Goal: Task Accomplishment & Management: Manage account settings

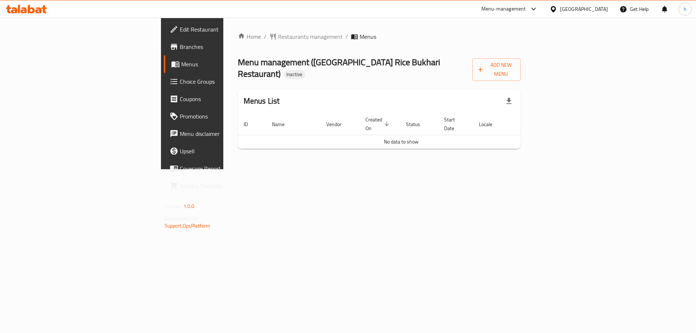
click at [164, 41] on link "Branches" at bounding box center [220, 46] width 113 height 17
click at [521, 70] on button "Add New Menu" at bounding box center [496, 69] width 49 height 22
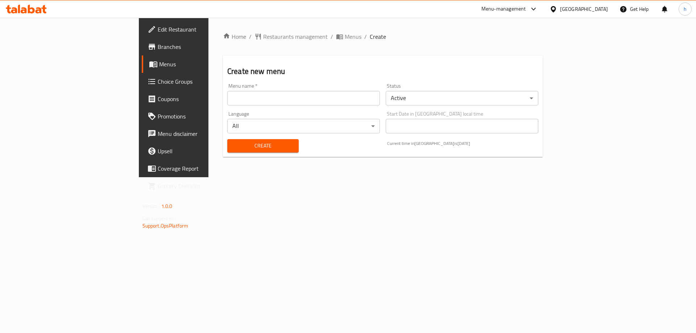
click at [227, 100] on input "text" at bounding box center [303, 98] width 153 height 14
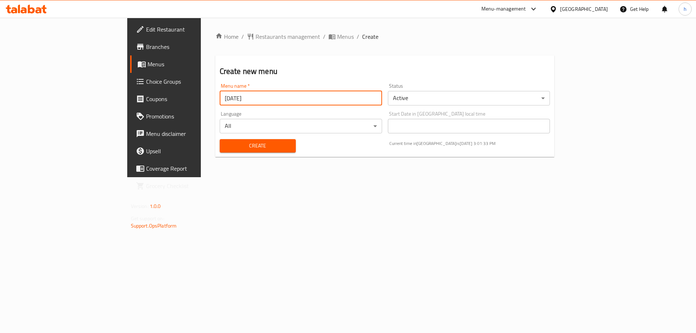
type input "[DATE]"
click at [237, 147] on span "Create" at bounding box center [257, 145] width 64 height 9
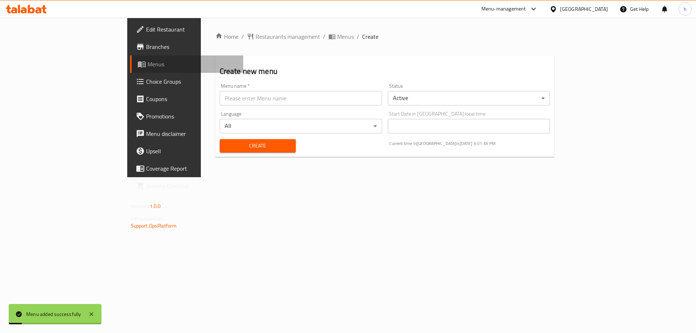
click at [147, 63] on span "Menus" at bounding box center [192, 64] width 90 height 9
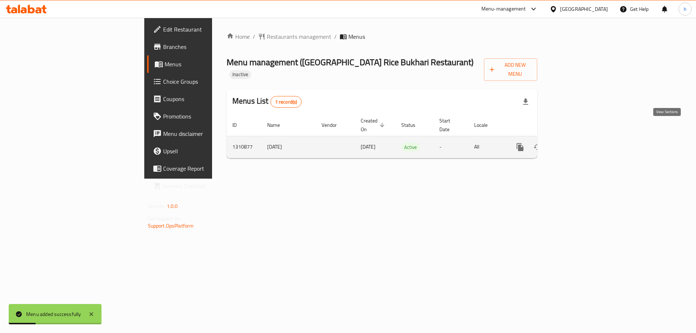
click at [576, 143] on icon "enhanced table" at bounding box center [572, 147] width 9 height 9
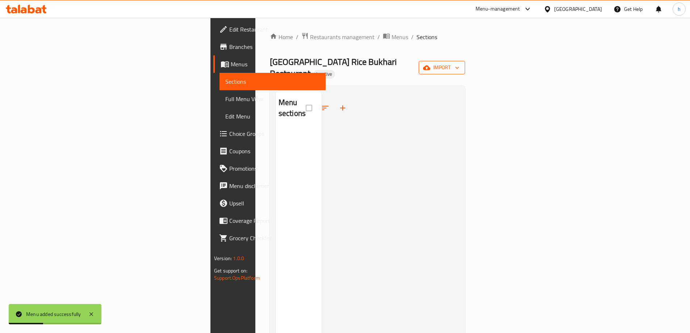
click at [459, 63] on span "import" at bounding box center [442, 67] width 35 height 9
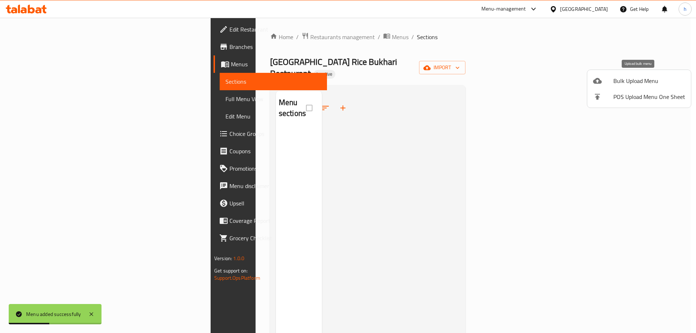
click at [629, 79] on span "Bulk Upload Menu" at bounding box center [649, 80] width 72 height 9
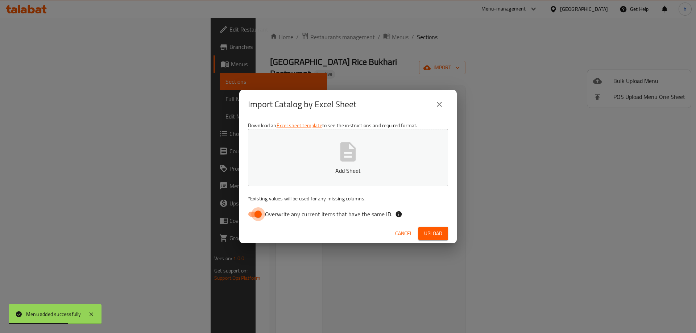
click at [254, 216] on input "Overwrite any current items that have the same ID." at bounding box center [257, 214] width 41 height 14
checkbox input "false"
click at [326, 167] on p "Add Sheet" at bounding box center [348, 170] width 178 height 9
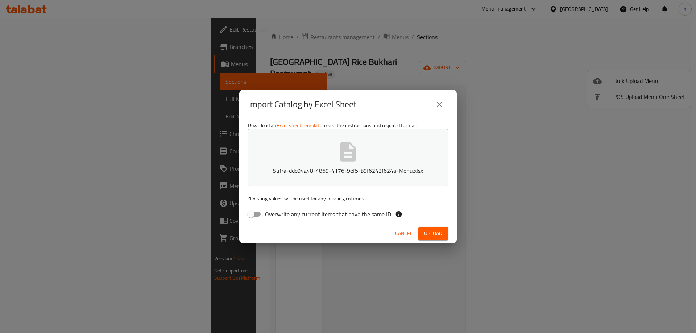
click at [438, 234] on span "Upload" at bounding box center [433, 233] width 18 height 9
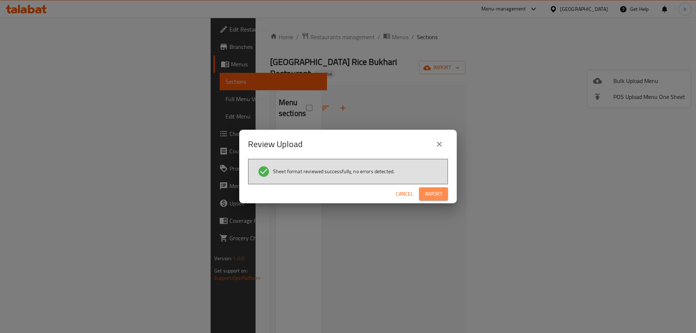
click at [429, 193] on span "Import" at bounding box center [433, 193] width 17 height 9
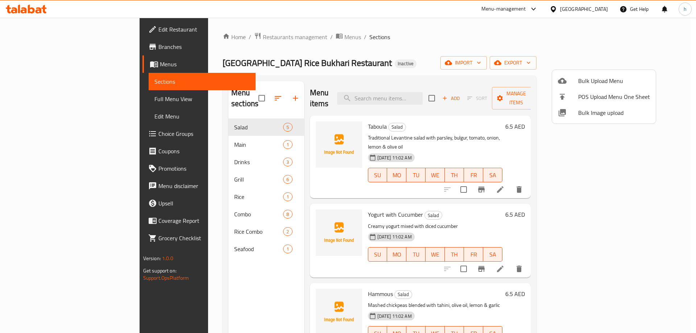
click at [37, 134] on div at bounding box center [348, 166] width 696 height 333
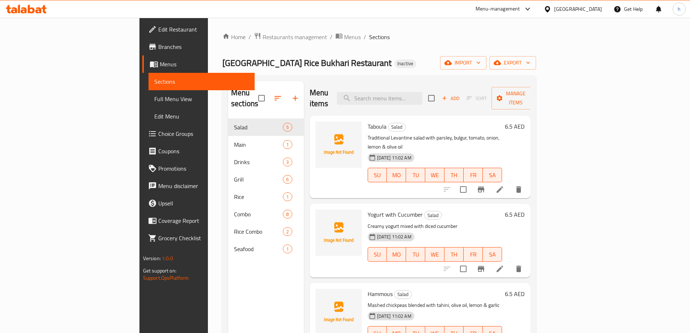
click at [158, 134] on span "Choice Groups" at bounding box center [203, 133] width 91 height 9
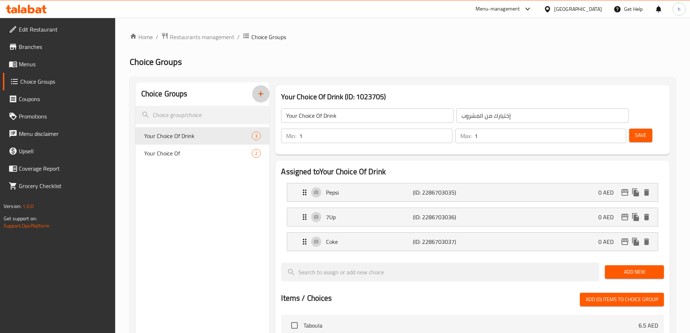
click at [259, 92] on icon "button" at bounding box center [260, 93] width 9 height 9
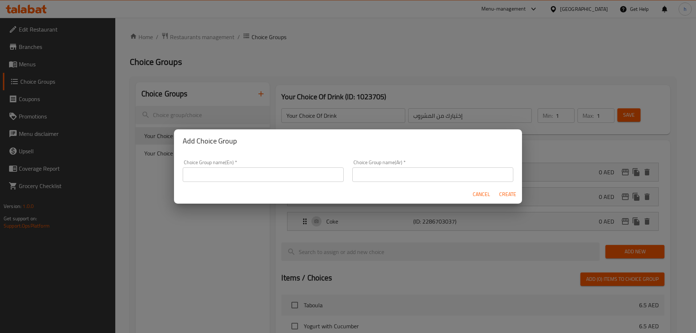
click at [234, 171] on input "text" at bounding box center [263, 174] width 161 height 14
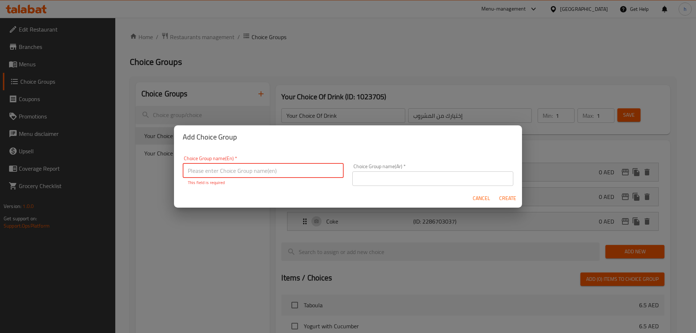
paste input "Your Choice Of:"
drag, startPoint x: 200, startPoint y: 171, endPoint x: 179, endPoint y: 170, distance: 21.1
click at [179, 170] on div "Choice Group name(En)   * Your Choice Of: Choice Group name(En) * This field is…" at bounding box center [263, 170] width 170 height 39
type input "Your Choice Of:"
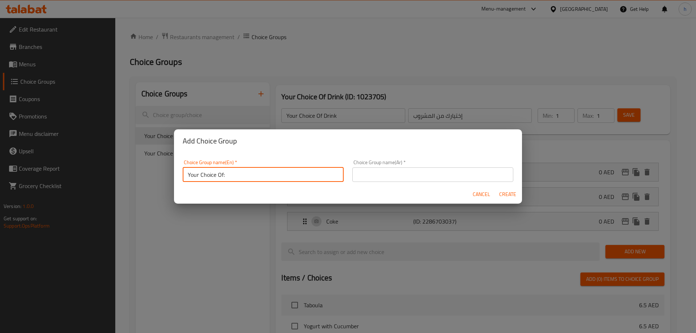
drag, startPoint x: 377, startPoint y: 171, endPoint x: 380, endPoint y: 180, distance: 9.2
click at [377, 171] on input "text" at bounding box center [432, 174] width 161 height 14
paste input "إختيارك من:"
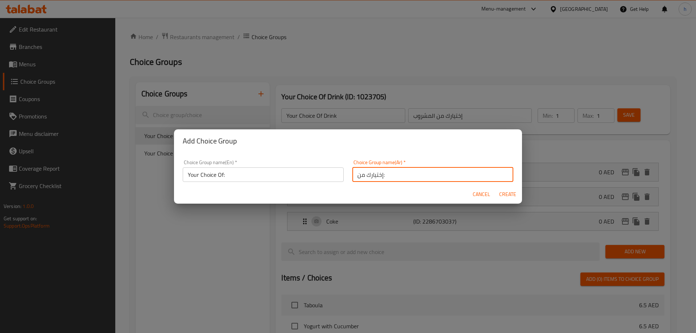
type input "إختيارك من:"
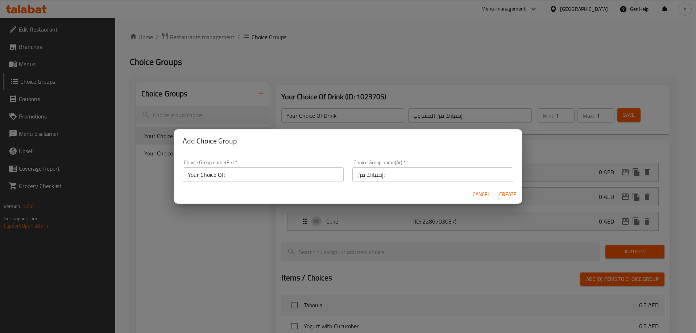
click at [333, 192] on div "Cancel Create" at bounding box center [348, 194] width 348 height 19
click at [511, 195] on span "Create" at bounding box center [506, 194] width 17 height 9
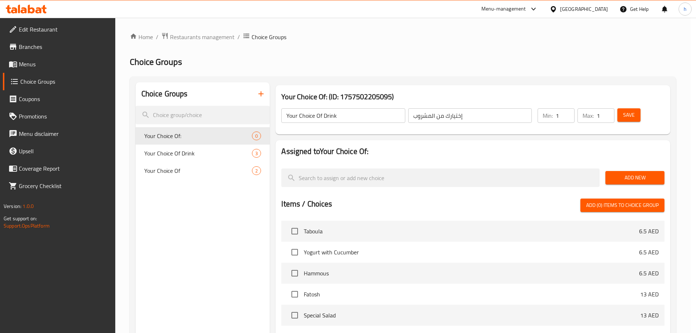
type input "Your Choice Of:"
type input "إختيارك من:"
type input "0"
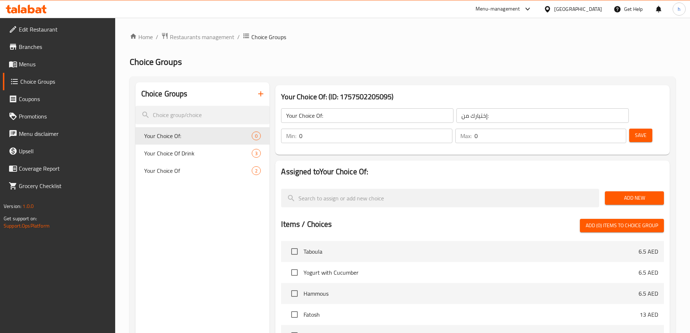
click at [342, 114] on input "Your Choice Of:" at bounding box center [367, 115] width 172 height 14
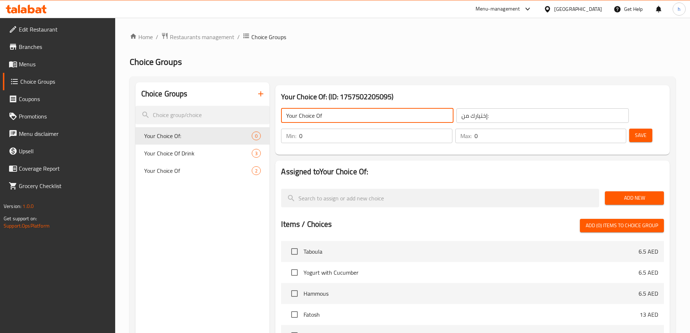
type input "Your Choice Of"
click at [456, 117] on input "إختيارك من:" at bounding box center [542, 115] width 172 height 14
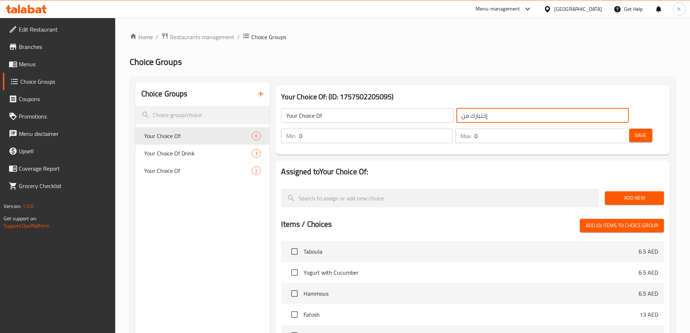
type input "إختيارك من"
click at [228, 230] on div "Choice Groups Your Choice Of: 0 Your Choice Of Drink 3 Your Choice Of 2" at bounding box center [202, 289] width 134 height 415
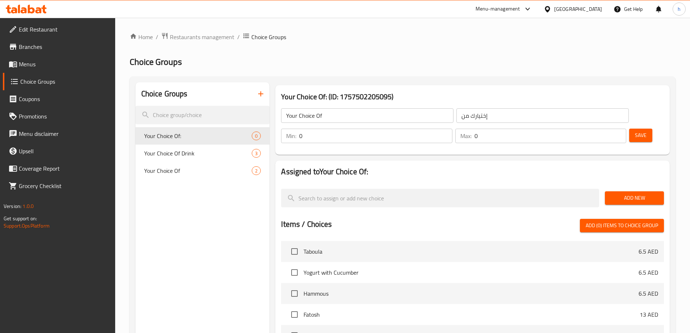
click at [452, 129] on input "0" at bounding box center [375, 136] width 153 height 14
type input "1"
click at [452, 129] on input "1" at bounding box center [375, 136] width 153 height 14
type input "1"
click at [606, 129] on input "1" at bounding box center [551, 136] width 152 height 14
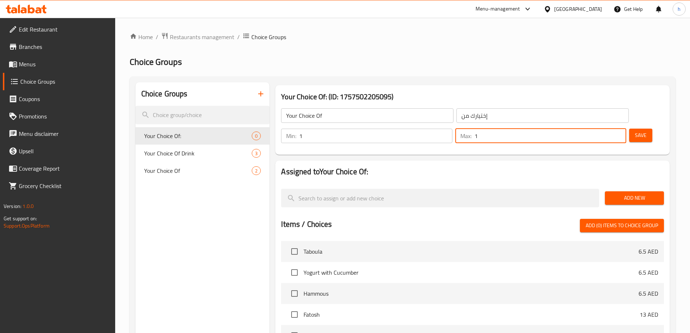
drag, startPoint x: 200, startPoint y: 210, endPoint x: 318, endPoint y: 203, distance: 119.1
click at [200, 210] on div "Choice Groups Your Choice Of: 0 Your Choice Of Drink 3 Your Choice Of 2" at bounding box center [202, 289] width 134 height 415
drag, startPoint x: 630, startPoint y: 179, endPoint x: 603, endPoint y: 183, distance: 27.1
click at [630, 193] on span "Add New" at bounding box center [634, 197] width 47 height 9
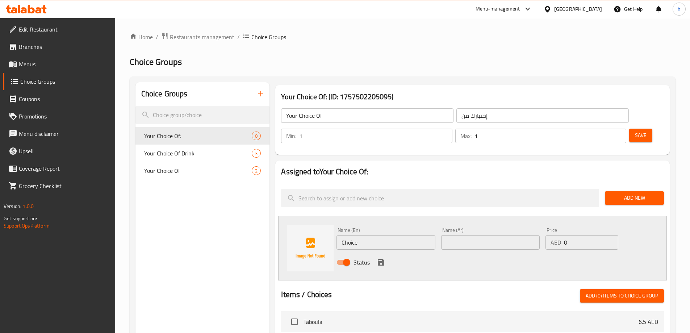
click at [351, 235] on input "Choice" at bounding box center [386, 242] width 99 height 14
paste input "Sherry"
type input "Sherry"
drag, startPoint x: 457, startPoint y: 219, endPoint x: 458, endPoint y: 228, distance: 9.2
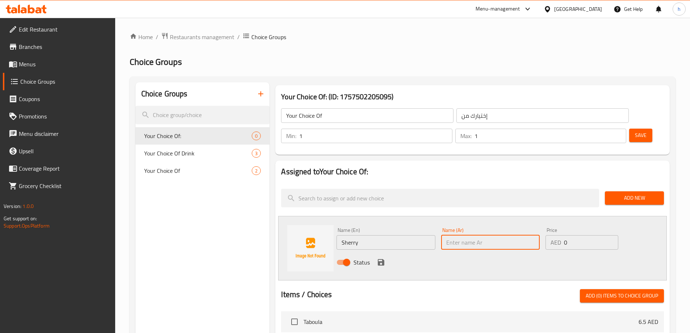
click at [457, 235] on input "text" at bounding box center [490, 242] width 99 height 14
paste input "شيري"
type input "شيري"
click at [380, 257] on button "save" at bounding box center [381, 262] width 11 height 11
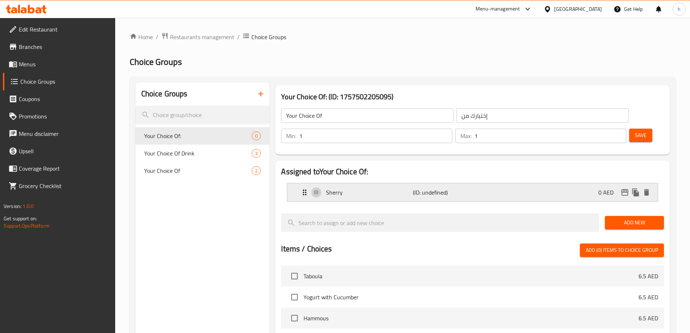
click at [520, 183] on div "Sherry (ID: undefined) 0 AED" at bounding box center [474, 192] width 349 height 18
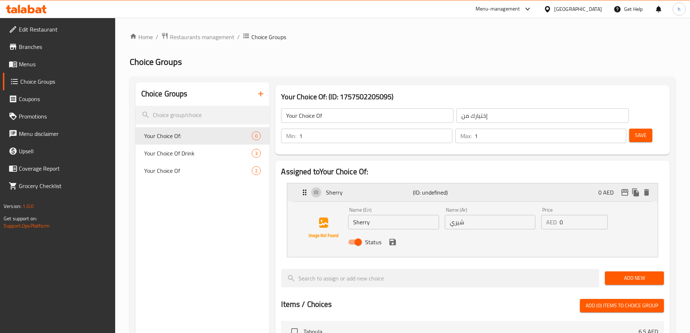
click at [515, 183] on div "Sherry (ID: undefined) 0 AED" at bounding box center [474, 192] width 349 height 18
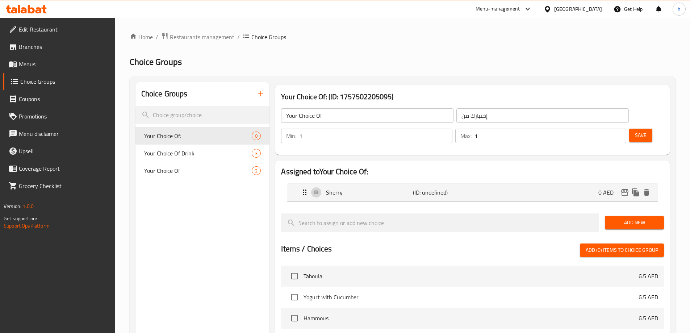
click at [646, 218] on span "Add New" at bounding box center [634, 222] width 47 height 9
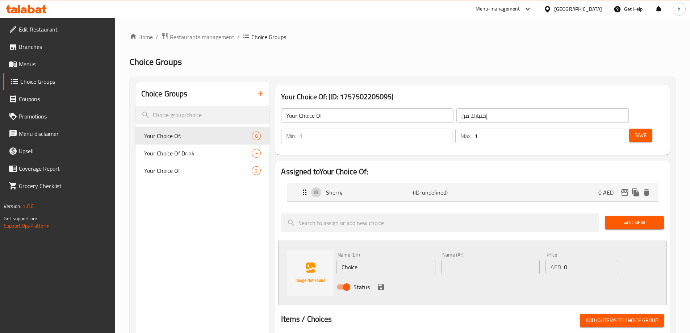
click at [354, 260] on input "Choice" at bounding box center [386, 267] width 99 height 14
paste input "offri"
type input "Coffri"
click at [461, 260] on input "text" at bounding box center [490, 267] width 99 height 14
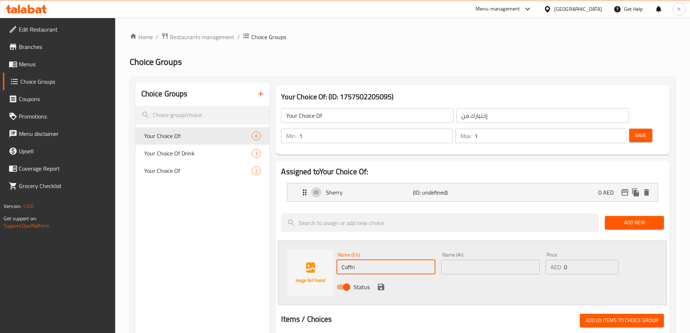
paste input "كوفري"
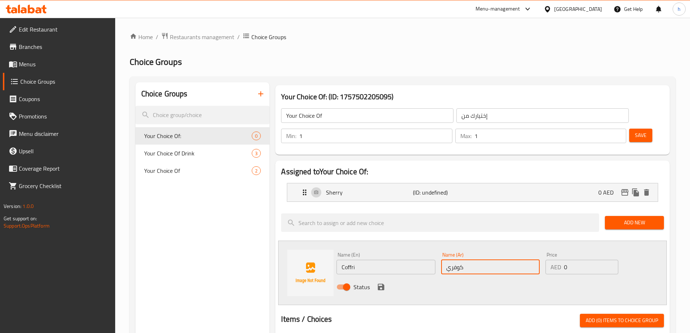
type input "كوفري"
click at [382, 281] on button "save" at bounding box center [381, 286] width 11 height 11
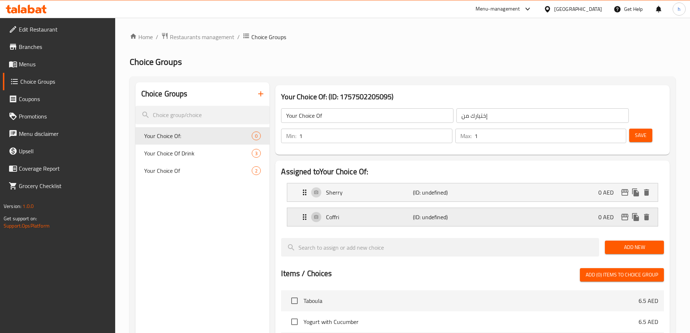
click at [413, 213] on p "(ID: undefined)" at bounding box center [442, 217] width 58 height 9
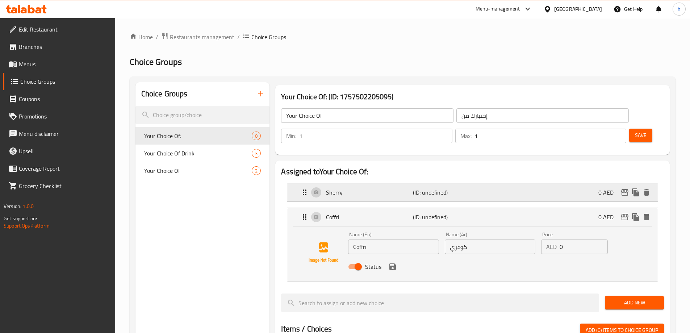
click at [420, 183] on div "Sherry (ID: undefined) 0 AED" at bounding box center [474, 192] width 349 height 18
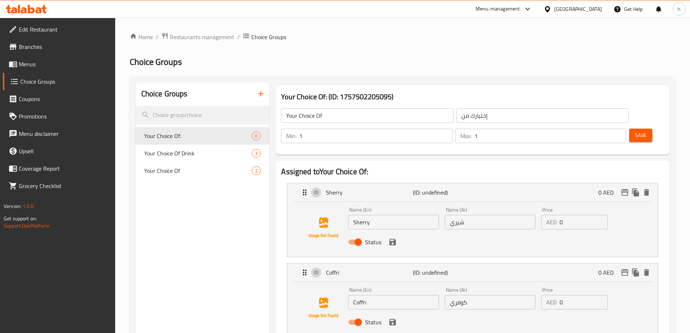
click at [635, 131] on span "Save" at bounding box center [641, 135] width 12 height 9
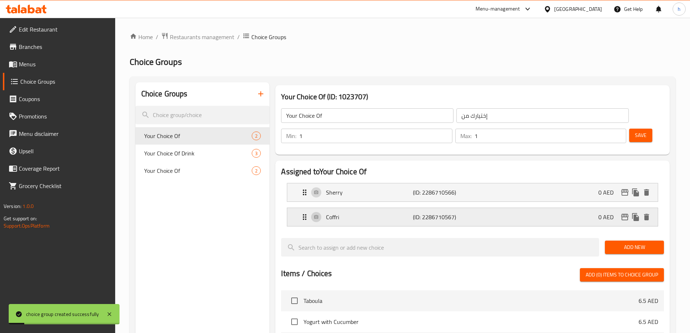
click at [431, 213] on p "(ID: 2286710567)" at bounding box center [442, 217] width 58 height 9
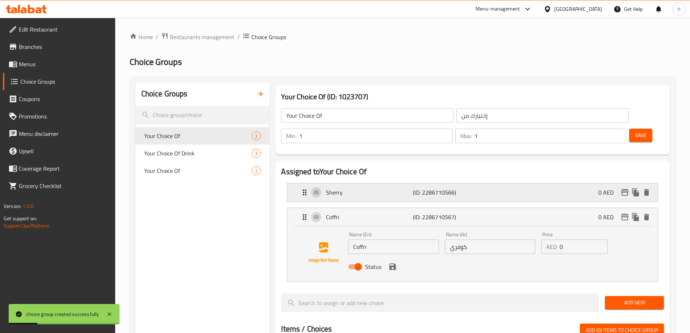
click at [437, 188] on p "(ID: 2286710566)" at bounding box center [442, 192] width 58 height 9
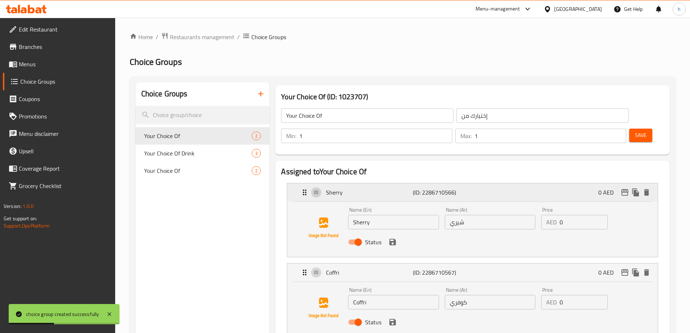
click at [437, 188] on p "(ID: 2286710566)" at bounding box center [442, 192] width 58 height 9
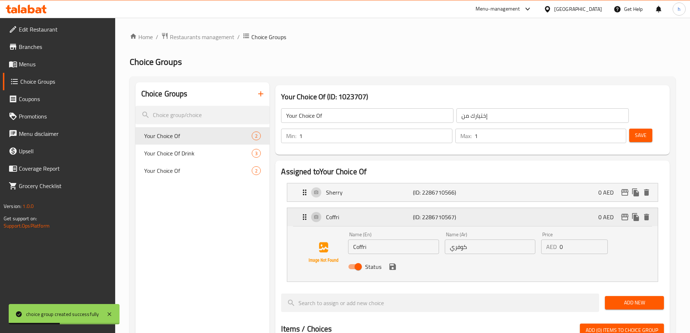
click at [432, 213] on p "(ID: 2286710567)" at bounding box center [442, 217] width 58 height 9
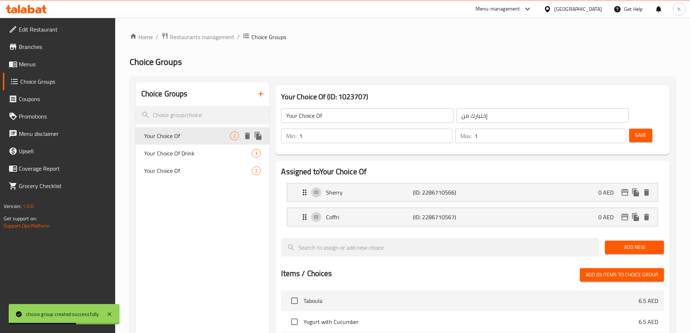
click at [191, 138] on span "Your Choice Of" at bounding box center [187, 136] width 86 height 9
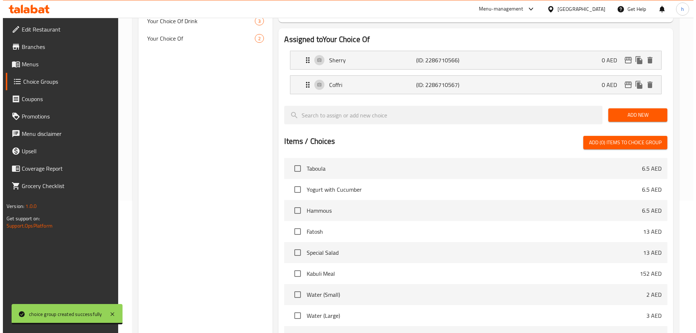
scroll to position [213, 0]
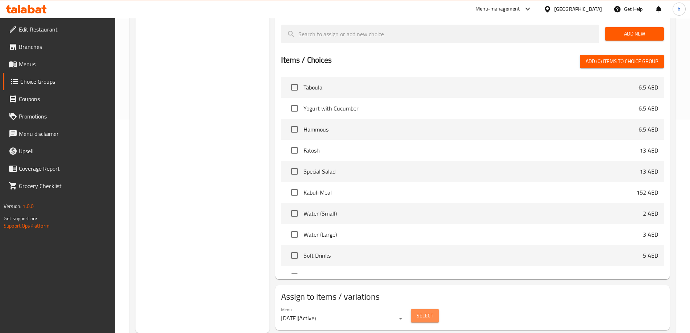
click at [426, 311] on span "Select" at bounding box center [425, 315] width 17 height 9
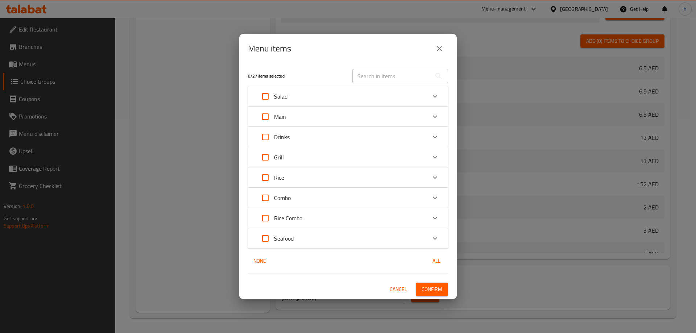
click at [434, 238] on icon "Expand" at bounding box center [434, 238] width 9 height 9
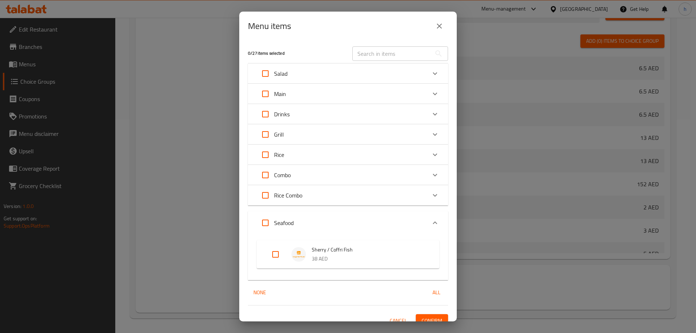
scroll to position [9, 0]
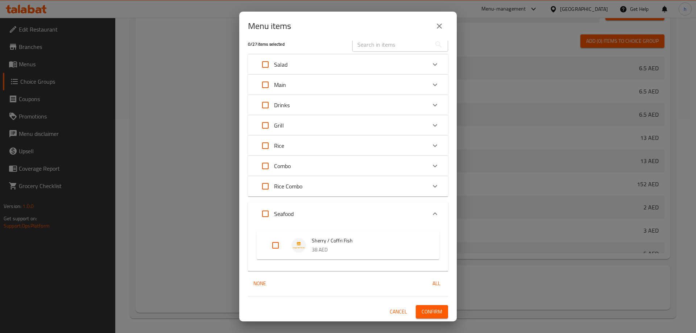
click at [276, 246] on input "Expand" at bounding box center [275, 245] width 17 height 17
checkbox input "true"
click at [392, 314] on span "Cancel" at bounding box center [397, 311] width 17 height 9
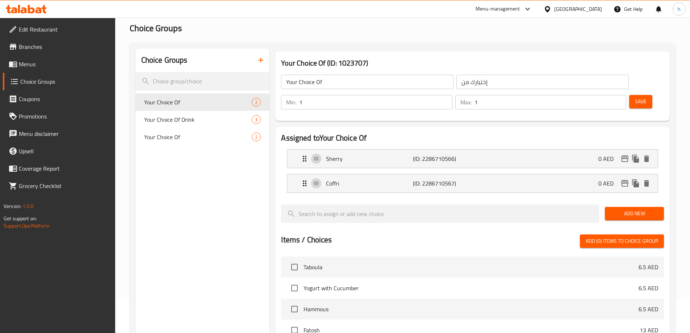
scroll to position [0, 0]
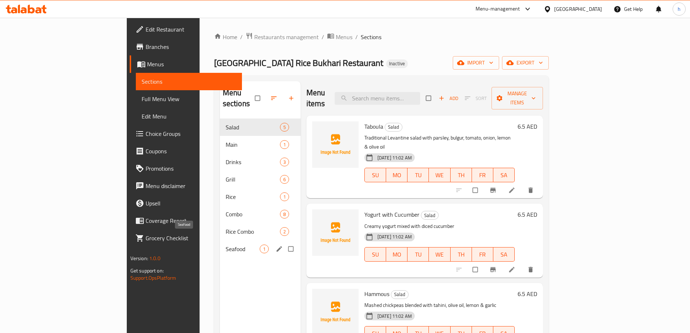
click at [226, 245] on span "Seafood" at bounding box center [243, 249] width 34 height 9
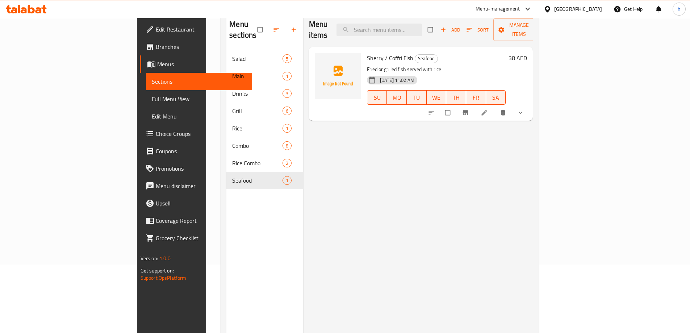
scroll to position [72, 0]
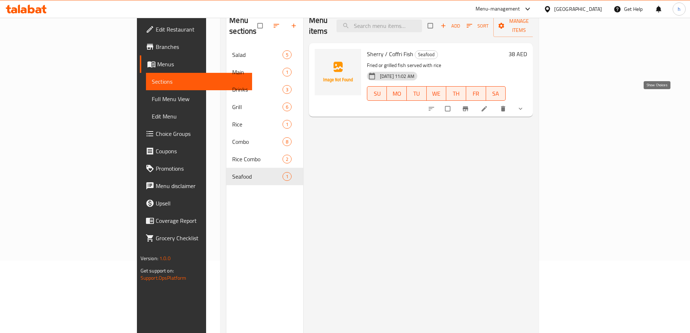
click at [524, 105] on icon "show more" at bounding box center [520, 108] width 7 height 7
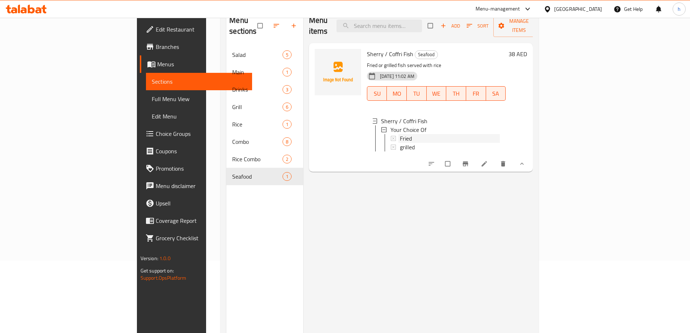
click at [400, 134] on span "Fried" at bounding box center [406, 138] width 12 height 9
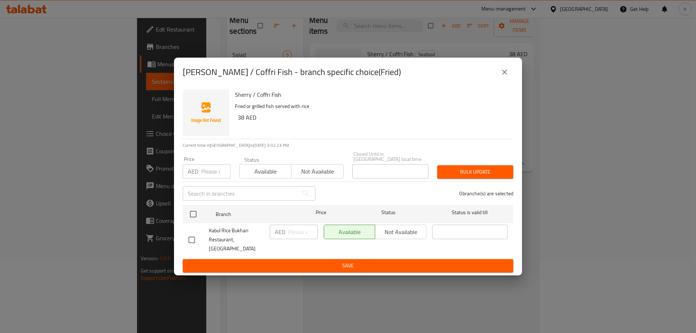
click at [504, 75] on icon "close" at bounding box center [504, 72] width 5 height 5
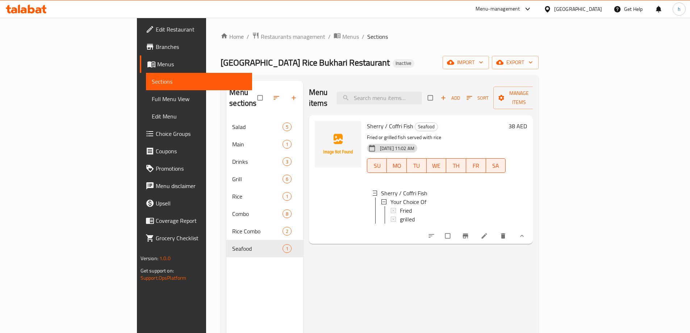
scroll to position [0, 0]
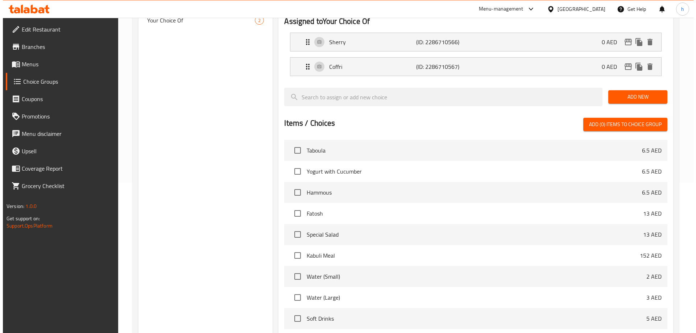
scroll to position [213, 0]
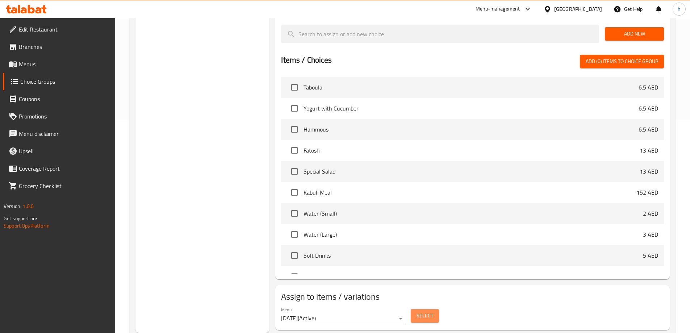
click at [426, 311] on span "Select" at bounding box center [425, 315] width 17 height 9
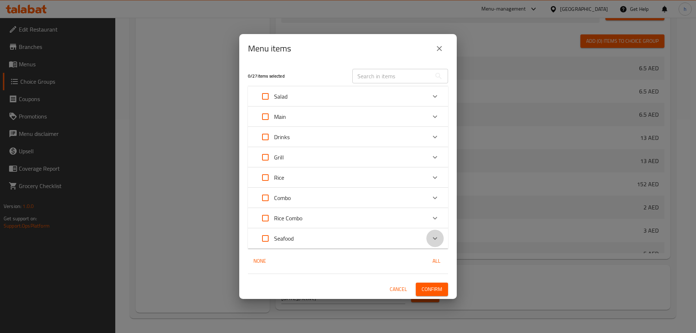
click at [438, 236] on icon "Expand" at bounding box center [434, 238] width 9 height 9
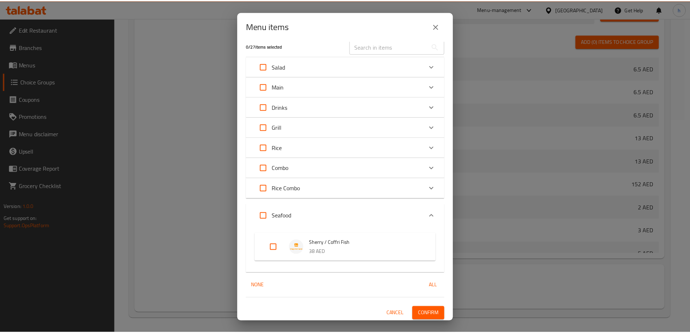
scroll to position [9, 0]
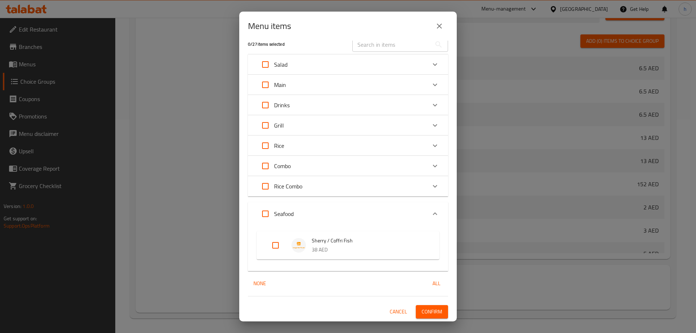
click at [414, 246] on p "38 AED" at bounding box center [368, 249] width 113 height 9
click at [333, 247] on p "38 AED" at bounding box center [368, 249] width 113 height 9
click at [280, 247] on input "Expand" at bounding box center [275, 245] width 17 height 17
checkbox input "true"
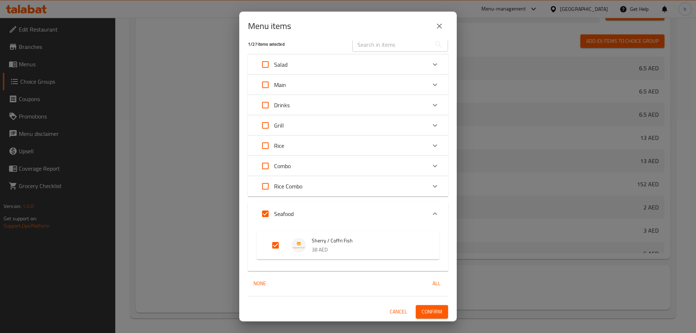
click at [434, 310] on span "Confirm" at bounding box center [431, 311] width 21 height 9
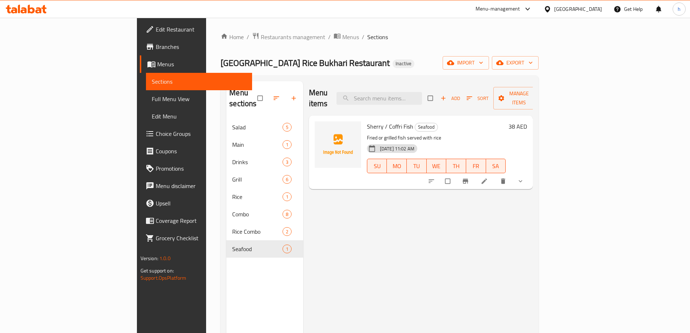
click at [530, 173] on button "show more" at bounding box center [521, 181] width 17 height 16
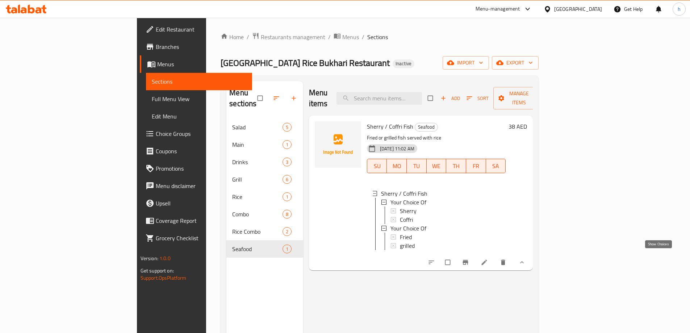
click at [526, 259] on icon "show more" at bounding box center [521, 262] width 7 height 7
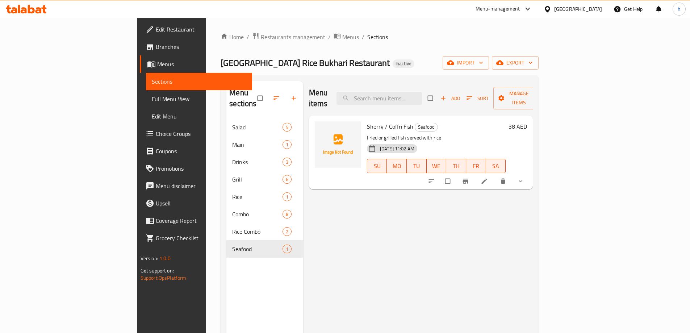
click at [524, 178] on icon "show more" at bounding box center [520, 181] width 7 height 7
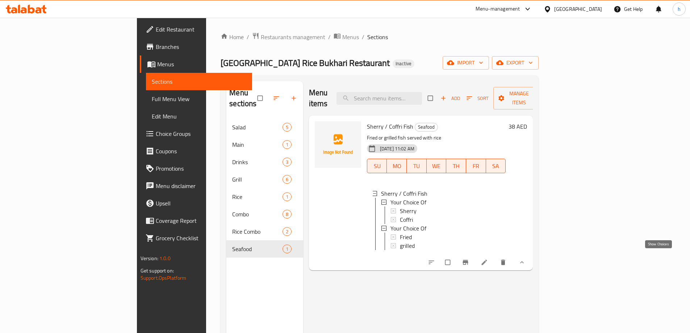
click at [526, 259] on icon "show more" at bounding box center [521, 262] width 7 height 7
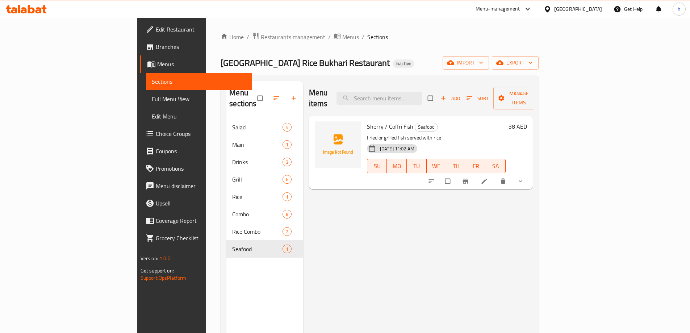
click at [526, 178] on span "show more" at bounding box center [521, 181] width 9 height 7
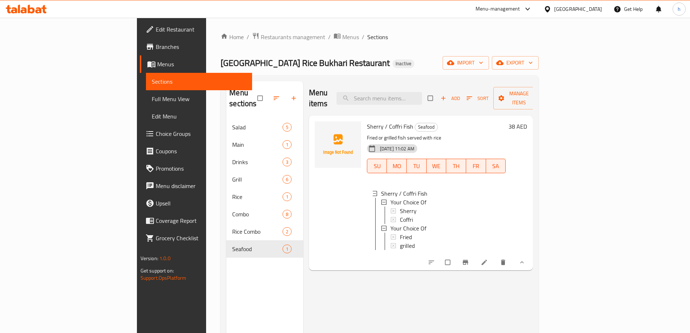
click at [152, 99] on span "Full Menu View" at bounding box center [199, 99] width 95 height 9
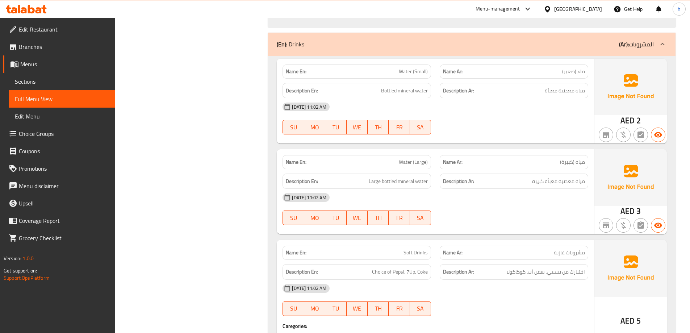
scroll to position [906, 0]
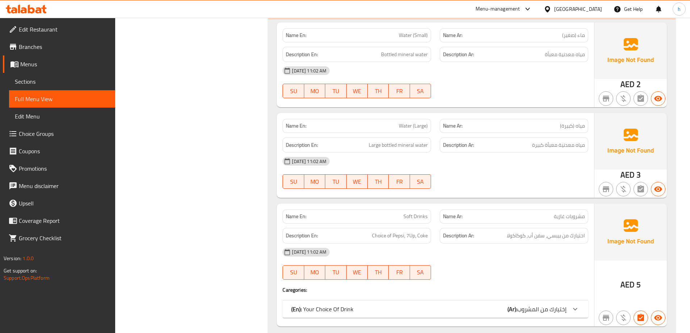
click at [25, 80] on span "Sections" at bounding box center [62, 81] width 95 height 9
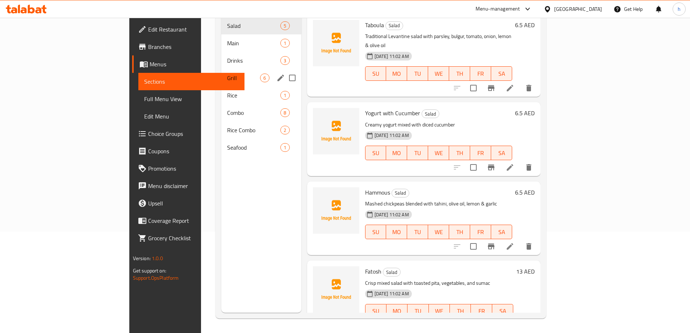
click at [227, 74] on span "Grill" at bounding box center [243, 78] width 33 height 9
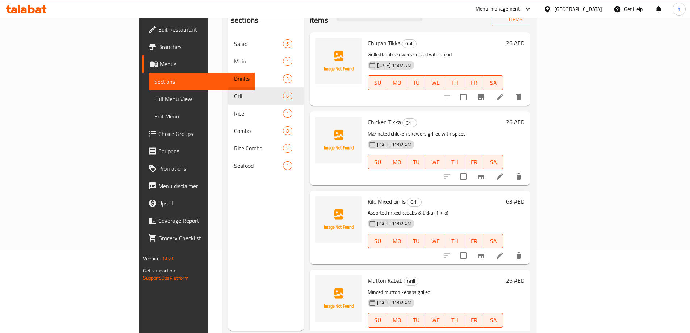
scroll to position [101, 0]
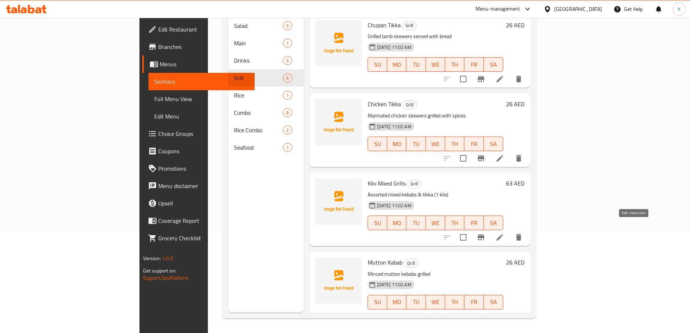
click at [503, 234] on icon at bounding box center [500, 237] width 7 height 7
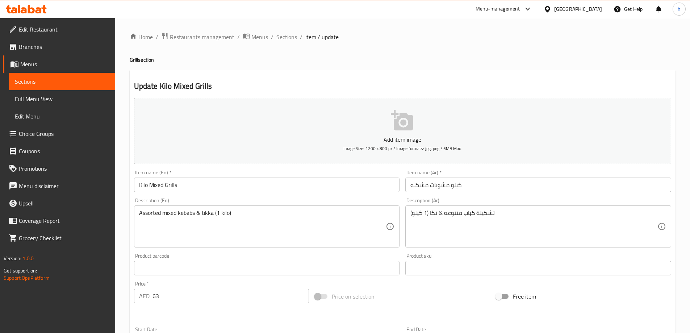
click at [482, 213] on textarea "تشكيلة كباب متنوعه & تكا (1 كيلو)" at bounding box center [533, 226] width 247 height 34
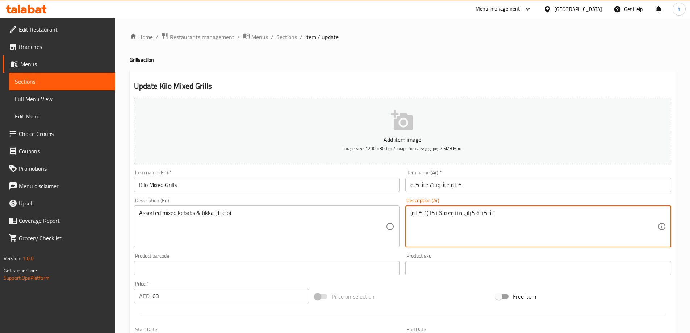
click at [486, 210] on textarea "تشكيلة كباب متنوعه & تكا (1 كيلو)" at bounding box center [533, 226] width 247 height 34
drag, startPoint x: 477, startPoint y: 213, endPoint x: 493, endPoint y: 214, distance: 16.4
click at [493, 214] on textarea "تشكيلة كباب متنوعه & تكا (1 كيلو)" at bounding box center [533, 226] width 247 height 34
click at [489, 213] on textarea "تشكيلة كباب متنوعه & تكا (1 كيلو)" at bounding box center [533, 226] width 247 height 34
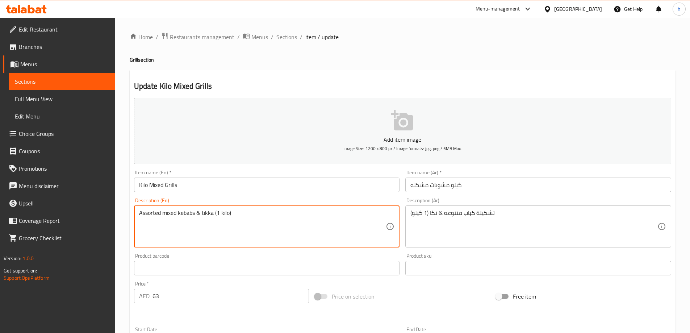
drag, startPoint x: 178, startPoint y: 212, endPoint x: 137, endPoint y: 211, distance: 40.6
drag, startPoint x: 195, startPoint y: 213, endPoint x: 138, endPoint y: 211, distance: 57.3
click at [138, 211] on div "Assorted mixed kebabs & tikka (1 kilo) Description (En)" at bounding box center [267, 226] width 266 height 42
click at [207, 228] on textarea "Assorted mixed kebabs & tikka (1 kilo)" at bounding box center [262, 226] width 247 height 34
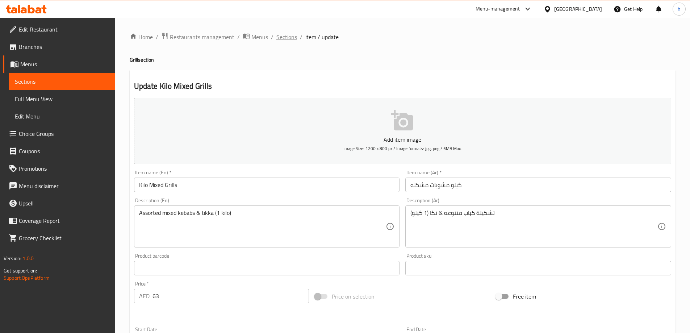
click at [286, 37] on span "Sections" at bounding box center [286, 37] width 21 height 9
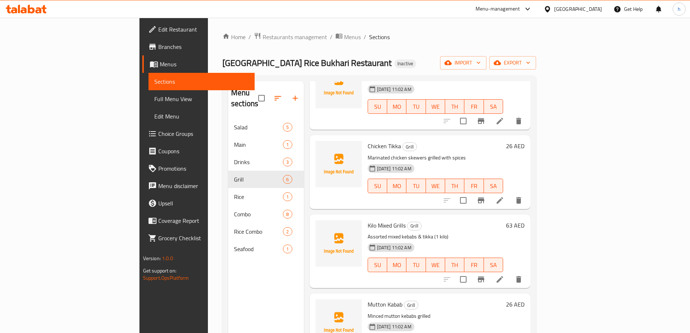
scroll to position [72, 0]
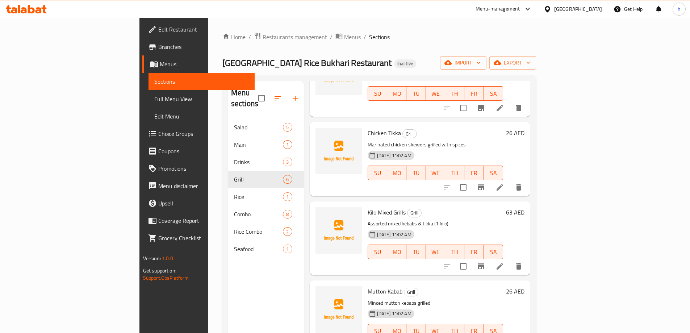
click at [503, 263] on icon at bounding box center [500, 266] width 7 height 7
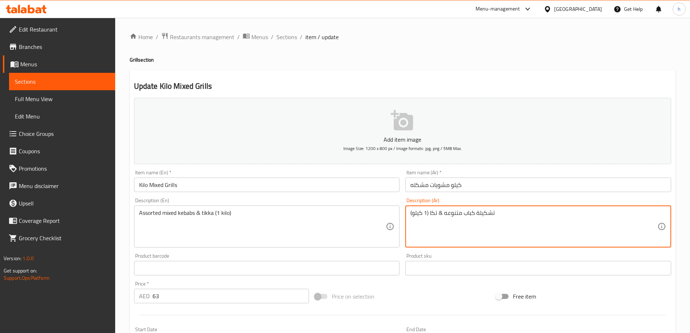
click at [488, 213] on textarea "تشكيلة كباب متنوعه & تكا (1 كيلو)" at bounding box center [533, 226] width 247 height 34
click at [447, 214] on textarea "مشكل كباب متنوعه & تكا (1 كيلو)" at bounding box center [533, 226] width 247 height 34
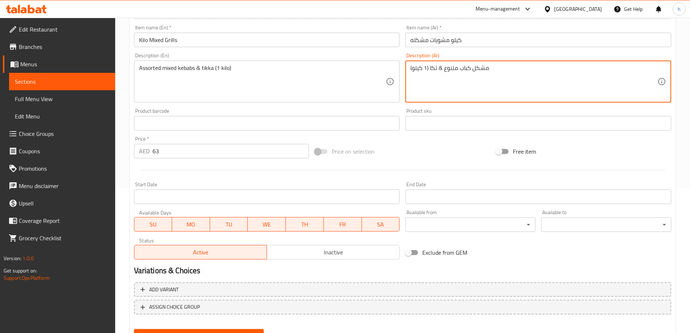
type textarea "مشكل كباب متنوع & تكا (1 كيلو)"
click at [221, 329] on button "Update" at bounding box center [199, 335] width 130 height 13
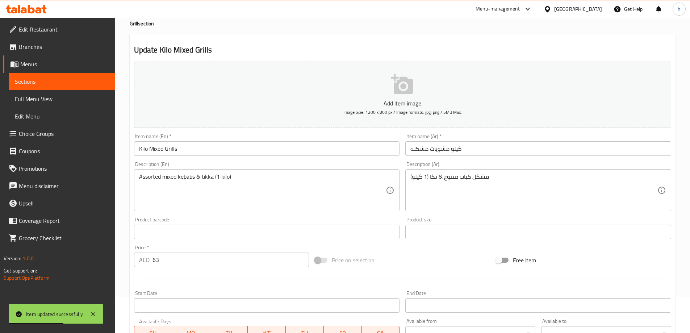
scroll to position [0, 0]
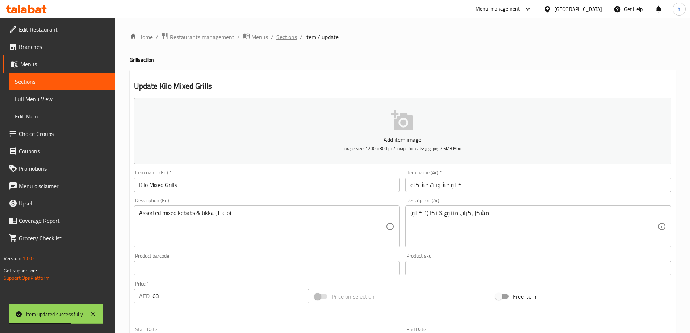
click at [283, 37] on span "Sections" at bounding box center [286, 37] width 21 height 9
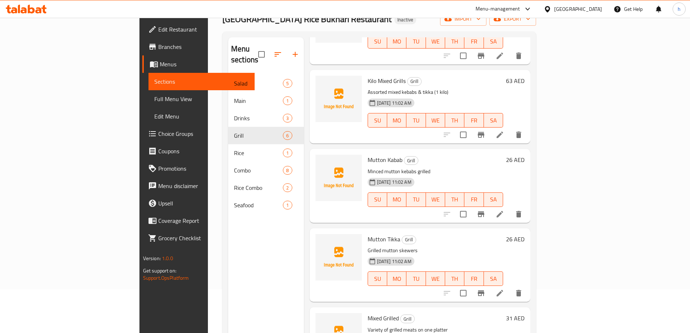
scroll to position [101, 0]
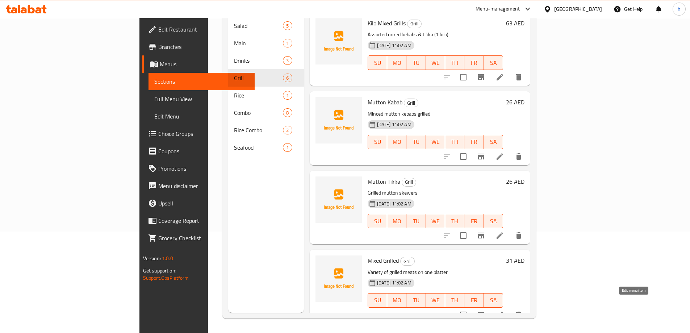
click at [504, 310] on icon at bounding box center [500, 314] width 9 height 9
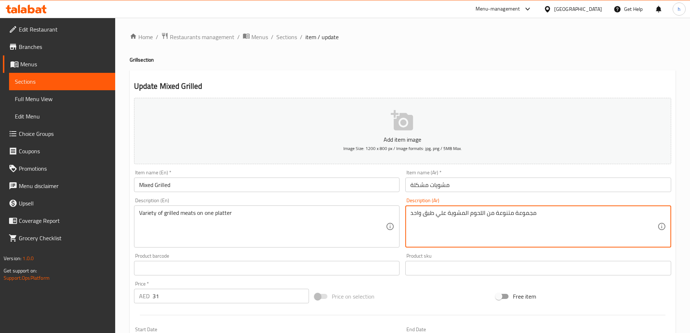
click at [527, 212] on textarea "مجموعة متنوعة من اللحوم المشوية علي طبق واحد" at bounding box center [533, 226] width 247 height 34
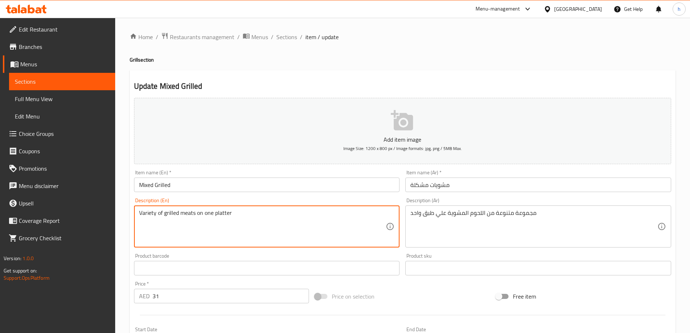
drag, startPoint x: 195, startPoint y: 212, endPoint x: 139, endPoint y: 218, distance: 56.5
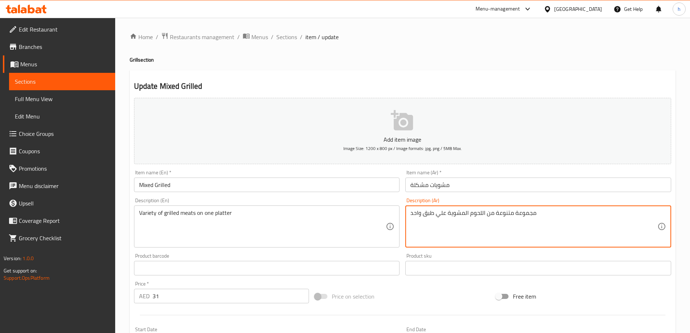
drag, startPoint x: 545, startPoint y: 212, endPoint x: 495, endPoint y: 210, distance: 50.7
click at [489, 211] on textarea "من اللحوم المشوية علي طبق واحد" at bounding box center [533, 226] width 247 height 34
click at [481, 214] on textarea "اللحوم المشوية علي طبق واحد" at bounding box center [533, 226] width 247 height 34
drag, startPoint x: 447, startPoint y: 213, endPoint x: 450, endPoint y: 222, distance: 9.5
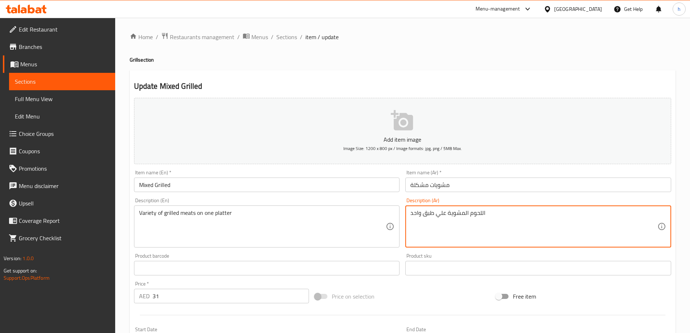
click at [448, 215] on textarea "اللحوم المشوية علي طبق واحد" at bounding box center [533, 226] width 247 height 34
click at [449, 213] on textarea "اللحوم المشوية علي طبق واحد" at bounding box center [533, 226] width 247 height 34
click at [505, 213] on textarea "اللحوم المشوية المتنوعه علي طبق واحد" at bounding box center [533, 226] width 247 height 34
click at [489, 215] on textarea "لحوم المشوية المتنوعه علي طبق واحد" at bounding box center [533, 226] width 247 height 34
click at [468, 213] on textarea "لحوم مشوية المتنوعه علي طبق واحد" at bounding box center [533, 226] width 247 height 34
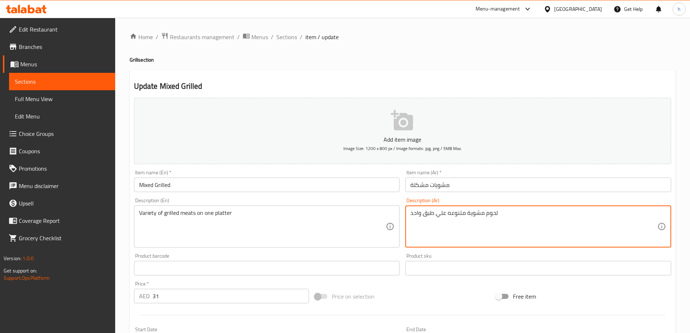
click at [516, 218] on textarea "لحوم مشوية متنوعه علي طبق واحد" at bounding box center [533, 226] width 247 height 34
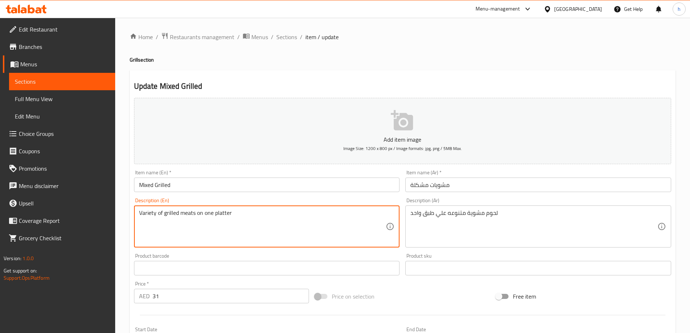
click at [149, 212] on textarea "Variety of grilled meats on one platter" at bounding box center [262, 226] width 247 height 34
drag, startPoint x: 162, startPoint y: 212, endPoint x: 139, endPoint y: 213, distance: 22.5
click at [139, 213] on textarea "Variety of grilled meats on one platter" at bounding box center [262, 226] width 247 height 34
drag, startPoint x: 180, startPoint y: 212, endPoint x: 139, endPoint y: 209, distance: 41.4
click at [139, 209] on textarea "Variety of grilled meats on one platter" at bounding box center [262, 226] width 247 height 34
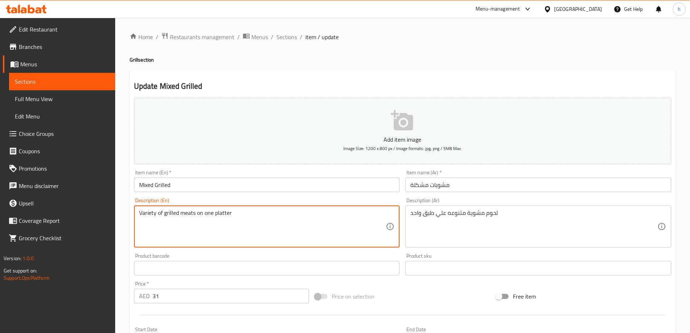
click at [275, 217] on textarea "Variety of grilled meats on one platter" at bounding box center [262, 226] width 247 height 34
drag, startPoint x: 164, startPoint y: 216, endPoint x: 139, endPoint y: 213, distance: 25.1
click at [139, 213] on textarea "Variety of grilled meats on one platter" at bounding box center [262, 226] width 247 height 34
click at [255, 213] on textarea "Variety of grilled meats on one platter" at bounding box center [262, 226] width 247 height 34
drag, startPoint x: 255, startPoint y: 212, endPoint x: 139, endPoint y: 210, distance: 115.9
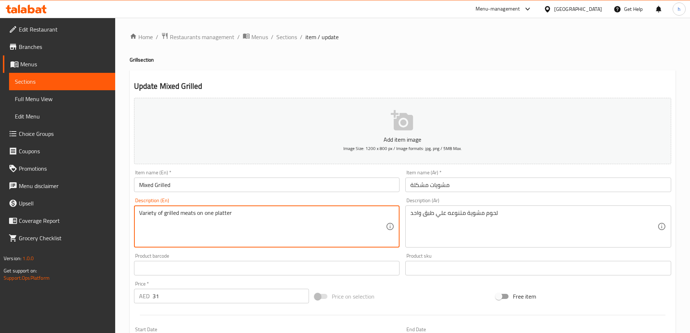
click at [139, 210] on textarea "Variety of grilled meats on one platter" at bounding box center [262, 226] width 247 height 34
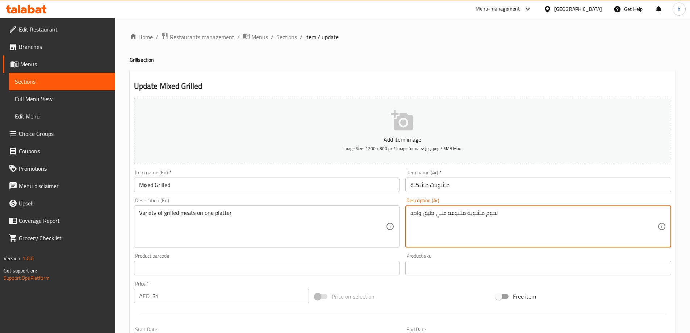
drag, startPoint x: 530, startPoint y: 215, endPoint x: 417, endPoint y: 221, distance: 112.8
click at [460, 216] on textarea "لحوم مشوية متنوعه علي طبق واحد" at bounding box center [533, 226] width 247 height 34
click at [531, 230] on textarea "لحوم مشوية متنوعه علي طبق واحد" at bounding box center [533, 226] width 247 height 34
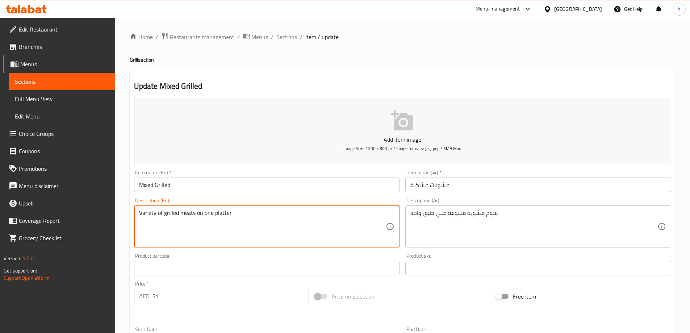
drag, startPoint x: 196, startPoint y: 214, endPoint x: 160, endPoint y: 220, distance: 36.4
click at [158, 222] on textarea "Variety of grilled meats on one platter" at bounding box center [262, 226] width 247 height 34
drag, startPoint x: 144, startPoint y: 215, endPoint x: 129, endPoint y: 216, distance: 15.2
click at [129, 216] on div "Home / Restaurants management / Menus / Sections / item / update Grill section …" at bounding box center [402, 265] width 575 height 494
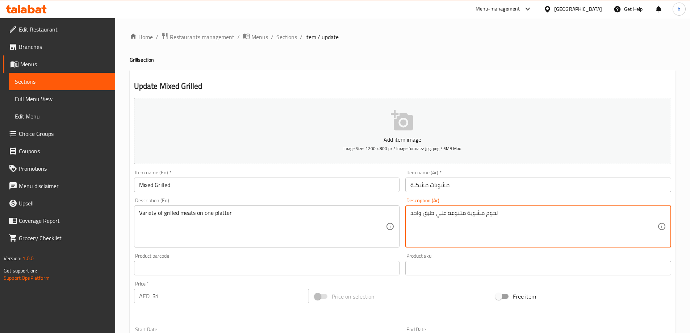
click at [522, 221] on textarea "لحوم مشوية متنوعه علي طبق واحد" at bounding box center [533, 226] width 247 height 34
click at [512, 218] on textarea "لحوم مشوية متنوعه علي طبق واحد" at bounding box center [533, 226] width 247 height 34
click at [520, 217] on textarea "لحوم مشوية متنوعه علي طبق واحد" at bounding box center [533, 226] width 247 height 34
drag, startPoint x: 515, startPoint y: 217, endPoint x: 514, endPoint y: 230, distance: 13.5
click at [514, 220] on textarea "لحوم مشوية متنوعه علي طبق واحد" at bounding box center [533, 226] width 247 height 34
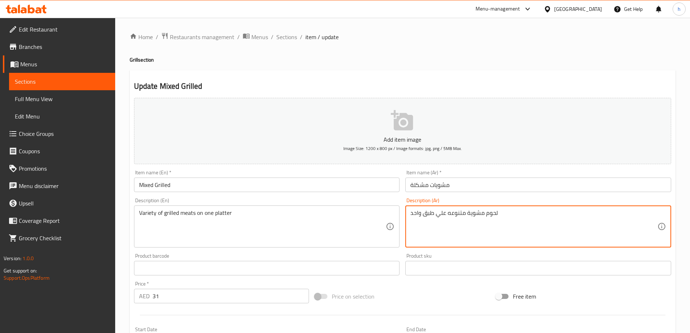
click at [514, 214] on textarea "لحوم مشوية متنوعه علي طبق واحد" at bounding box center [533, 226] width 247 height 34
click at [458, 212] on textarea "لحوم مشوية متنوعه علي طبق واحد" at bounding box center [533, 226] width 247 height 34
click at [501, 219] on textarea "لحوم مشوية علي طبق واحد" at bounding box center [533, 226] width 247 height 34
click at [521, 208] on div "متنوع من اللحوم المشوية علي طبق واحد Description (Ar)" at bounding box center [538, 226] width 266 height 42
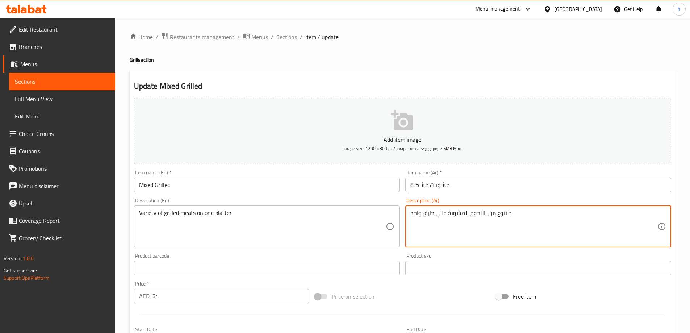
drag, startPoint x: 485, startPoint y: 215, endPoint x: 492, endPoint y: 238, distance: 23.5
click at [485, 216] on textarea "متنوع من اللحوم المشوية علي طبق واحد" at bounding box center [533, 226] width 247 height 34
click at [522, 219] on textarea "متنوع من اللحوم المشوية علي طبق واحد" at bounding box center [533, 226] width 247 height 34
click at [503, 228] on textarea "لحوم مشوية متنوعه علي طبق واحد" at bounding box center [533, 226] width 247 height 34
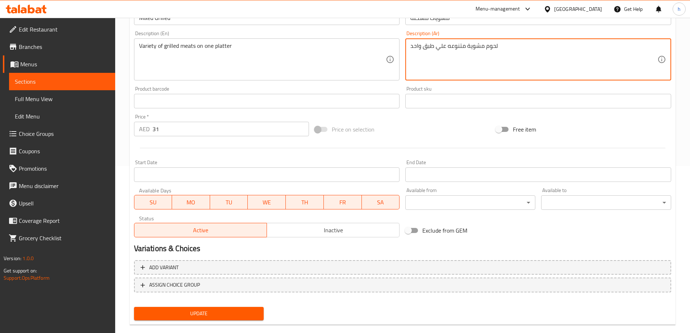
scroll to position [179, 0]
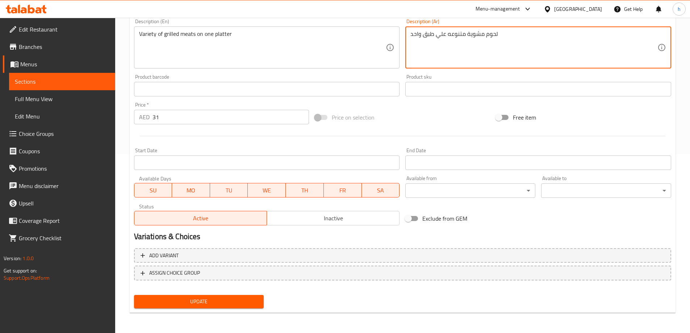
type textarea "لحوم مشوية متنوعه علي طبق واحد"
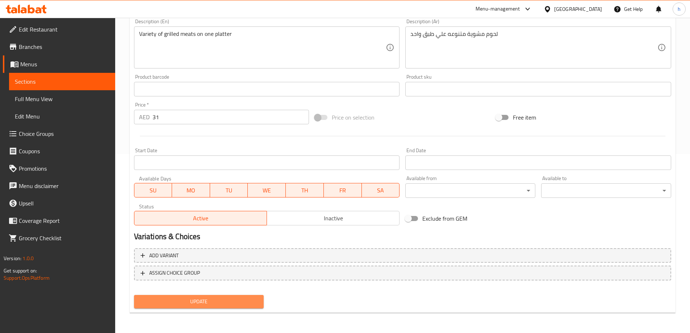
click at [213, 304] on span "Update" at bounding box center [199, 301] width 118 height 9
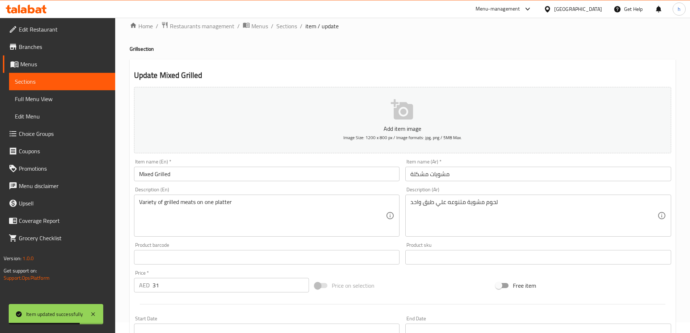
scroll to position [0, 0]
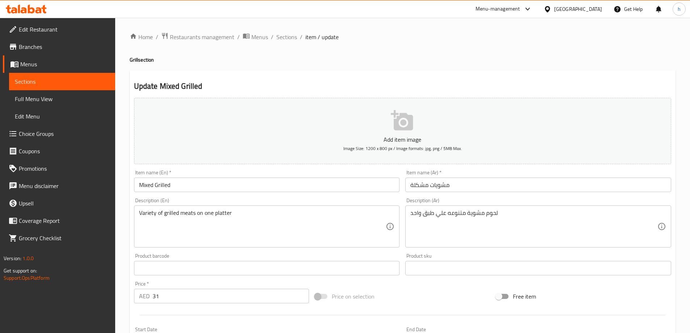
click at [34, 79] on span "Sections" at bounding box center [62, 81] width 95 height 9
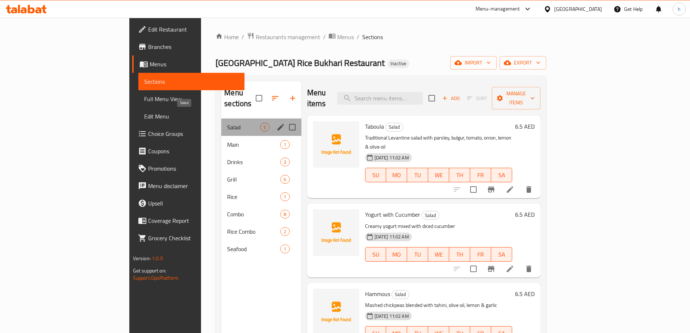
click at [227, 123] on span "Salad" at bounding box center [243, 127] width 33 height 9
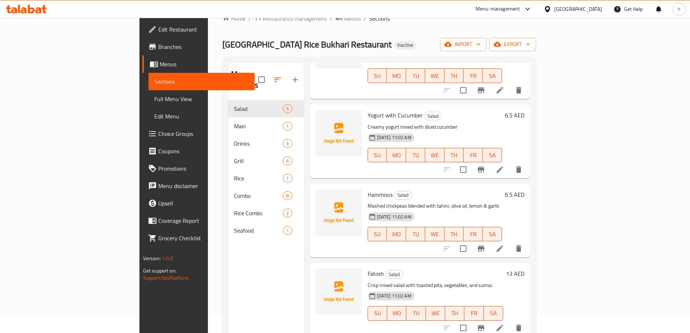
scroll to position [36, 0]
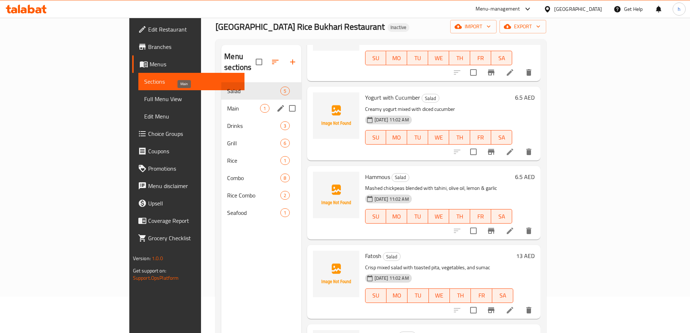
click at [227, 104] on span "Main" at bounding box center [243, 108] width 33 height 9
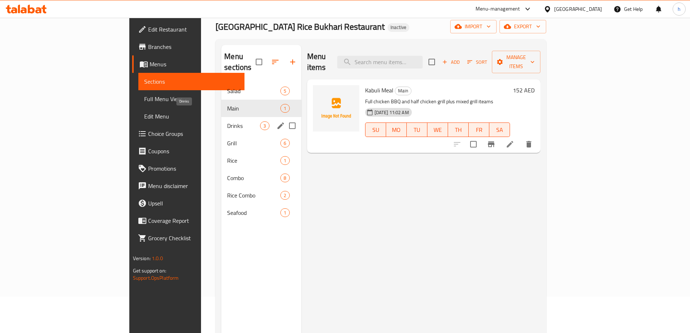
click at [227, 121] on span "Drinks" at bounding box center [243, 125] width 33 height 9
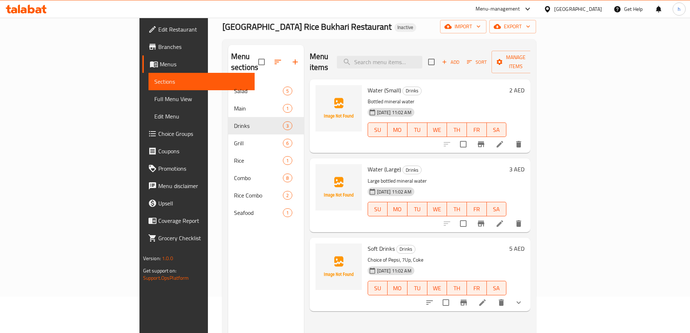
click at [464, 184] on div "10-09-2025 11:02 AM SU MO TU WE TH FR SA" at bounding box center [437, 203] width 145 height 39
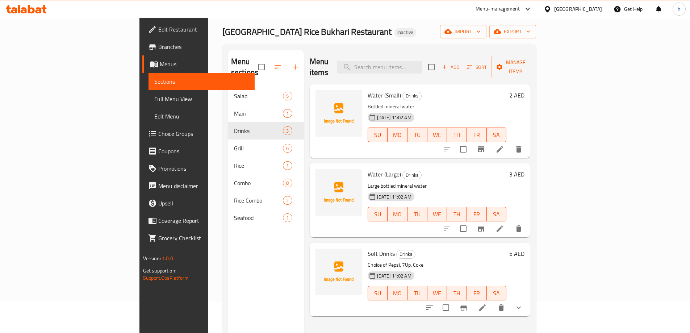
scroll to position [29, 0]
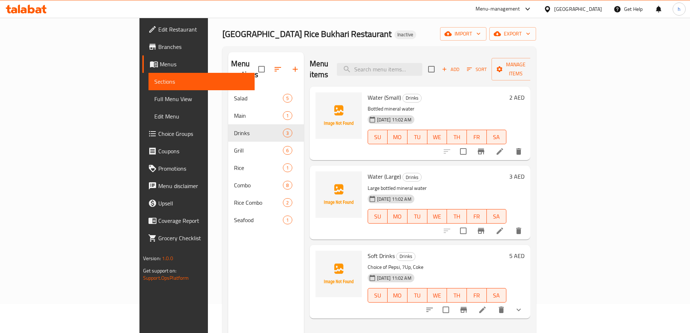
click at [527, 301] on button "show more" at bounding box center [518, 309] width 17 height 17
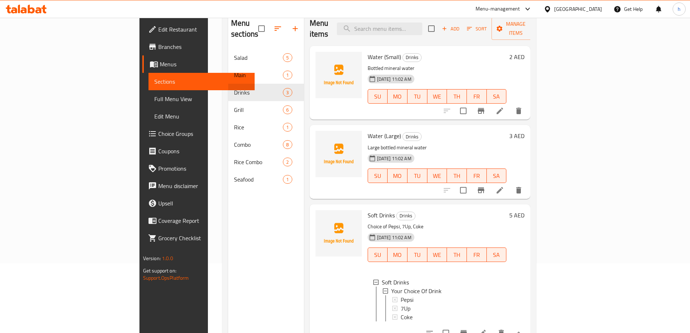
scroll to position [101, 0]
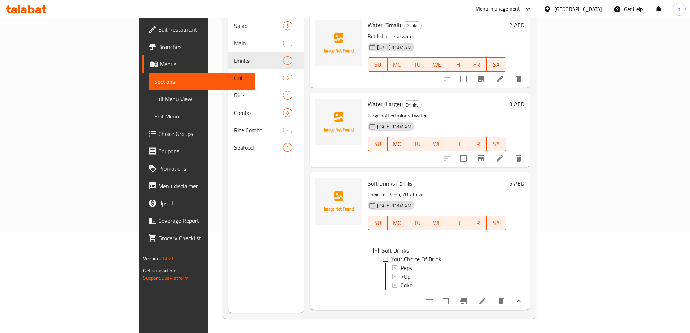
drag, startPoint x: 220, startPoint y: 221, endPoint x: 227, endPoint y: 214, distance: 10.0
click at [228, 221] on div "Menu sections Salad 5 Main 1 Drinks 3 Grill 6 Rice 1 Combo 8 Rice Combo 2 Seafo…" at bounding box center [266, 146] width 76 height 333
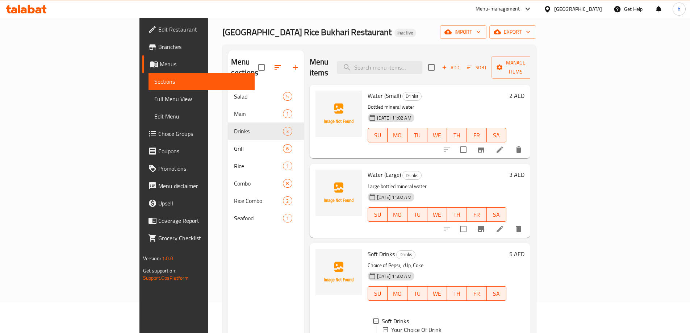
scroll to position [29, 0]
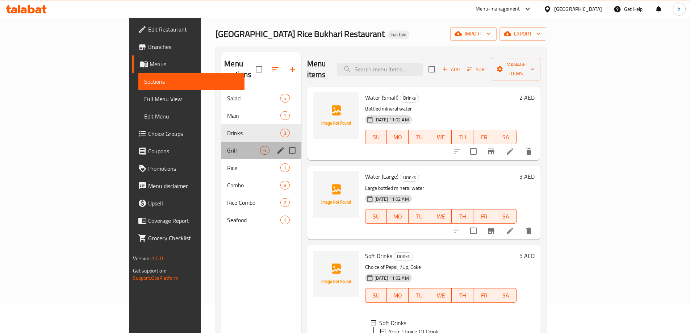
click at [221, 142] on div "Grill 6" at bounding box center [261, 150] width 80 height 17
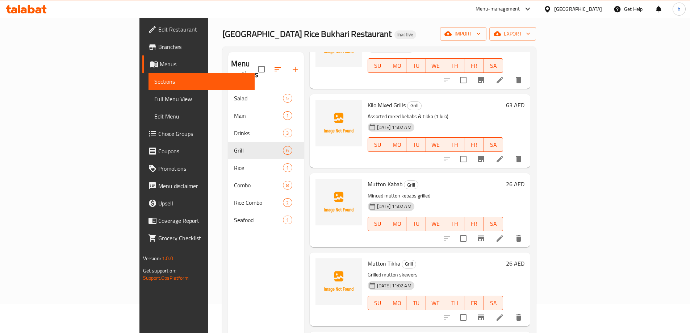
scroll to position [160, 0]
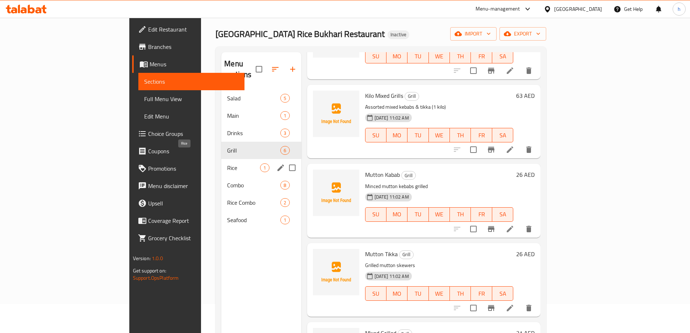
click at [227, 163] on span "Rice" at bounding box center [243, 167] width 33 height 9
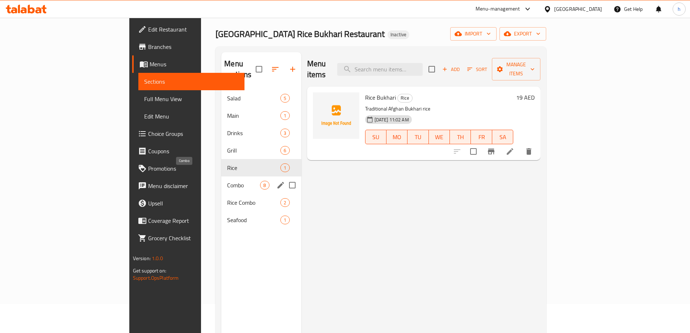
click at [227, 181] on span "Combo" at bounding box center [243, 185] width 33 height 9
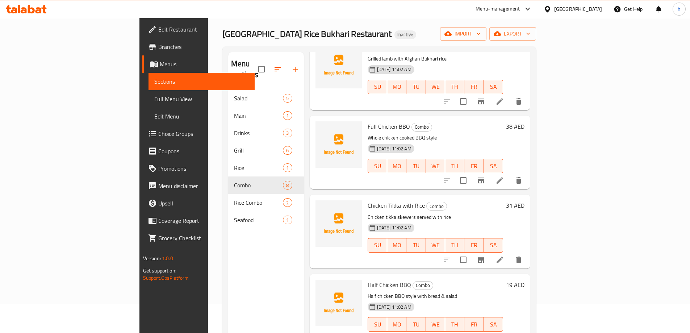
scroll to position [318, 0]
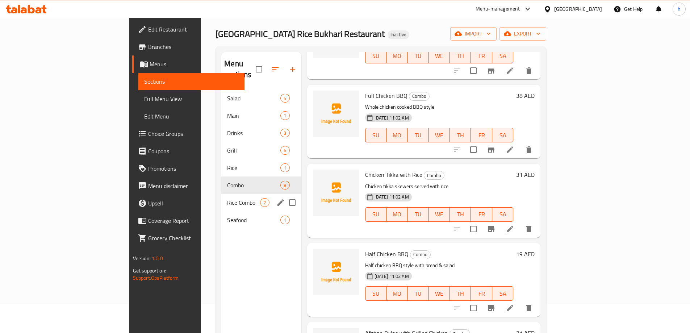
click at [227, 198] on span "Rice Combo" at bounding box center [243, 202] width 33 height 9
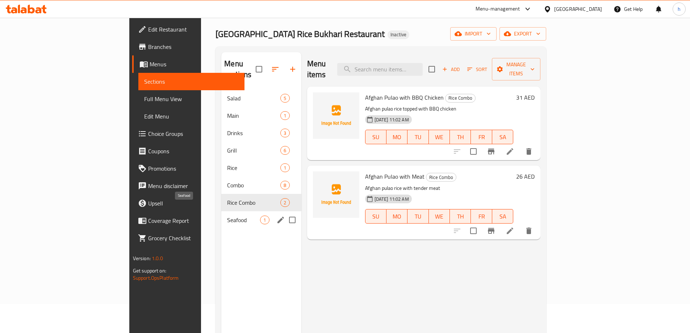
click at [227, 216] on span "Seafood" at bounding box center [243, 220] width 33 height 9
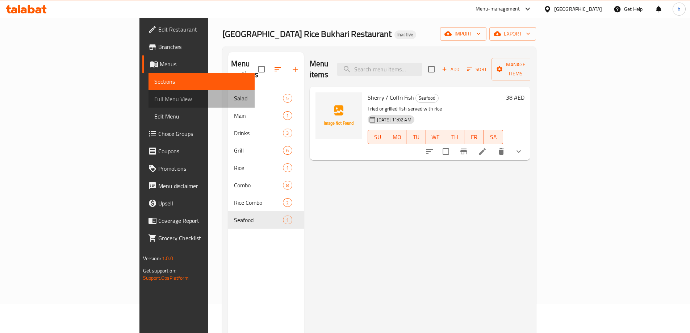
click at [154, 95] on span "Full Menu View" at bounding box center [201, 99] width 95 height 9
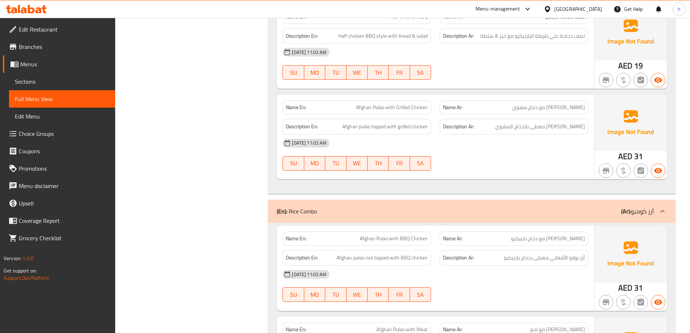
scroll to position [2324, 0]
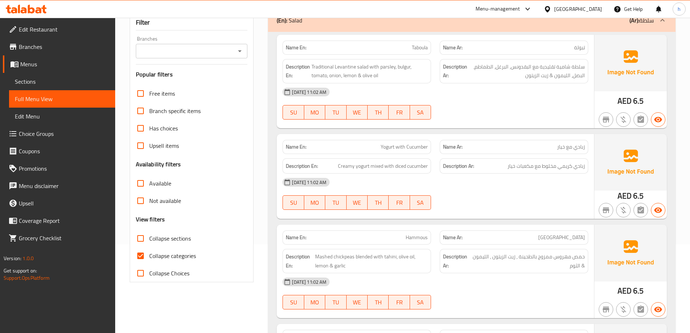
scroll to position [181, 0]
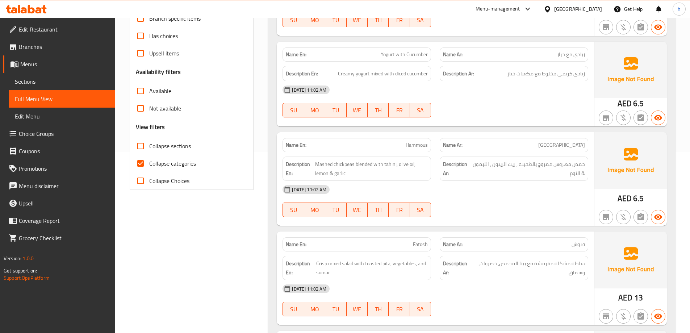
click at [158, 163] on span "Collapse categories" at bounding box center [172, 163] width 47 height 9
click at [149, 163] on input "Collapse categories" at bounding box center [140, 163] width 17 height 17
checkbox input "false"
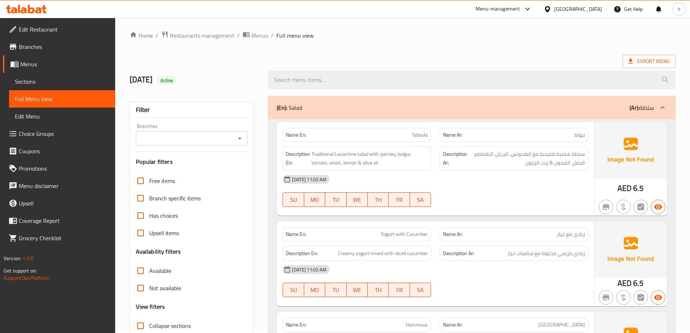
scroll to position [0, 0]
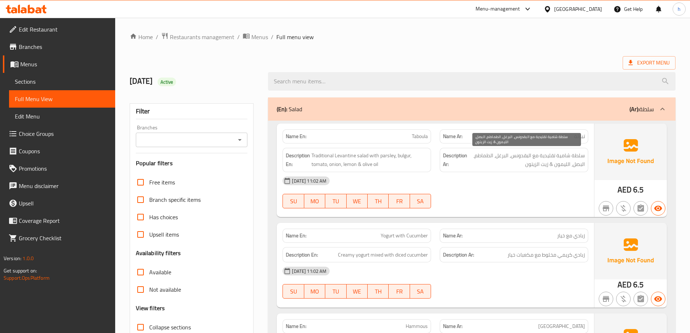
click at [523, 153] on span "سلطة شامية تقليدية مع البقدونس، البرغل، الطماطم، البصل، الليمون & زيت الزيتون" at bounding box center [527, 160] width 116 height 18
click at [508, 157] on span "سلطة شامية تقليدية مع البقدونس، البرغل، الطماطم، البصل، الليمون & زيت الزيتون" at bounding box center [527, 160] width 116 height 18
click at [482, 153] on span "سلطة شامية تقليدية مع البقدونس، البرغل، الطماطم، البصل، الليمون & زيت الزيتون" at bounding box center [527, 160] width 116 height 18
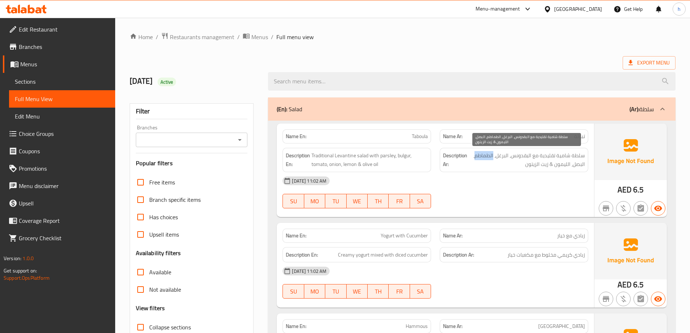
click at [482, 153] on span "سلطة شامية تقليدية مع البقدونس، البرغل، الطماطم، البصل، الليمون & زيت الزيتون" at bounding box center [527, 160] width 116 height 18
click at [574, 163] on span "سلطة شامية تقليدية مع البقدونس، البرغل، الطماطم، البصل، الليمون & زيت الزيتون" at bounding box center [527, 160] width 116 height 18
click at [555, 164] on span "سلطة شامية تقليدية مع البقدونس، البرغل، الطماطم، البصل، الليمون & زيت الزيتون" at bounding box center [527, 160] width 116 height 18
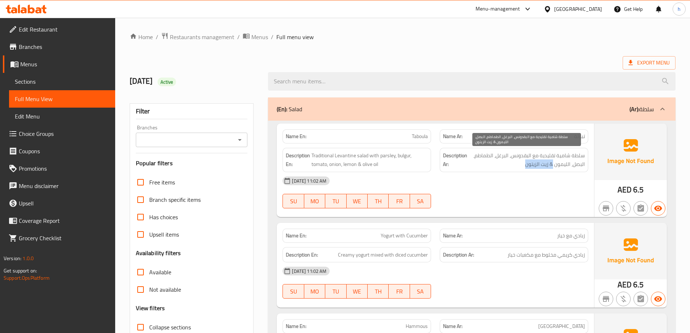
drag, startPoint x: 524, startPoint y: 165, endPoint x: 552, endPoint y: 165, distance: 28.3
click at [552, 165] on span "سلطة شامية تقليدية مع البقدونس، البرغل، الطماطم، البصل، الليمون & زيت الزيتون" at bounding box center [527, 160] width 116 height 18
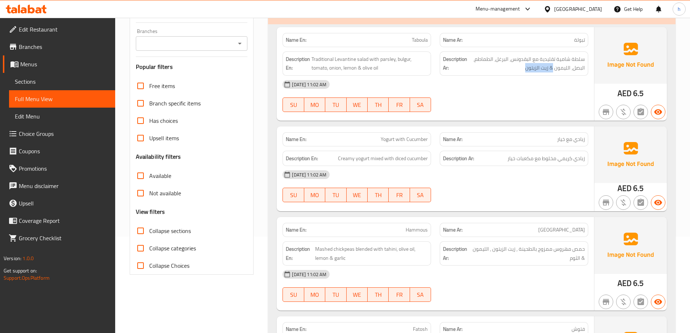
scroll to position [109, 0]
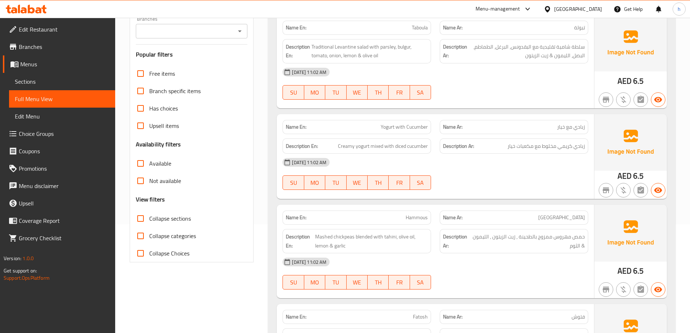
click at [387, 127] on span "Yogurt with Cucumber" at bounding box center [404, 127] width 47 height 8
click at [396, 127] on span "Yogurt with Cucumber" at bounding box center [404, 127] width 47 height 8
click at [405, 127] on span "Yogurt with Cucumber" at bounding box center [404, 127] width 47 height 8
click at [415, 127] on span "Yogurt with Cucumber" at bounding box center [404, 127] width 47 height 8
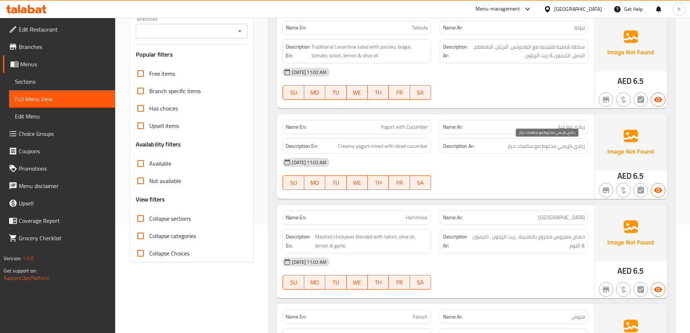
click at [580, 145] on span "زبادي كريمي مخلوط مع مكعبات خيار" at bounding box center [547, 146] width 78 height 9
click at [579, 145] on span "زبادي كريمي مخلوط مع مكعبات خيار" at bounding box center [547, 146] width 78 height 9
click at [561, 147] on span "زبادي كريمي مخلوط مع مكعبات خيار" at bounding box center [547, 146] width 78 height 9
click at [548, 147] on span "زبادي كريمي مخلوط مع مكعبات خيار" at bounding box center [547, 146] width 78 height 9
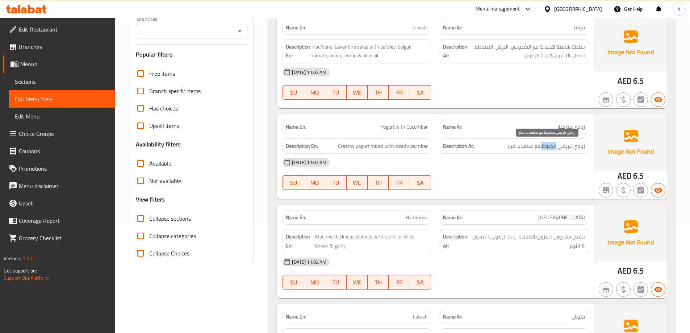
click at [548, 147] on span "زبادي كريمي مخلوط مع مكعبات خيار" at bounding box center [547, 146] width 78 height 9
click at [535, 146] on span "زبادي كريمي مخلوط مع مكعبات خيار" at bounding box center [547, 146] width 78 height 9
click at [537, 145] on span "زبادي كريمي مخلوط مع مكعبات خيار" at bounding box center [547, 146] width 78 height 9
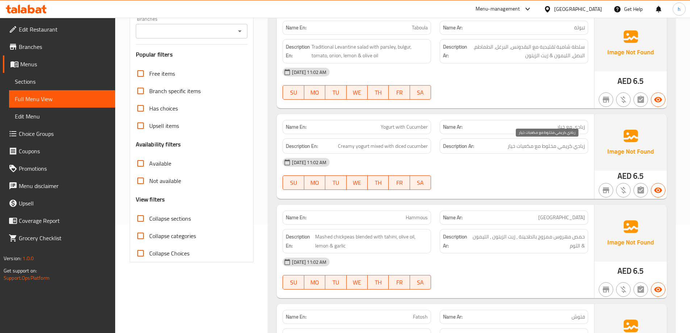
click at [529, 144] on span "زبادي كريمي مخلوط مع مكعبات خيار" at bounding box center [547, 146] width 78 height 9
click at [511, 146] on span "زبادي كريمي مخلوط مع مكعبات خيار" at bounding box center [547, 146] width 78 height 9
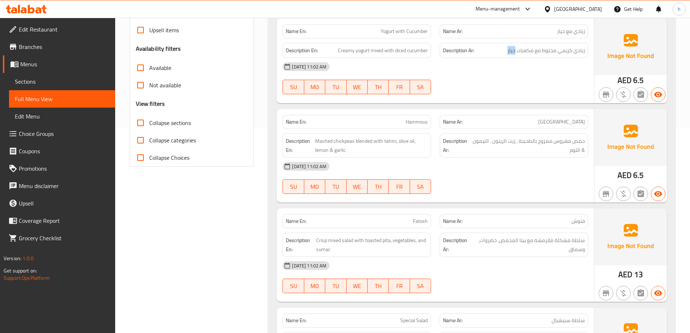
scroll to position [217, 0]
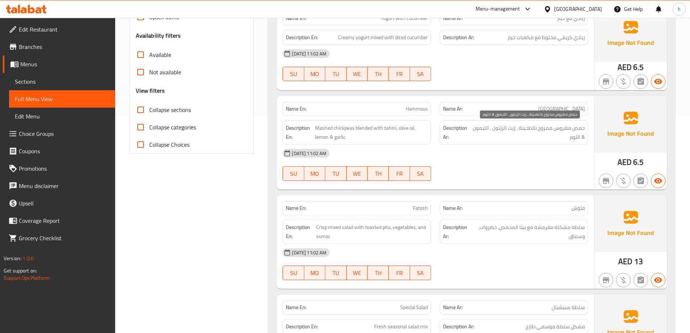
click at [580, 129] on span "حمص مهروس ممزوج بالطحينة , زيت الزيتون , الليمون & الثوم" at bounding box center [528, 133] width 113 height 18
click at [565, 128] on span "حمص مهروس ممزوج بالطحينة , زيت الزيتون , الليمون & الثوم" at bounding box center [528, 133] width 113 height 18
click at [548, 127] on span "حمص مهروس ممزوج بالطحينة , زيت الزيتون , الليمون & الثوم" at bounding box center [528, 133] width 113 height 18
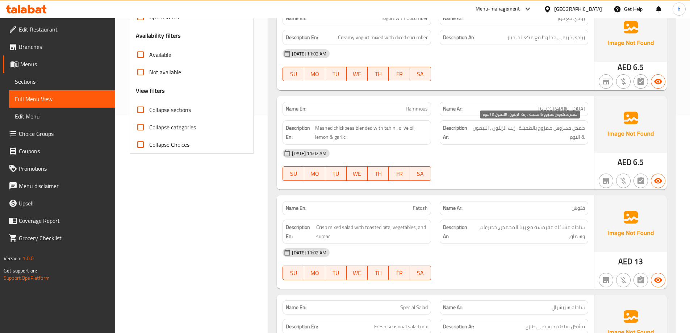
click at [548, 127] on span "حمص مهروس ممزوج بالطحينة , زيت الزيتون , الليمون & الثوم" at bounding box center [528, 133] width 113 height 18
click at [532, 126] on span "حمص مهروس ممزوج بالطحينة , زيت الزيتون , الليمون & الثوم" at bounding box center [528, 133] width 113 height 18
click at [511, 125] on span "حمص مهروس ممزوج بالطحينة , زيت الزيتون , الليمون & الثوم" at bounding box center [528, 133] width 113 height 18
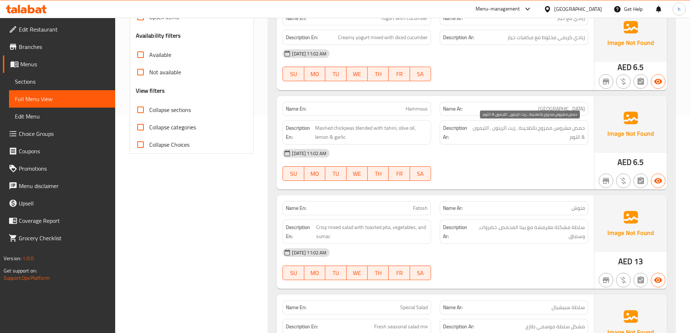
click at [500, 129] on span "حمص مهروس ممزوج بالطحينة , زيت الزيتون , الليمون & الثوم" at bounding box center [528, 133] width 113 height 18
click at [484, 127] on span "حمص مهروس ممزوج بالطحينة , زيت الزيتون , الليمون & الثوم" at bounding box center [528, 133] width 113 height 18
click at [576, 136] on span "حمص مهروس ممزوج بالطحينة , زيت الزيتون , الليمون & الثوم" at bounding box center [528, 133] width 113 height 18
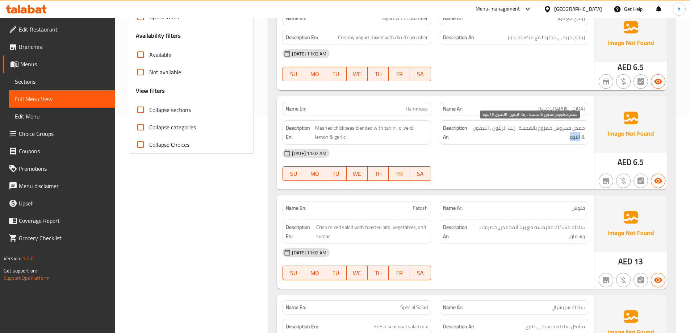
click at [576, 136] on span "حمص مهروس ممزوج بالطحينة , زيت الزيتون , الليمون & الثوم" at bounding box center [528, 133] width 113 height 18
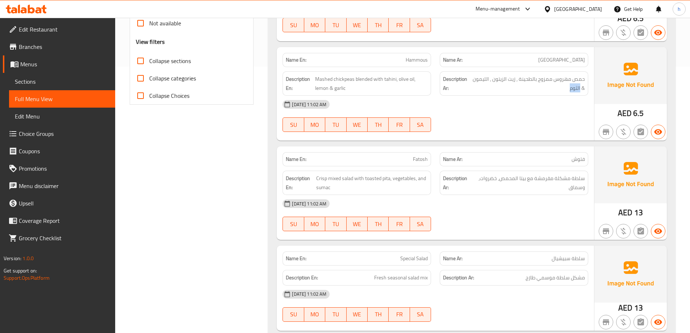
scroll to position [290, 0]
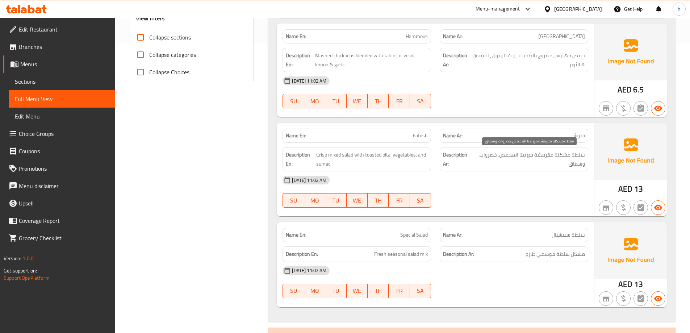
click at [582, 154] on span "سلطة مشكلة مقرمشة مع بيتا المحمص، خضروات، وسماق" at bounding box center [529, 159] width 112 height 18
click at [560, 156] on span "سلطة مشكلة مقرمشة مع بيتا المحمص، خضروات، وسماق" at bounding box center [529, 159] width 112 height 18
click at [547, 151] on span "سلطة مشكلة مقرمشة مع بيتا المحمص، خضروات، وسماق" at bounding box center [529, 159] width 112 height 18
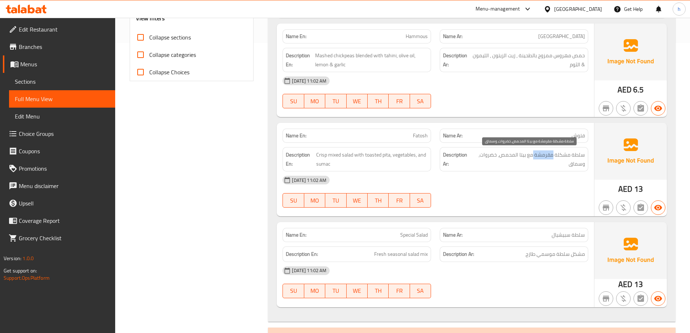
click at [547, 151] on span "سلطة مشكلة مقرمشة مع بيتا المحمص، خضروات، وسماق" at bounding box center [529, 159] width 112 height 18
click at [530, 153] on span "سلطة مشكلة مقرمشة مع بيتا المحمص، خضروات، وسماق" at bounding box center [529, 159] width 112 height 18
click at [525, 155] on span "سلطة مشكلة مقرمشة مع بيتا المحمص، خضروات، وسماق" at bounding box center [529, 159] width 112 height 18
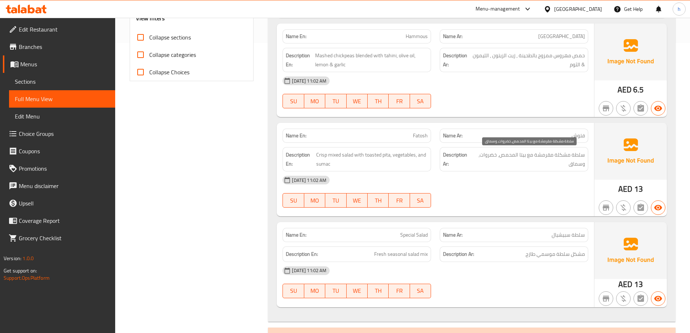
click at [509, 154] on span "سلطة مشكلة مقرمشة مع بيتا المحمص، خضروات، وسماق" at bounding box center [529, 159] width 112 height 18
click at [504, 153] on span "سلطة مشكلة مقرمشة مع بيتا المحمص، خضروات، وسماق" at bounding box center [529, 159] width 112 height 18
drag, startPoint x: 501, startPoint y: 155, endPoint x: 519, endPoint y: 155, distance: 18.1
click at [519, 155] on span "سلطة مشكلة مقرمشة مع بيتا المحمص، خضروات، وسماق" at bounding box center [529, 159] width 112 height 18
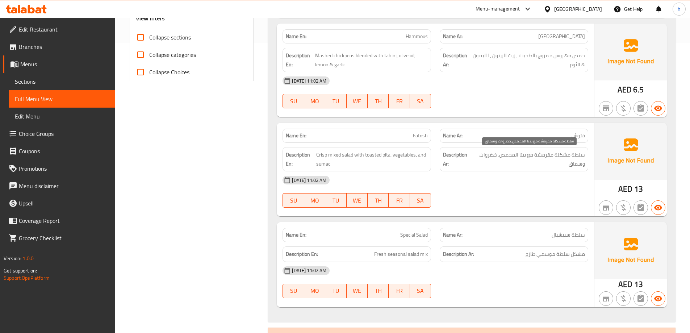
click at [523, 156] on span "سلطة مشكلة مقرمشة مع بيتا المحمص، خضروات، وسماق" at bounding box center [529, 159] width 112 height 18
click at [508, 155] on span "سلطة مشكلة مقرمشة مع بيتا المحمص، خضروات، وسماق" at bounding box center [529, 159] width 112 height 18
click at [491, 153] on span "سلطة مشكلة مقرمشة مع بيتا المحمص، خضروات، وسماق" at bounding box center [529, 159] width 112 height 18
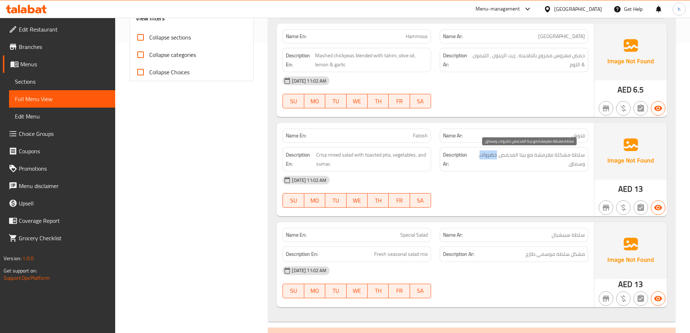
click at [491, 153] on span "سلطة مشكلة مقرمشة مع بيتا المحمص، خضروات، وسماق" at bounding box center [529, 159] width 112 height 18
click at [576, 164] on span "سلطة مشكلة مقرمشة مع بيتا المحمص، خضروات، وسماق" at bounding box center [529, 159] width 112 height 18
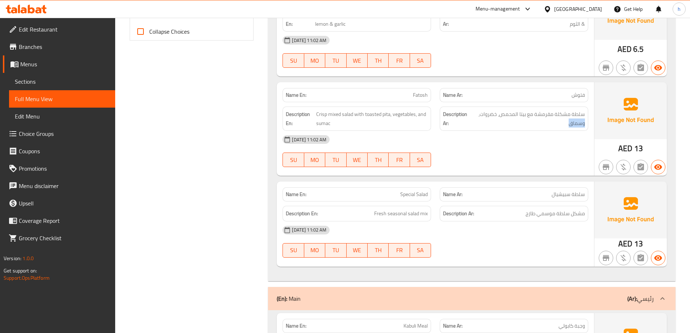
scroll to position [362, 0]
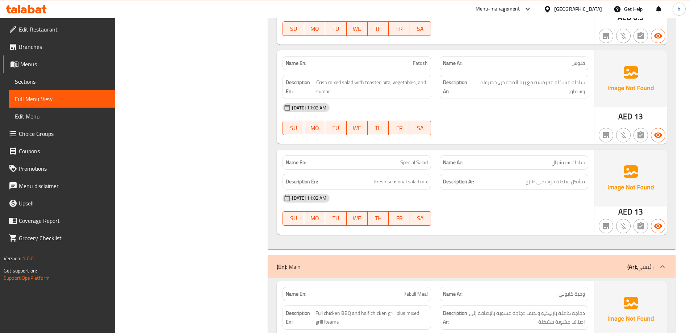
click at [574, 163] on span "سلطة سبيشيال" at bounding box center [568, 163] width 33 height 8
click at [561, 164] on span "سلطة سبيشيال" at bounding box center [568, 163] width 33 height 8
click at [574, 184] on span "مشكل سلطة موسمي طازج" at bounding box center [555, 181] width 59 height 9
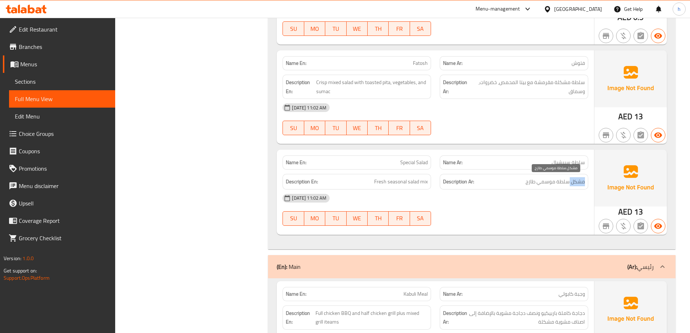
click at [574, 184] on span "مشكل سلطة موسمي طازج" at bounding box center [555, 181] width 59 height 9
click at [565, 182] on span "مشكل سلطة موسمي طازج" at bounding box center [555, 181] width 59 height 9
click at [545, 181] on span "مشكل سلطة موسمي طازج" at bounding box center [555, 181] width 59 height 9
click at [544, 181] on span "مشكل سلطة موسمي طازج" at bounding box center [555, 181] width 59 height 9
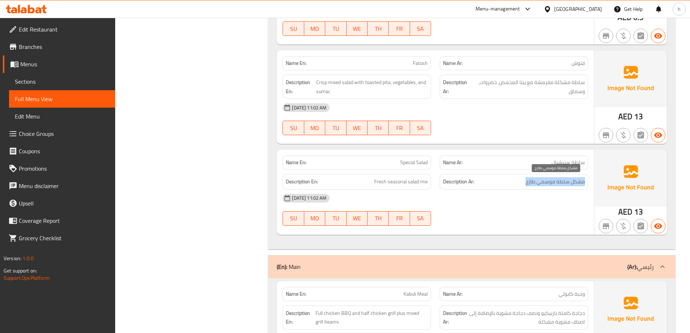
click at [544, 181] on span "مشكل سلطة موسمي طازج" at bounding box center [555, 181] width 59 height 9
click at [528, 180] on span "مشكل سلطة موسمي طازج" at bounding box center [555, 181] width 59 height 9
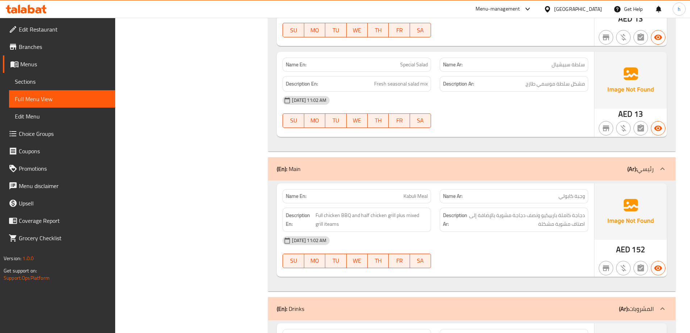
scroll to position [471, 0]
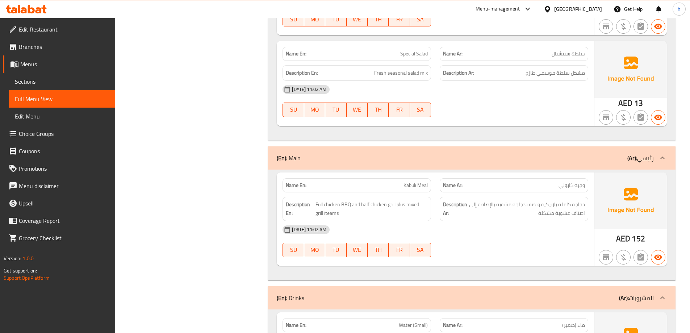
click at [416, 185] on span "Kabuli Meal" at bounding box center [416, 186] width 24 height 8
click at [409, 185] on span "Kabuli Meal" at bounding box center [416, 186] width 24 height 8
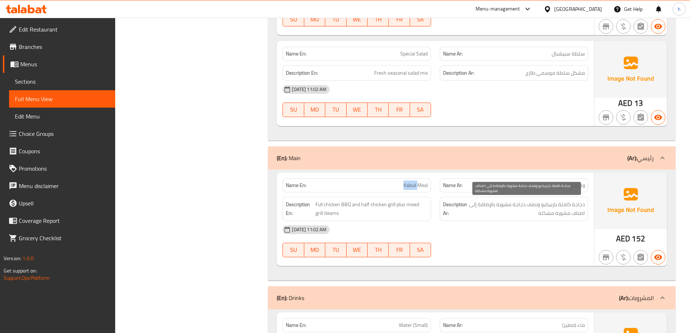
click at [564, 205] on span "دجاجة كاملة باربيكيو ونصف دجاجة مشوية بالإضافة إلى اصناف مشوية مشكلة" at bounding box center [527, 209] width 116 height 18
click at [551, 206] on span "دجاجة كاملة باربيكيو ونصف دجاجة مشوية بالإضافة إلى اصناف مشوية مشكلة" at bounding box center [527, 209] width 116 height 18
click at [537, 205] on span "دجاجة كاملة باربيكيو ونصف دجاجة مشوية بالإضافة إلى اصناف مشوية مشكلة" at bounding box center [527, 209] width 116 height 18
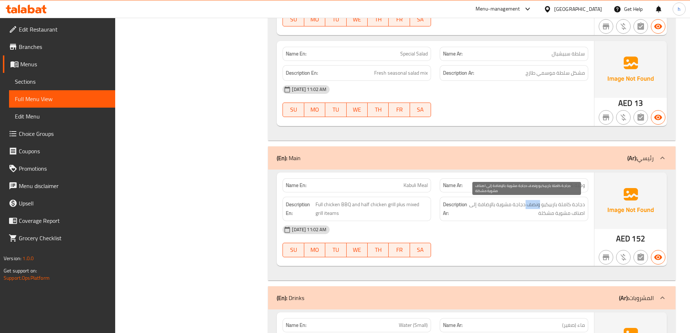
click at [537, 205] on span "دجاجة كاملة باربيكيو ونصف دجاجة مشوية بالإضافة إلى اصناف مشوية مشكلة" at bounding box center [527, 209] width 116 height 18
click at [520, 205] on span "دجاجة كاملة باربيكيو ونصف دجاجة مشوية بالإضافة إلى اصناف مشوية مشكلة" at bounding box center [527, 209] width 116 height 18
click at [506, 205] on span "دجاجة كاملة باربيكيو ونصف دجاجة مشوية بالإضافة إلى اصناف مشوية مشكلة" at bounding box center [527, 209] width 116 height 18
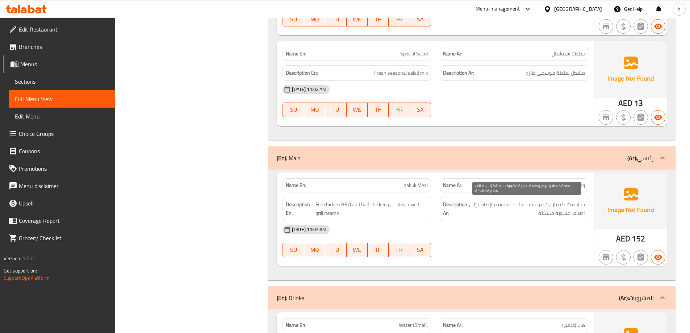
click at [486, 204] on span "دجاجة كاملة باربيكيو ونصف دجاجة مشوية بالإضافة إلى اصناف مشوية مشكلة" at bounding box center [527, 209] width 116 height 18
click at [473, 206] on span "دجاجة كاملة باربيكيو ونصف دجاجة مشوية بالإضافة إلى اصناف مشوية مشكلة" at bounding box center [527, 209] width 116 height 18
click at [575, 211] on span "دجاجة كاملة باربيكيو ونصف دجاجة مشوية بالإضافة إلى اصناف مشوية مشكلة" at bounding box center [527, 209] width 116 height 18
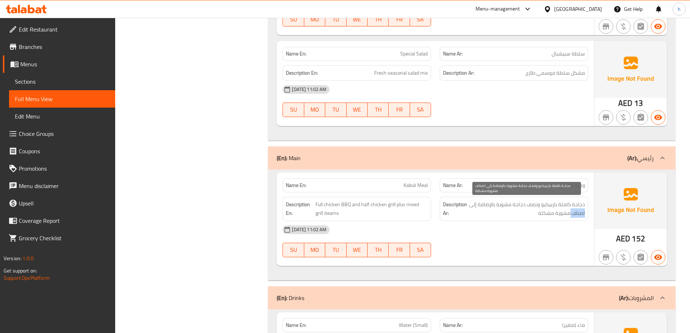
click at [576, 211] on span "دجاجة كاملة باربيكيو ونصف دجاجة مشوية بالإضافة إلى اصناف مشوية مشكلة" at bounding box center [527, 209] width 116 height 18
click at [562, 213] on span "دجاجة كاملة باربيكيو ونصف دجاجة مشوية بالإضافة إلى اصناف مشوية مشكلة" at bounding box center [527, 209] width 116 height 18
click at [545, 211] on span "دجاجة كاملة باربيكيو ونصف دجاجة مشوية بالإضافة إلى اصناف مشوية مشكلة" at bounding box center [527, 209] width 116 height 18
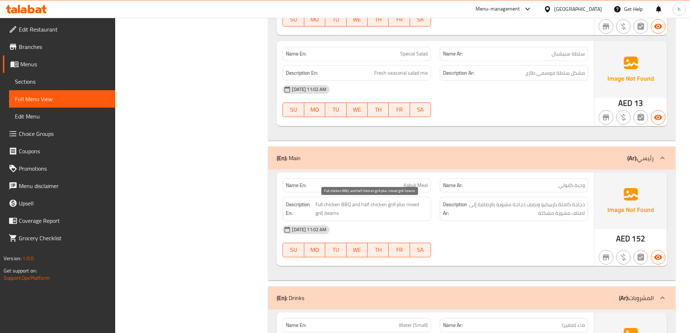
click at [337, 205] on span "Full chicken BBQ and half chicken grill plus mixed grill iteams" at bounding box center [372, 209] width 112 height 18
click at [376, 206] on span "Full chicken BBQ and half chicken grill plus mixed grill iteams" at bounding box center [372, 209] width 112 height 18
click at [366, 204] on span "Full chicken BBQ and half chicken grill plus mixed grill iteams" at bounding box center [372, 209] width 112 height 18
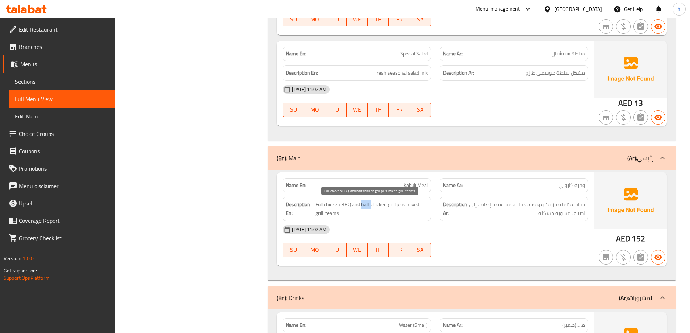
click at [366, 204] on span "Full chicken BBQ and half chicken grill plus mixed grill iteams" at bounding box center [372, 209] width 112 height 18
click at [380, 205] on span "Full chicken BBQ and half chicken grill plus mixed grill iteams" at bounding box center [372, 209] width 112 height 18
click at [388, 206] on span "Full chicken BBQ and half chicken grill plus mixed grill iteams" at bounding box center [372, 209] width 112 height 18
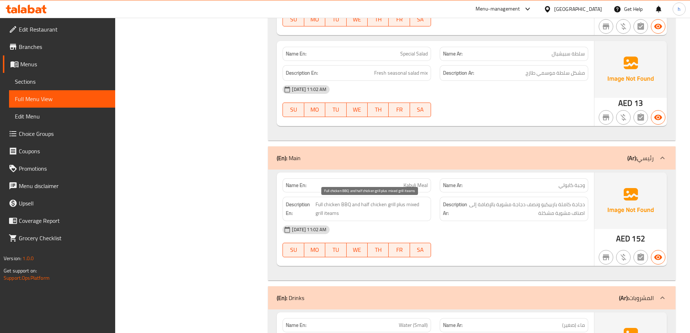
click at [401, 204] on span "Full chicken BBQ and half chicken grill plus mixed grill iteams" at bounding box center [372, 209] width 112 height 18
click at [413, 203] on span "Full chicken BBQ and half chicken grill plus mixed grill iteams" at bounding box center [372, 209] width 112 height 18
click at [422, 205] on span "Full chicken BBQ and half chicken grill plus mixed grill iteams" at bounding box center [372, 209] width 112 height 18
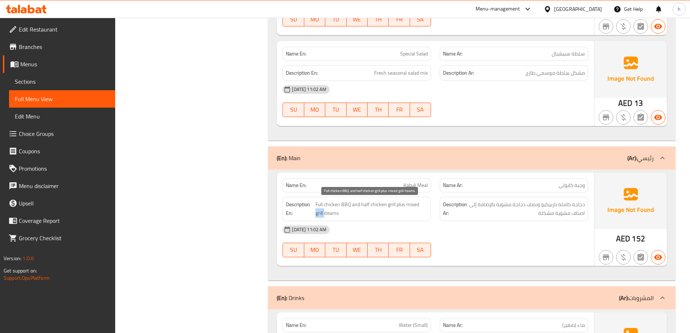
click at [422, 205] on span "Full chicken BBQ and half chicken grill plus mixed grill iteams" at bounding box center [372, 209] width 112 height 18
click at [326, 212] on span "Full chicken BBQ and half chicken grill plus mixed grill iteams" at bounding box center [372, 209] width 112 height 18
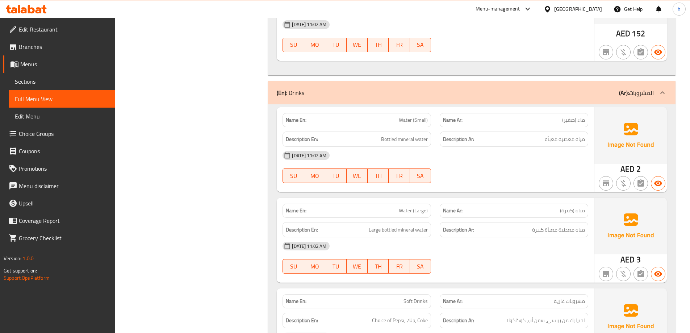
scroll to position [688, 0]
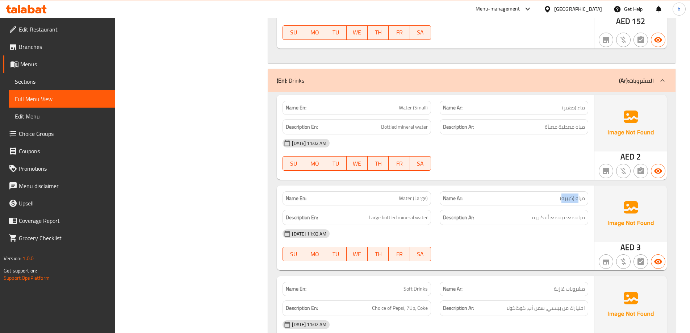
drag, startPoint x: 579, startPoint y: 199, endPoint x: 563, endPoint y: 199, distance: 15.9
click at [563, 199] on span "مياه (كبيرة)" at bounding box center [572, 199] width 25 height 8
drag, startPoint x: 564, startPoint y: 217, endPoint x: 532, endPoint y: 217, distance: 31.5
click at [536, 217] on span "مياه معدنية معبأة كبيرة" at bounding box center [558, 217] width 53 height 9
click at [386, 217] on span "Large bottled mineral water" at bounding box center [398, 217] width 59 height 9
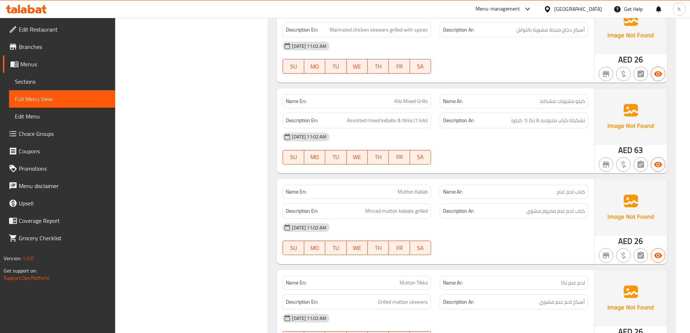
scroll to position [1340, 0]
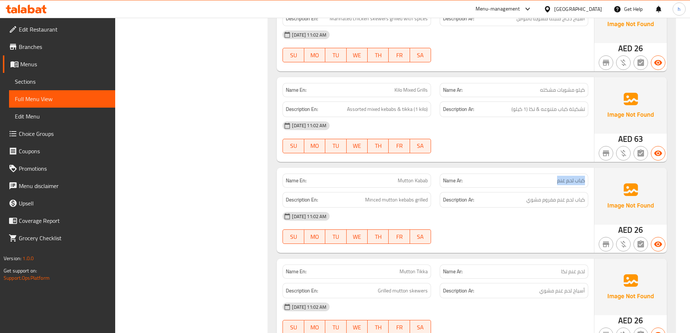
drag, startPoint x: 585, startPoint y: 182, endPoint x: 554, endPoint y: 182, distance: 30.8
click at [554, 182] on div "Name Ar: كباب لحم غنم" at bounding box center [514, 181] width 149 height 14
drag, startPoint x: 387, startPoint y: 179, endPoint x: 426, endPoint y: 181, distance: 39.2
click at [426, 181] on p "Name En: Mutton Kabab" at bounding box center [357, 181] width 142 height 8
drag, startPoint x: 584, startPoint y: 200, endPoint x: 517, endPoint y: 200, distance: 67.4
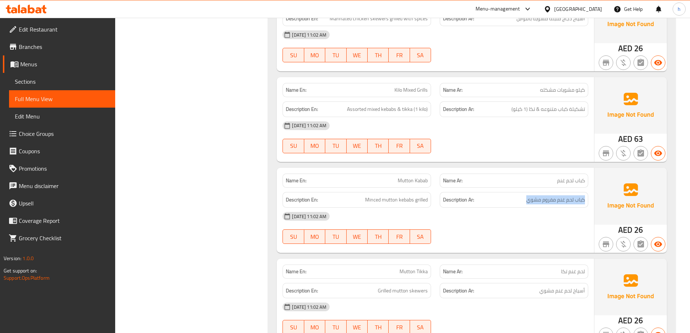
click at [518, 200] on h6 "Description Ar: كباب لحم غنم مفروم مشوي" at bounding box center [514, 199] width 142 height 9
click at [385, 201] on span "Minced mutton kebabs grilled" at bounding box center [396, 199] width 63 height 9
click at [371, 199] on span "Minced mutton kebabs grilled" at bounding box center [396, 199] width 63 height 9
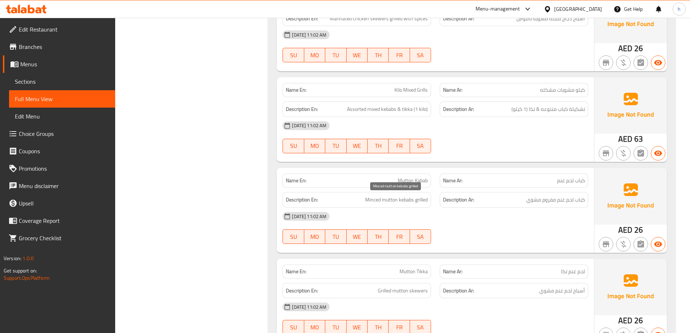
click at [419, 200] on span "Minced mutton kebabs grilled" at bounding box center [396, 199] width 63 height 9
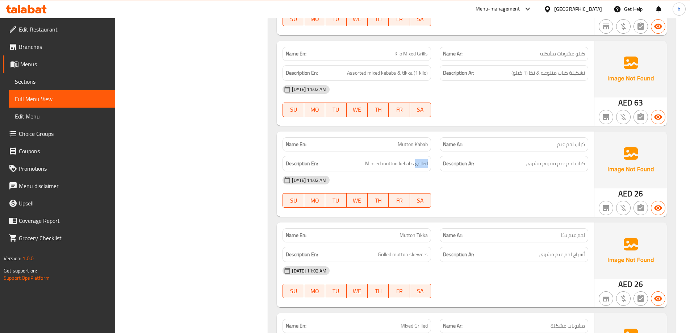
scroll to position [1413, 0]
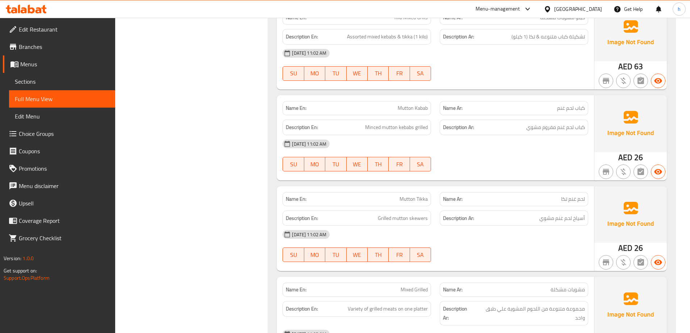
click at [580, 195] on span "لحم غنم تكا" at bounding box center [573, 199] width 24 height 8
click at [575, 219] on span "أسياخ لحم غنم مشوي" at bounding box center [562, 218] width 46 height 9
click at [423, 197] on span "Mutton Tikka" at bounding box center [414, 199] width 28 height 8
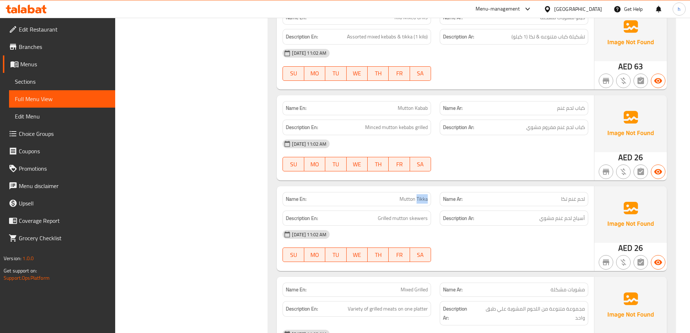
click at [422, 197] on span "Mutton Tikka" at bounding box center [414, 199] width 28 height 8
click at [406, 202] on span "Mutton Tikka" at bounding box center [414, 199] width 28 height 8
click at [580, 218] on span "أسياخ لحم غنم مشوي" at bounding box center [562, 218] width 46 height 9
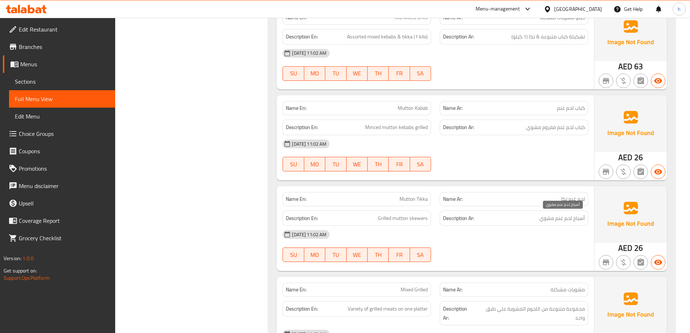
click at [569, 218] on span "أسياخ لحم غنم مشوي" at bounding box center [562, 218] width 46 height 9
click at [559, 219] on span "أسياخ لحم غنم مشوي" at bounding box center [562, 218] width 46 height 9
click at [544, 217] on span "أسياخ لحم غنم مشوي" at bounding box center [562, 218] width 46 height 9
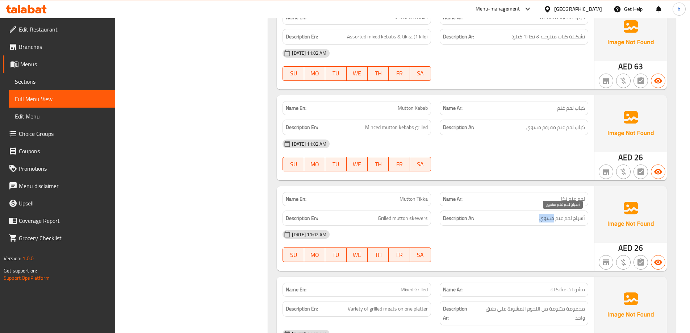
click at [544, 217] on span "أسياخ لحم غنم مشوي" at bounding box center [562, 218] width 46 height 9
click at [421, 219] on span "Grilled mutton skewers" at bounding box center [403, 218] width 50 height 9
click at [397, 218] on span "Grilled mutton skewers" at bounding box center [403, 218] width 50 height 9
click at [396, 218] on span "Grilled mutton skewers" at bounding box center [403, 218] width 50 height 9
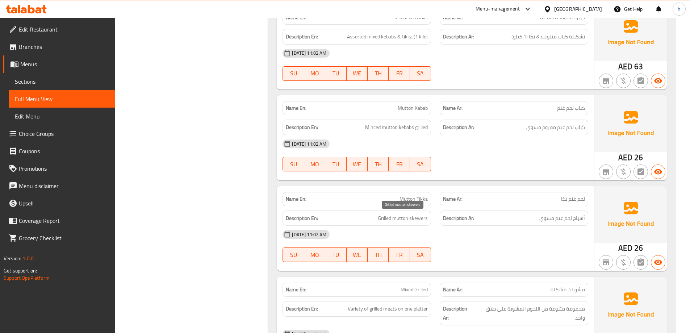
click at [383, 216] on span "Grilled mutton skewers" at bounding box center [403, 218] width 50 height 9
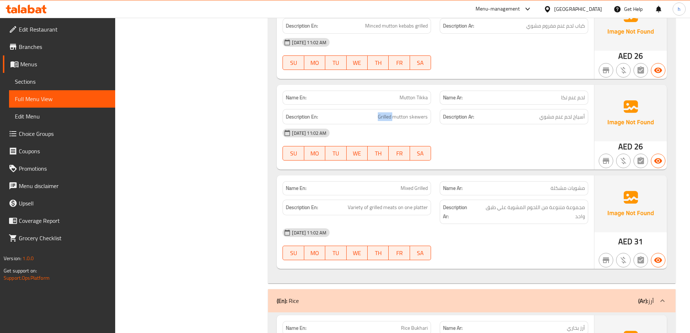
scroll to position [1558, 0]
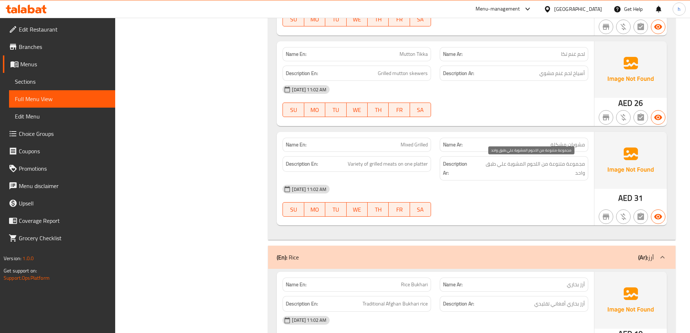
click at [579, 164] on span "مجموعة متنوعة من اللحوم المشوية علي طبق واحد" at bounding box center [530, 168] width 109 height 18
drag, startPoint x: 343, startPoint y: 162, endPoint x: 384, endPoint y: 163, distance: 40.6
click at [384, 163] on h6 "Description En: Variety of grilled meats on one platter" at bounding box center [357, 163] width 142 height 9
copy span "Variety of grilled"
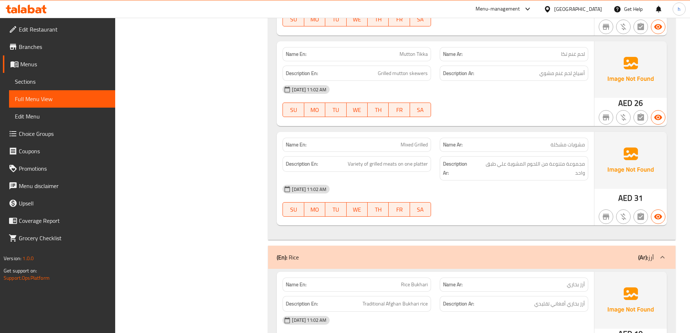
drag, startPoint x: 572, startPoint y: 163, endPoint x: 557, endPoint y: 185, distance: 26.6
click at [572, 163] on span "مجموعة متنوعة من اللحوم المشوية علي طبق واحد" at bounding box center [530, 168] width 109 height 18
drag, startPoint x: 352, startPoint y: 165, endPoint x: 387, endPoint y: 165, distance: 34.1
click at [387, 165] on span "Variety of grilled meats on one platter" at bounding box center [388, 163] width 80 height 9
click at [386, 165] on span "Variety of grilled meats on one platter" at bounding box center [388, 163] width 80 height 9
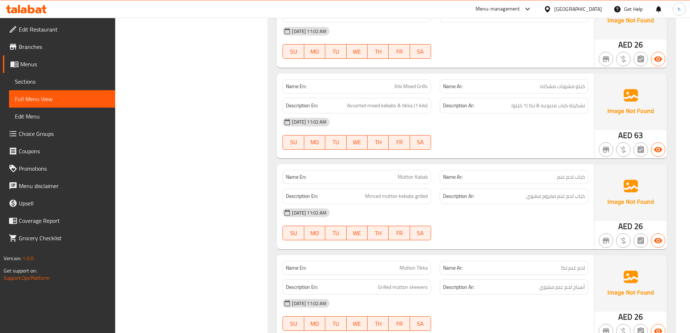
scroll to position [1340, 0]
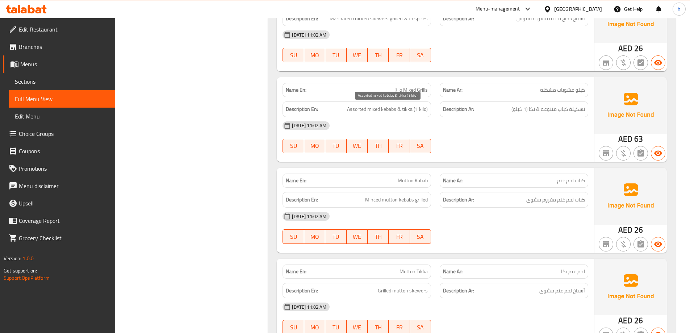
click at [363, 110] on span "Assorted mixed kebabs & tikka (1 kilo)" at bounding box center [387, 109] width 81 height 9
click at [388, 111] on span "Assorted mixed kebabs & tikka (1 kilo)" at bounding box center [387, 109] width 81 height 9
click at [582, 109] on span "تشكيلة كباب متنوعه & تكا (1 كيلو)" at bounding box center [549, 109] width 74 height 9
click at [561, 108] on span "تشكيلة كباب متنوعه & تكا (1 كيلو)" at bounding box center [549, 109] width 74 height 9
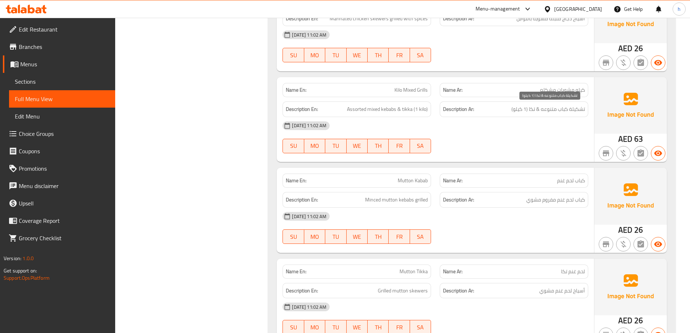
click at [552, 109] on span "تشكيلة كباب متنوعه & تكا (1 كيلو)" at bounding box center [549, 109] width 74 height 9
click at [368, 111] on span "Assorted mixed kebabs & tikka (1 kilo)" at bounding box center [387, 109] width 81 height 9
click at [388, 111] on span "Assorted mixed kebabs & tikka (1 kilo)" at bounding box center [387, 109] width 81 height 9
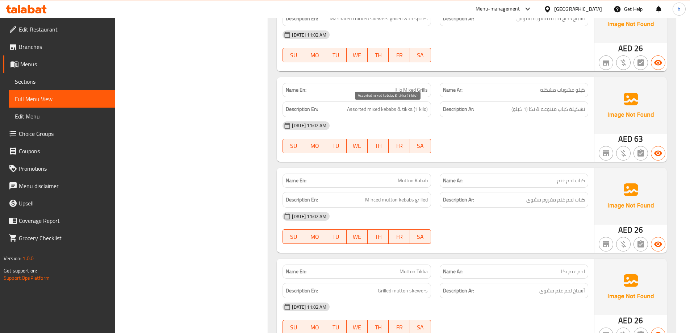
click at [361, 110] on span "Assorted mixed kebabs & tikka (1 kilo)" at bounding box center [387, 109] width 81 height 9
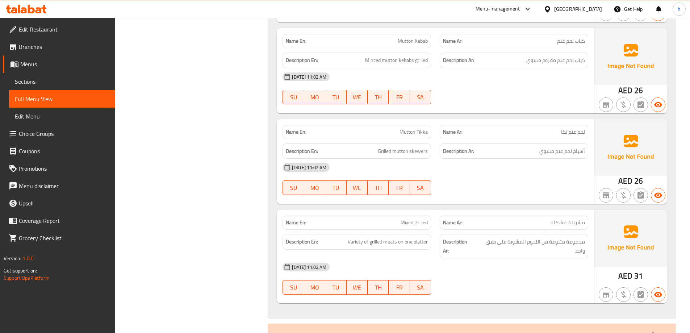
scroll to position [1522, 0]
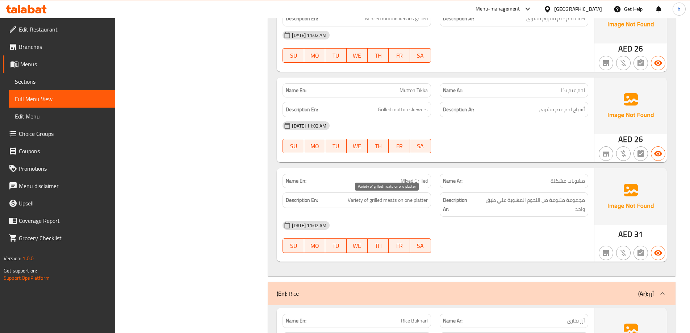
click at [359, 199] on span "Variety of grilled meats on one platter" at bounding box center [388, 200] width 80 height 9
click at [403, 204] on span "Variety of grilled meats on one platter" at bounding box center [388, 200] width 80 height 9
drag, startPoint x: 345, startPoint y: 200, endPoint x: 395, endPoint y: 200, distance: 50.0
click at [396, 203] on h6 "Description En: Variety of grilled meats on one platter" at bounding box center [357, 200] width 142 height 9
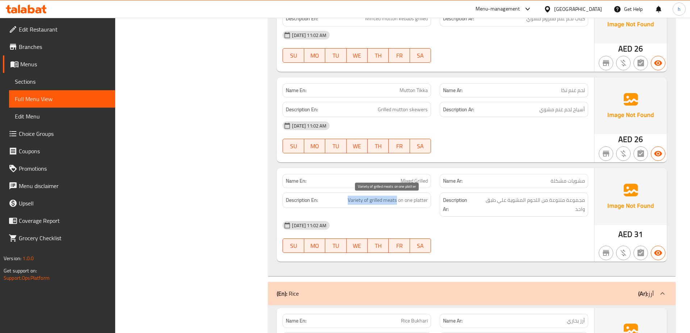
copy span "Variety of grilled meats"
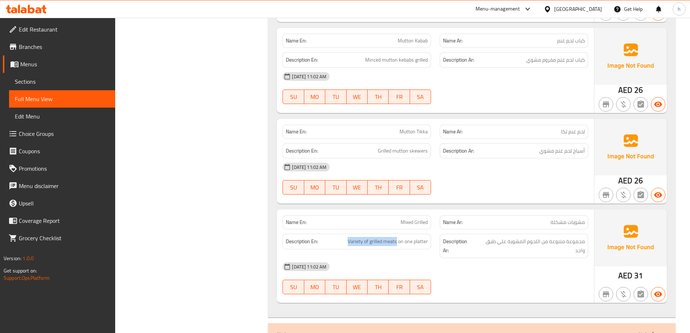
scroll to position [1485, 0]
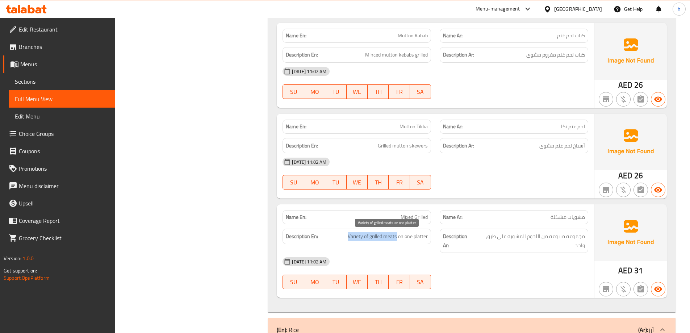
click at [397, 239] on span "Variety of grilled meats on one platter" at bounding box center [388, 236] width 80 height 9
click at [518, 237] on span "مجموعة متنوعة من اللحوم المشوية علي طبق واحد" at bounding box center [530, 241] width 109 height 18
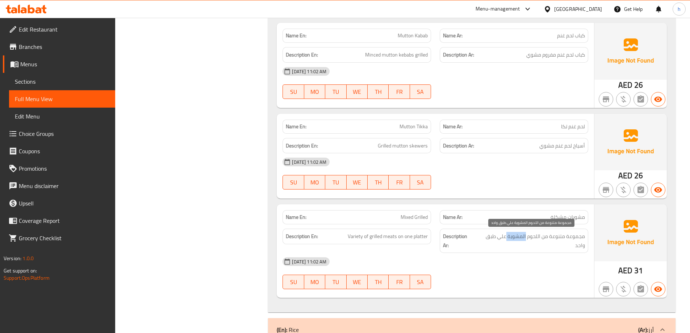
click at [518, 237] on span "مجموعة متنوعة من اللحوم المشوية علي طبق واحد" at bounding box center [530, 241] width 109 height 18
click at [517, 237] on span "مجموعة متنوعة من اللحوم المشوية علي طبق واحد" at bounding box center [530, 241] width 109 height 18
copy div "مجموعة متنوعة من اللحوم المشوية علي طبق واحد"
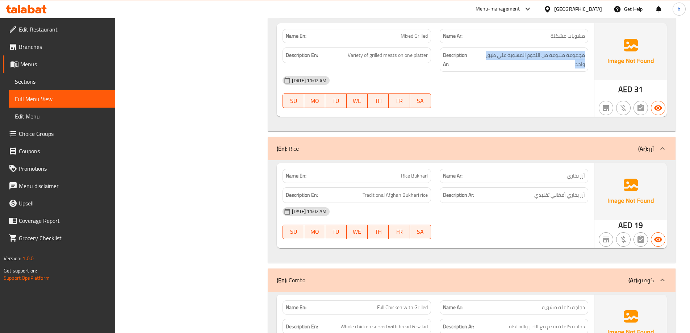
scroll to position [1703, 0]
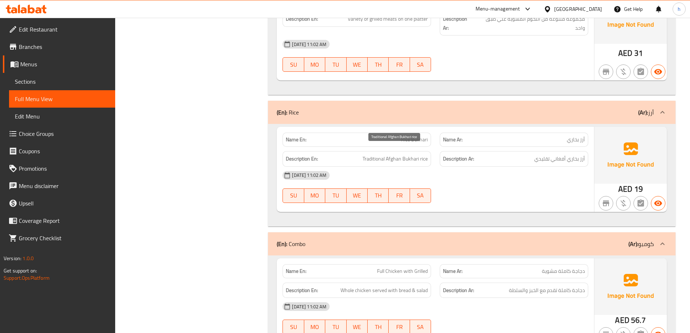
click at [419, 154] on span "Traditional Afghan Bukhari rice" at bounding box center [395, 158] width 65 height 9
click at [409, 154] on span "Traditional Afghan Bukhari rice" at bounding box center [395, 158] width 65 height 9
click at [398, 154] on span "Traditional Afghan Bukhari rice" at bounding box center [395, 158] width 65 height 9
click at [367, 154] on span "Traditional Afghan Bukhari rice" at bounding box center [395, 158] width 65 height 9
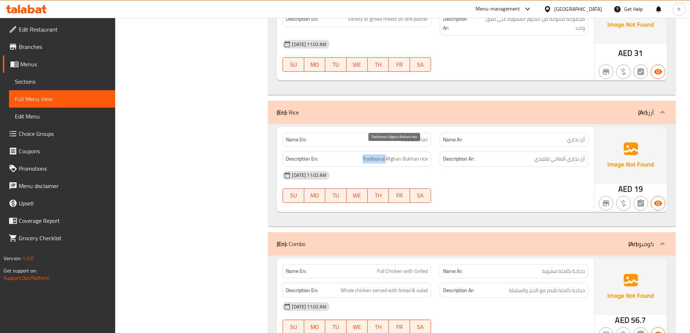
click at [367, 154] on span "Traditional Afghan Bukhari rice" at bounding box center [395, 158] width 65 height 9
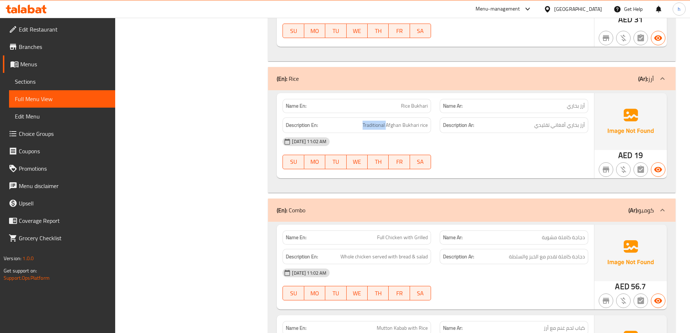
scroll to position [1811, 0]
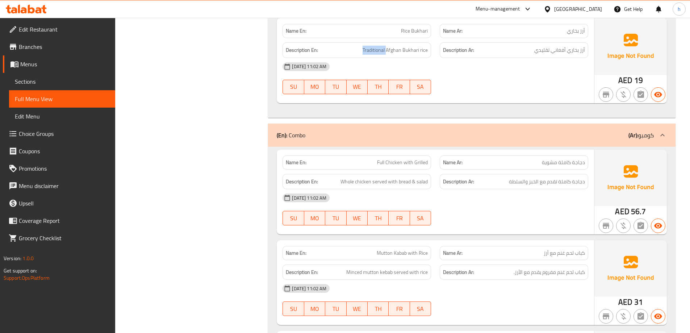
drag, startPoint x: 578, startPoint y: 150, endPoint x: 569, endPoint y: 151, distance: 9.2
click at [578, 159] on span "دجاجة كاملة مشوية" at bounding box center [563, 163] width 43 height 8
click at [575, 159] on span "دجاجة كاملة مشوية" at bounding box center [563, 163] width 43 height 8
click at [563, 159] on span "دجاجة كاملة مشوية" at bounding box center [563, 163] width 43 height 8
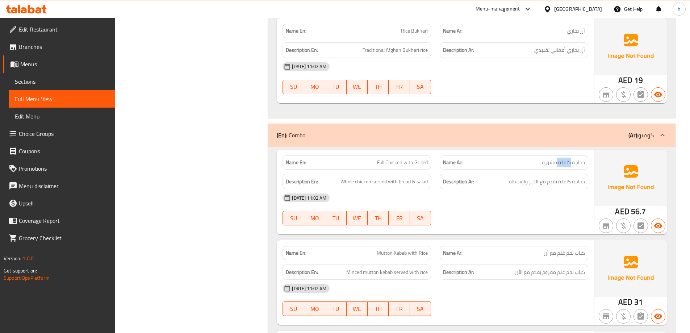
click at [563, 159] on span "دجاجة كاملة مشوية" at bounding box center [563, 163] width 43 height 8
click at [414, 155] on div "Name En: Full Chicken with Grilled" at bounding box center [357, 162] width 149 height 14
click at [579, 177] on span "دجاجة كاملة تقدم مع الخبز والسلطة" at bounding box center [547, 181] width 76 height 9
click at [567, 177] on span "دجاجة كاملة تقدم مع الخبز والسلطة" at bounding box center [547, 181] width 76 height 9
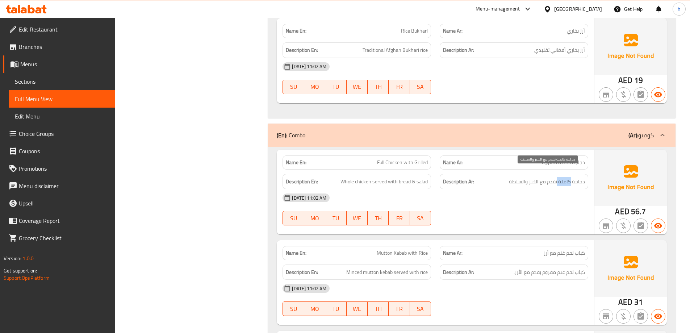
click at [567, 177] on span "دجاجة كاملة تقدم مع الخبز والسلطة" at bounding box center [547, 181] width 76 height 9
click at [551, 177] on span "دجاجة كاملة تقدم مع الخبز والسلطة" at bounding box center [547, 181] width 76 height 9
click at [544, 177] on span "دجاجة كاملة تقدم مع الخبز والسلطة" at bounding box center [547, 181] width 76 height 9
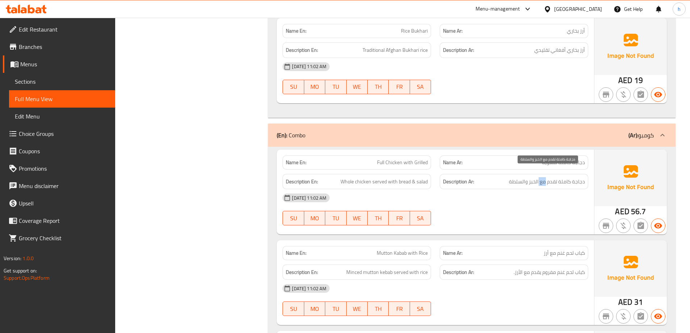
click at [544, 177] on span "دجاجة كاملة تقدم مع الخبز والسلطة" at bounding box center [547, 181] width 76 height 9
click at [534, 177] on span "دجاجة كاملة تقدم مع الخبز والسلطة" at bounding box center [547, 181] width 76 height 9
click at [521, 177] on span "دجاجة كاملة تقدم مع الخبز والسلطة" at bounding box center [547, 181] width 76 height 9
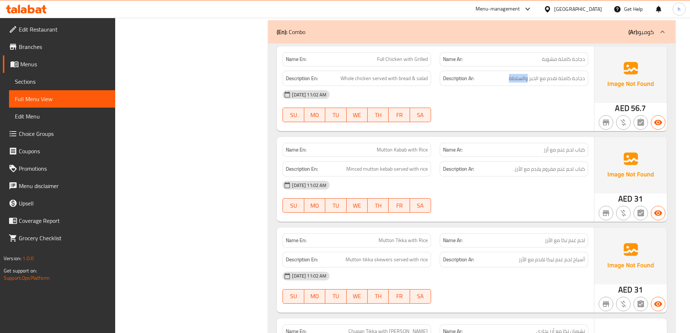
scroll to position [1956, 0]
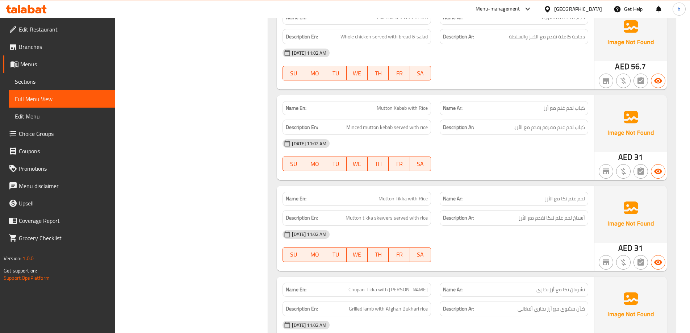
click at [580, 104] on span "كباب لحم غنم مع أرز" at bounding box center [564, 108] width 41 height 8
click at [571, 104] on span "كباب لحم غنم مع أرز" at bounding box center [564, 108] width 41 height 8
click at [583, 123] on span "كباب لحم غنم مفروم يقدم مع الأرز." at bounding box center [549, 127] width 71 height 9
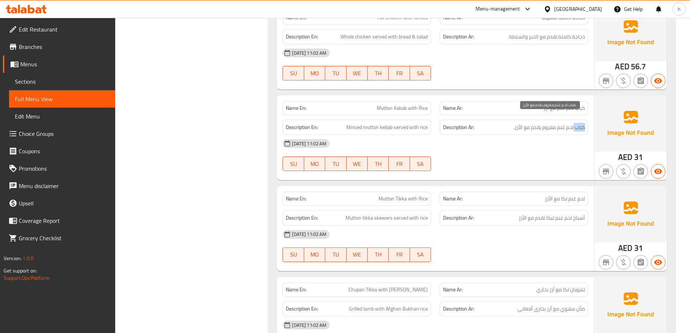
click at [583, 123] on span "كباب لحم غنم مفروم يقدم مع الأرز." at bounding box center [549, 127] width 71 height 9
click at [567, 123] on span "كباب لحم غنم مفروم يقدم مع الأرز." at bounding box center [549, 127] width 71 height 9
click at [561, 123] on span "كباب لحم غنم مفروم يقدم مع الأرز." at bounding box center [549, 127] width 71 height 9
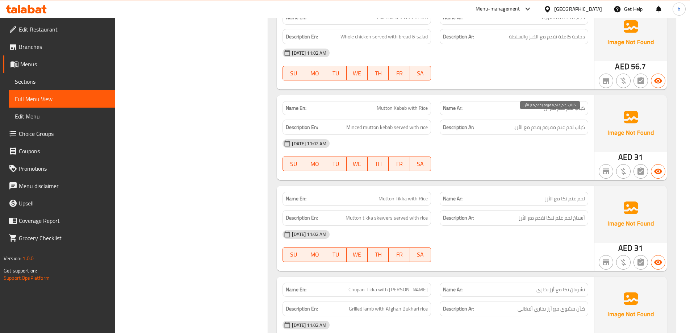
click at [551, 123] on span "كباب لحم غنم مفروم يقدم مع الأرز." at bounding box center [549, 127] width 71 height 9
click at [537, 123] on span "كباب لحم غنم مفروم يقدم مع الأرز." at bounding box center [549, 127] width 71 height 9
click at [529, 123] on span "كباب لحم غنم مفروم يقدم مع الأرز." at bounding box center [549, 127] width 71 height 9
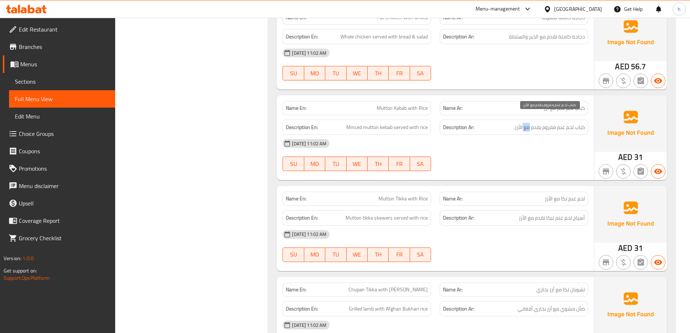
click at [529, 123] on span "كباب لحم غنم مفروم يقدم مع الأرز." at bounding box center [549, 127] width 71 height 9
click at [517, 123] on span "كباب لحم غنم مفروم يقدم مع الأرز." at bounding box center [549, 127] width 71 height 9
click at [423, 195] on span "Mutton Tikka with Rice" at bounding box center [403, 199] width 49 height 8
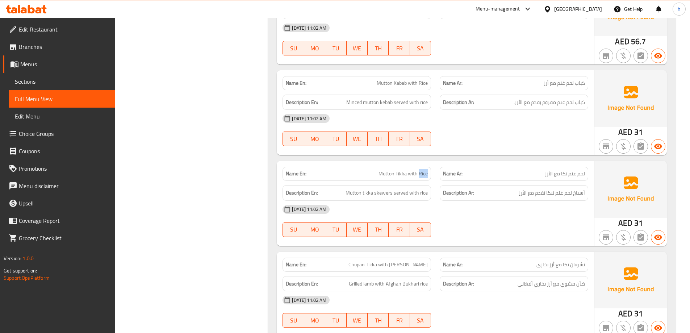
scroll to position [1993, 0]
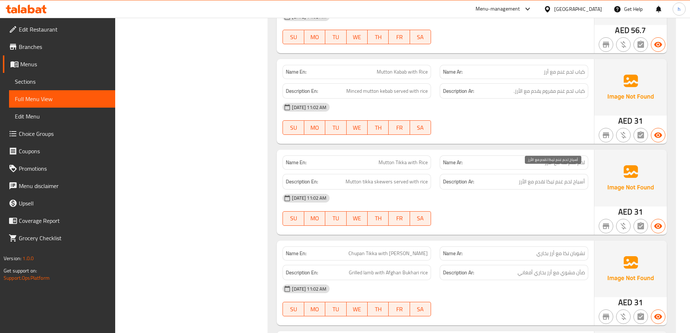
click at [577, 177] on span "أسياخ لحم غنم تيكا تقدم مع الأرز" at bounding box center [552, 181] width 66 height 9
click at [564, 177] on span "أسياخ لحم غنم تيكا تقدم مع الأرز" at bounding box center [552, 181] width 66 height 9
click at [549, 177] on span "أسياخ لحم غنم تيكا تقدم مع الأرز" at bounding box center [552, 181] width 66 height 9
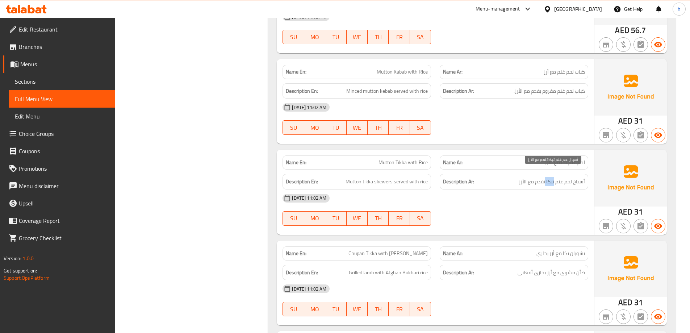
click at [549, 177] on span "أسياخ لحم غنم تيكا تقدم مع الأرز" at bounding box center [552, 181] width 66 height 9
click at [581, 177] on span "أسياخ لحم غنم تيكا تقدم مع الأرز" at bounding box center [552, 181] width 66 height 9
click at [569, 177] on span "أسياخ لحم غنم تيكا تقدم مع الأرز" at bounding box center [552, 181] width 66 height 9
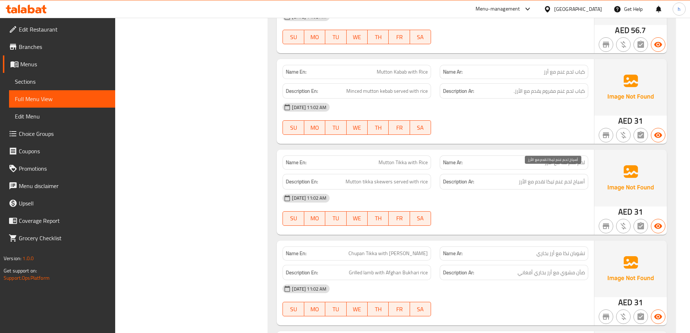
click at [556, 177] on span "أسياخ لحم غنم تيكا تقدم مع الأرز" at bounding box center [552, 181] width 66 height 9
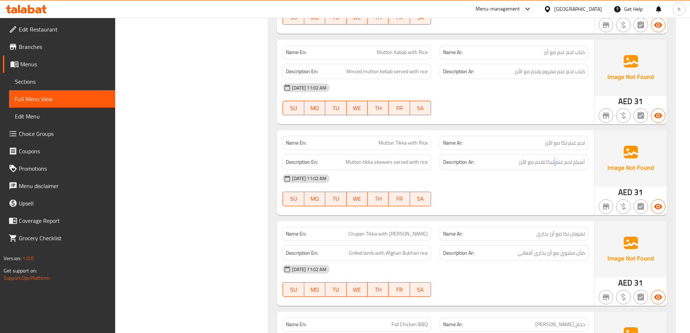
scroll to position [2065, 0]
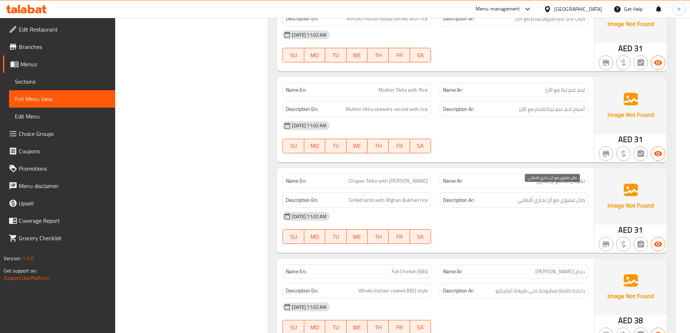
click at [578, 196] on span "ضأن مشوي مع أرز بخاري أفغاني" at bounding box center [551, 200] width 67 height 9
click at [582, 196] on span "ضأن مشوي مع أرز بخاري أفغاني" at bounding box center [551, 200] width 67 height 9
click at [569, 196] on span "ضأن مشوي مع أرز بخاري أفغاني" at bounding box center [551, 200] width 67 height 9
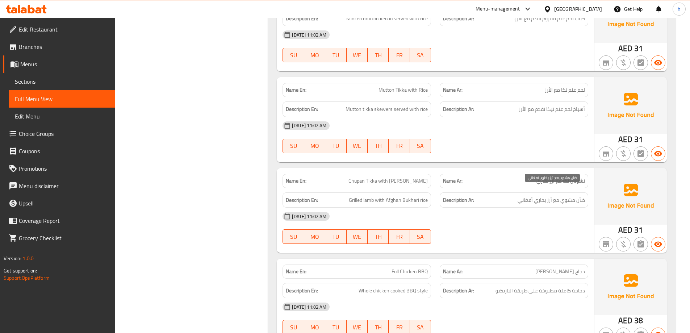
click at [555, 196] on span "ضأن مشوي مع أرز بخاري أفغاني" at bounding box center [551, 200] width 67 height 9
click at [547, 196] on span "ضأن مشوي مع أرز بخاري أفغاني" at bounding box center [551, 200] width 67 height 9
click at [542, 196] on span "ضأن مشوي مع أرز بخاري أفغاني" at bounding box center [551, 200] width 67 height 9
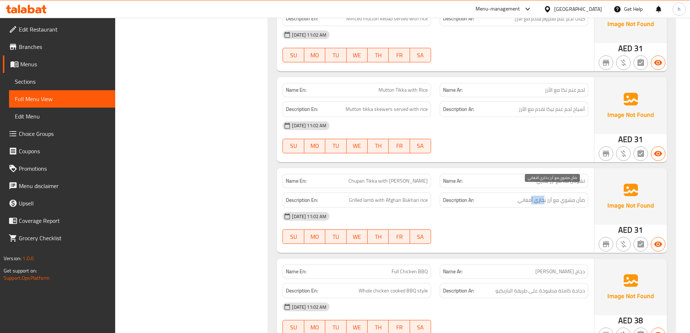
click at [541, 196] on span "ضأن مشوي مع أرز بخاري أفغاني" at bounding box center [551, 200] width 67 height 9
click at [529, 196] on span "ضأن مشوي مع أرز بخاري أفغاني" at bounding box center [551, 200] width 67 height 9
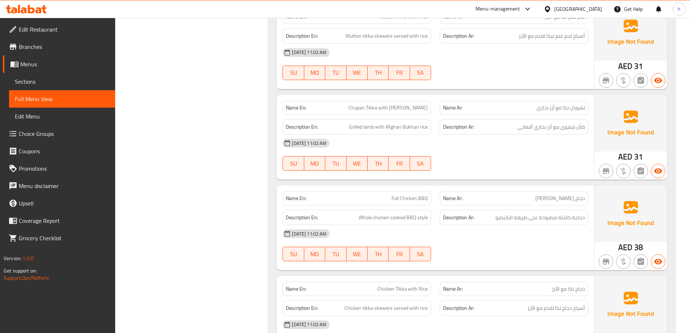
scroll to position [2174, 0]
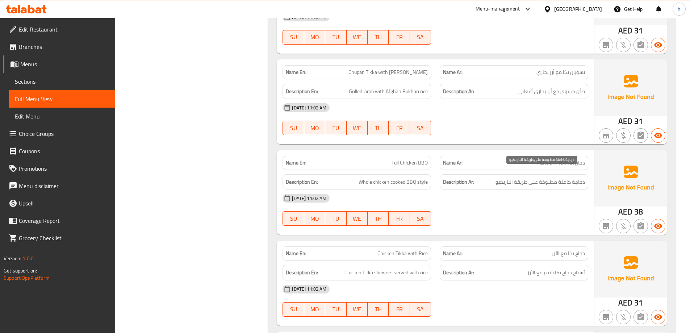
click at [580, 178] on span "دجاجة كاملة مطبوخة على طريقة الباربكيو" at bounding box center [540, 182] width 89 height 9
click at [571, 178] on span "دجاجة كاملة مطبوخة على طريقة الباربكيو" at bounding box center [540, 182] width 89 height 9
click at [570, 178] on span "دجاجة كاملة مطبوخة على طريقة الباربكيو" at bounding box center [540, 182] width 89 height 9
click at [552, 178] on span "دجاجة كاملة مطبوخة على طريقة الباربكيو" at bounding box center [540, 182] width 89 height 9
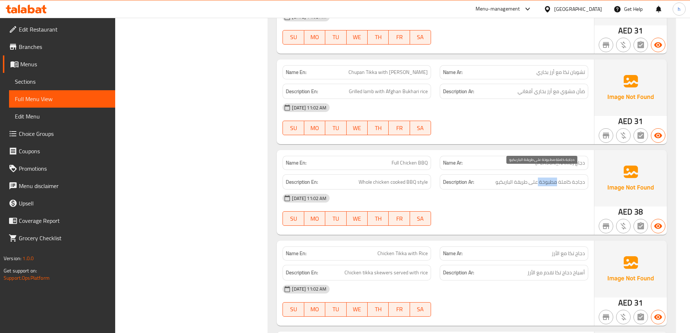
click at [552, 178] on span "دجاجة كاملة مطبوخة على طريقة الباربكيو" at bounding box center [540, 182] width 89 height 9
click at [536, 178] on span "دجاجة كاملة مطبوخة على طريقة الباربكيو" at bounding box center [540, 182] width 89 height 9
click at [521, 178] on span "دجاجة كاملة مطبوخة على طريقة الباربكيو" at bounding box center [540, 182] width 89 height 9
click at [522, 178] on span "دجاجة كاملة مطبوخة على طريقة الباربكيو" at bounding box center [540, 182] width 89 height 9
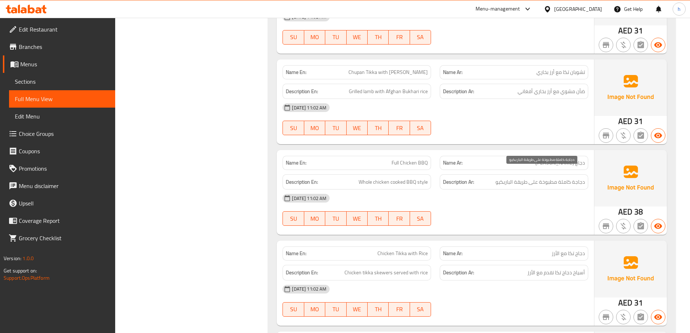
click at [503, 178] on span "دجاجة كاملة مطبوخة على طريقة الباربكيو" at bounding box center [540, 182] width 89 height 9
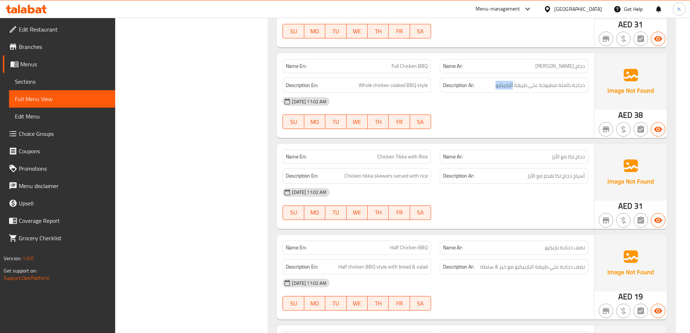
scroll to position [2282, 0]
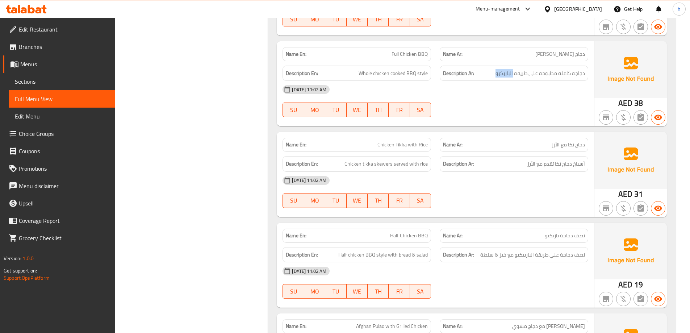
click at [581, 141] on span "دجاج تكا مع الأرز" at bounding box center [568, 145] width 33 height 8
click at [565, 141] on span "دجاج تكا مع الأرز" at bounding box center [568, 145] width 33 height 8
click at [577, 159] on span "أسياخ دجاج تكا تقدم مع الأرز" at bounding box center [556, 163] width 58 height 9
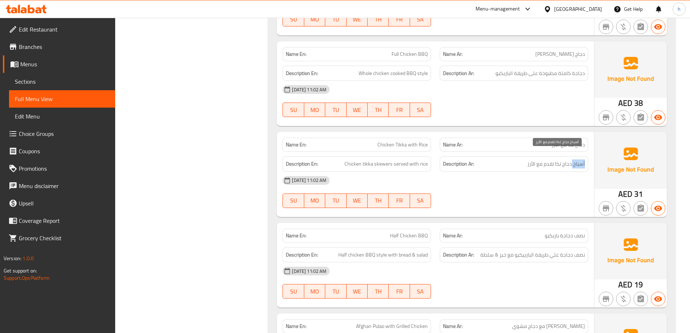
click at [577, 159] on span "أسياخ دجاج تكا تقدم مع الأرز" at bounding box center [556, 163] width 58 height 9
click at [567, 159] on span "أسياخ دجاج تكا تقدم مع الأرز" at bounding box center [556, 163] width 58 height 9
click at [554, 159] on span "أسياخ دجاج تكا تقدم مع الأرز" at bounding box center [556, 163] width 58 height 9
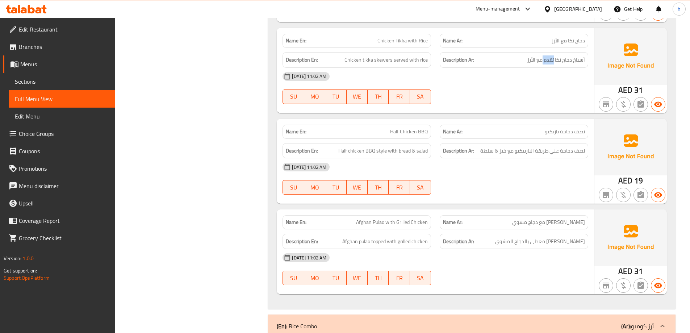
scroll to position [2391, 0]
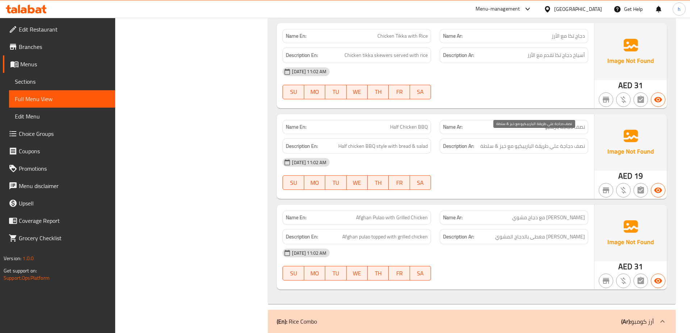
click at [582, 142] on span "نصف دجاجة علي طريقة الباربيكيو مع خبز & سلطة" at bounding box center [532, 146] width 105 height 9
click at [570, 142] on span "نصف دجاجة علي طريقة الباربيكيو مع خبز & سلطة" at bounding box center [532, 146] width 105 height 9
click at [555, 142] on span "نصف دجاجة علي طريقة الباربيكيو مع خبز & سلطة" at bounding box center [532, 146] width 105 height 9
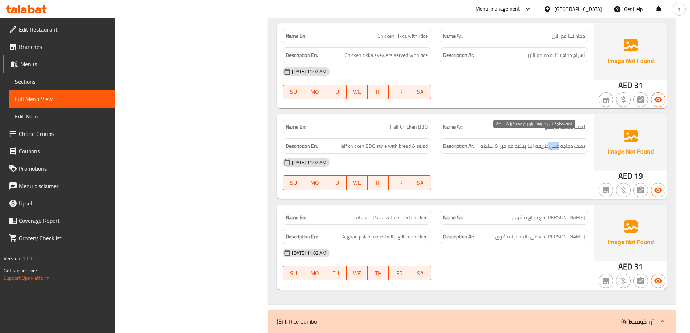
click at [555, 142] on span "نصف دجاجة علي طريقة الباربيكيو مع خبز & سلطة" at bounding box center [532, 146] width 105 height 9
click at [545, 142] on span "نصف دجاجة علي طريقة الباربيكيو مع خبز & سلطة" at bounding box center [532, 146] width 105 height 9
click at [525, 142] on span "نصف دجاجة علي طريقة الباربيكيو مع خبز & سلطة" at bounding box center [532, 146] width 105 height 9
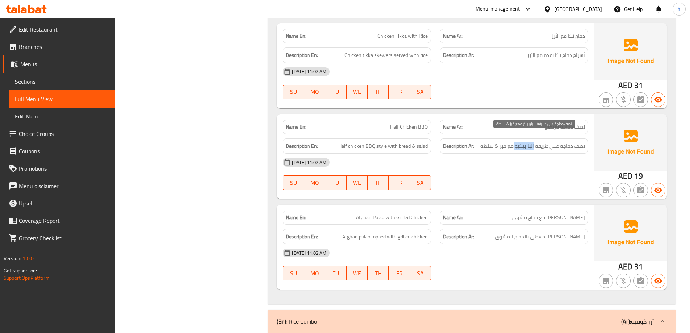
click at [513, 142] on span "نصف دجاجة علي طريقة الباربيكيو مع خبز & سلطة" at bounding box center [532, 146] width 105 height 9
drag, startPoint x: 513, startPoint y: 137, endPoint x: 509, endPoint y: 138, distance: 4.2
click at [512, 142] on span "نصف دجاجة علي طريقة الباربيكيو مع خبز & سلطة" at bounding box center [532, 146] width 105 height 9
click at [505, 142] on span "نصف دجاجة علي طريقة الباربيكيو مع خبز & سلطة" at bounding box center [532, 146] width 105 height 9
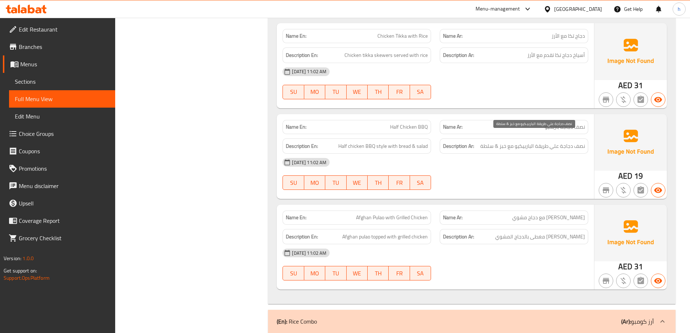
click at [489, 142] on span "نصف دجاجة علي طريقة الباربيكيو مع خبز & سلطة" at bounding box center [532, 146] width 105 height 9
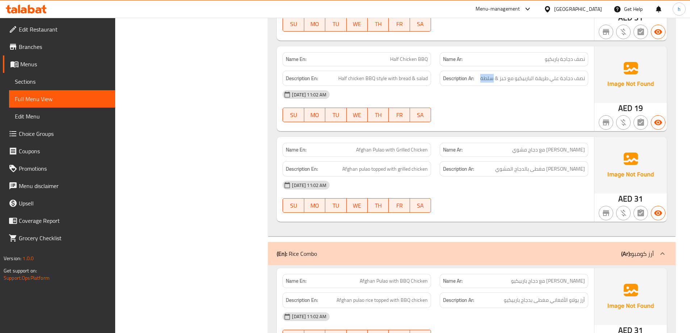
scroll to position [2463, 0]
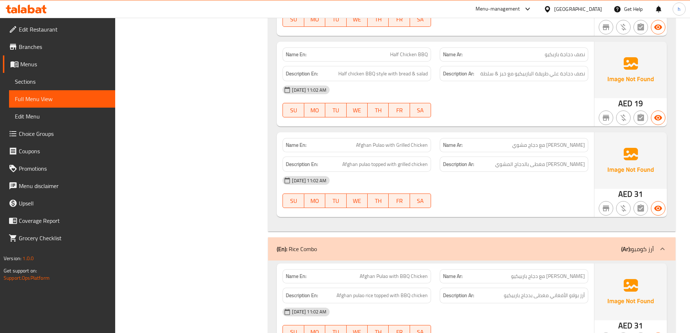
click at [582, 141] on span "[PERSON_NAME] مع دجاج مشوي" at bounding box center [548, 145] width 73 height 8
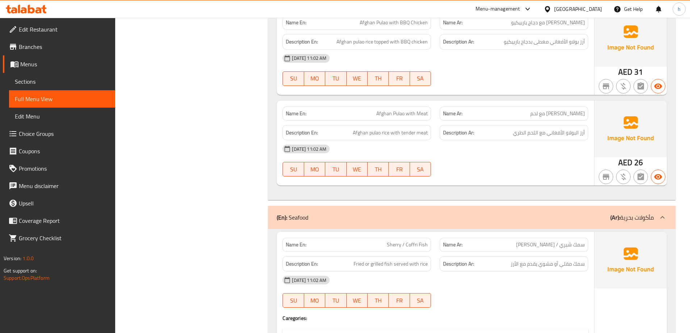
scroll to position [2753, 0]
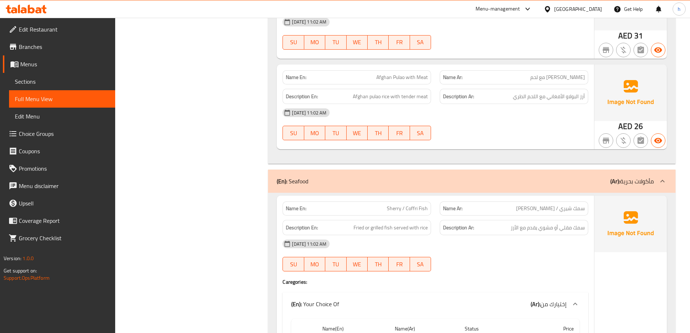
click at [400, 74] on span "Afghan Pulao with Meat" at bounding box center [401, 78] width 51 height 8
click at [386, 74] on span "Afghan Pulao with Meat" at bounding box center [401, 78] width 51 height 8
click at [410, 74] on span "Afghan Pulao with Meat" at bounding box center [401, 78] width 51 height 8
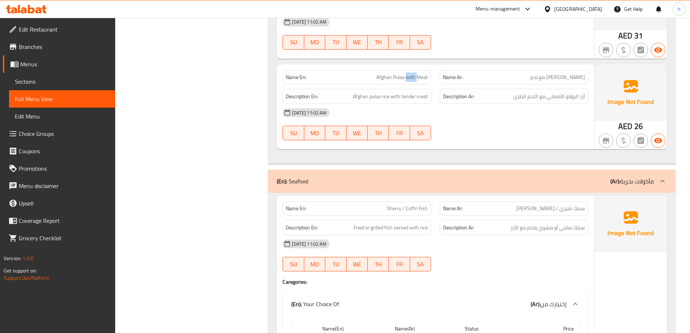
click at [410, 74] on span "Afghan Pulao with Meat" at bounding box center [401, 78] width 51 height 8
click at [424, 74] on span "Afghan Pulao with Meat" at bounding box center [401, 78] width 51 height 8
click at [582, 92] on span "أرز البولاو الأفغاني مع اللحم الطري" at bounding box center [549, 96] width 72 height 9
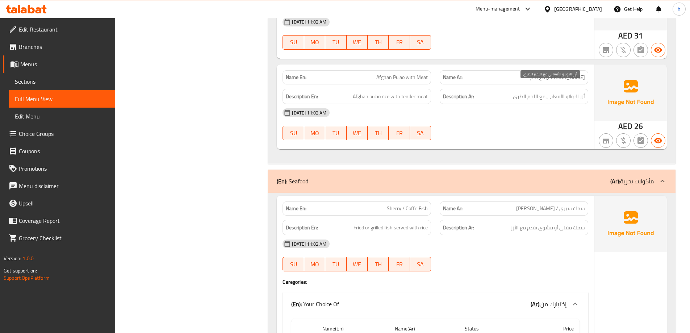
click at [571, 92] on span "أرز البولاو الأفغاني مع اللحم الطري" at bounding box center [549, 96] width 72 height 9
click at [562, 92] on span "أرز البولاو الأفغاني مع اللحم الطري" at bounding box center [549, 96] width 72 height 9
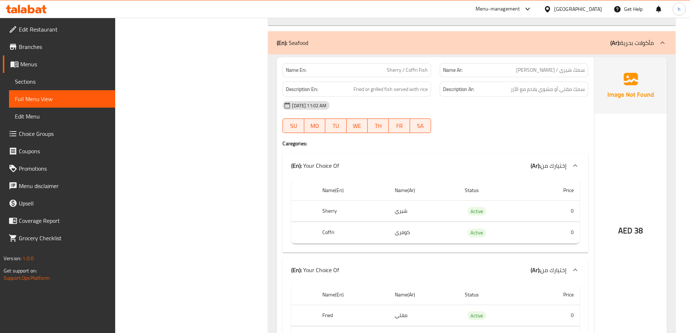
scroll to position [2898, 0]
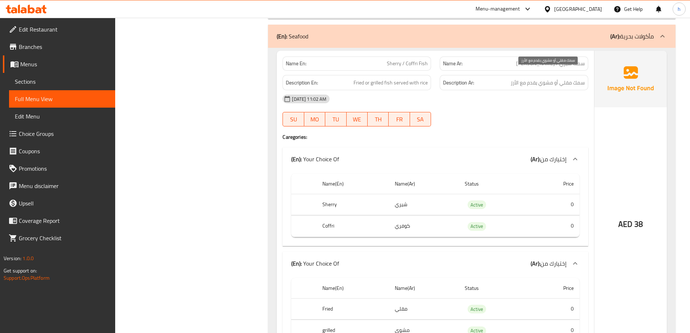
click at [582, 78] on span "سمك مقلي أو مشوي يقدم مع الأرز" at bounding box center [548, 82] width 74 height 9
click at [565, 78] on span "سمك مقلي أو مشوي يقدم مع الأرز" at bounding box center [548, 82] width 74 height 9
click at [566, 78] on span "سمك مقلي أو مشوي يقدم مع الأرز" at bounding box center [548, 82] width 74 height 9
click at [547, 78] on span "سمك مقلي أو مشوي يقدم مع الأرز" at bounding box center [548, 82] width 74 height 9
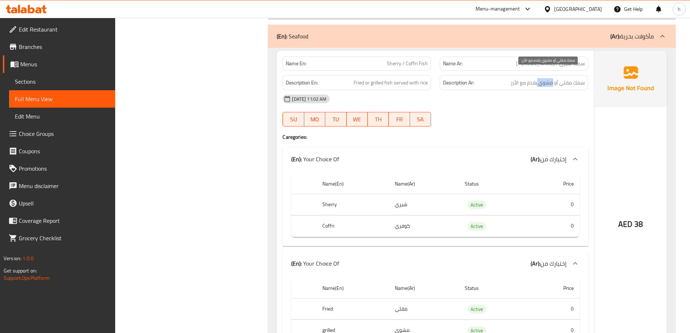
click at [547, 78] on span "سمك مقلي أو مشوي يقدم مع الأرز" at bounding box center [548, 82] width 74 height 9
click at [532, 78] on span "سمك مقلي أو مشوي يقدم مع الأرز" at bounding box center [548, 82] width 74 height 9
click at [521, 78] on span "سمك مقلي أو مشوي يقدم مع الأرز" at bounding box center [548, 82] width 74 height 9
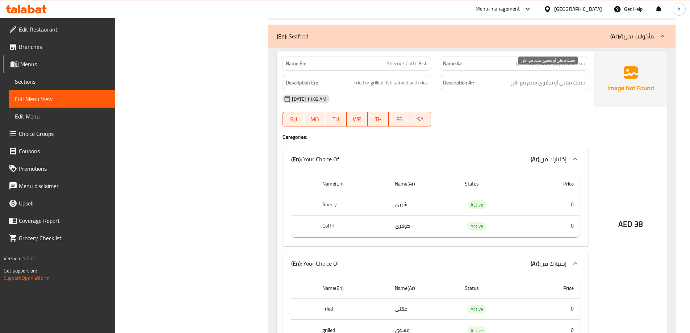
click at [515, 78] on span "سمك مقلي أو مشوي يقدم مع الأرز" at bounding box center [548, 82] width 74 height 9
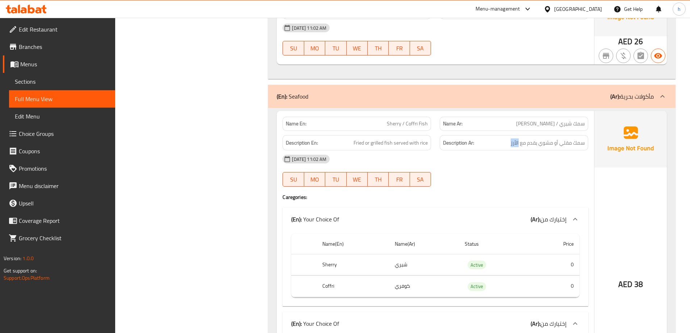
scroll to position [2763, 0]
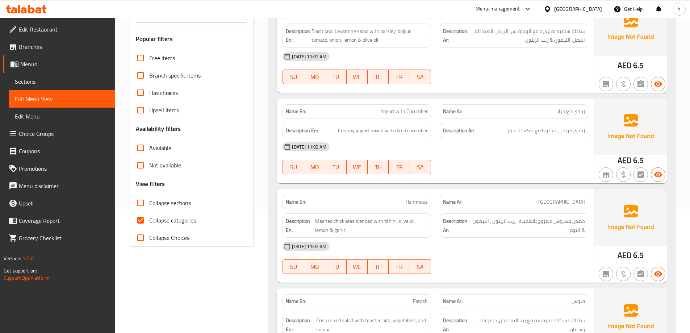
scroll to position [125, 0]
click at [175, 215] on span "Collapse categories" at bounding box center [172, 219] width 47 height 9
click at [149, 215] on input "Collapse categories" at bounding box center [140, 219] width 17 height 17
checkbox input "false"
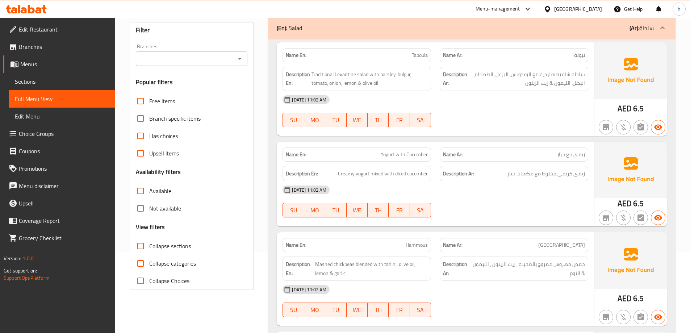
scroll to position [0, 0]
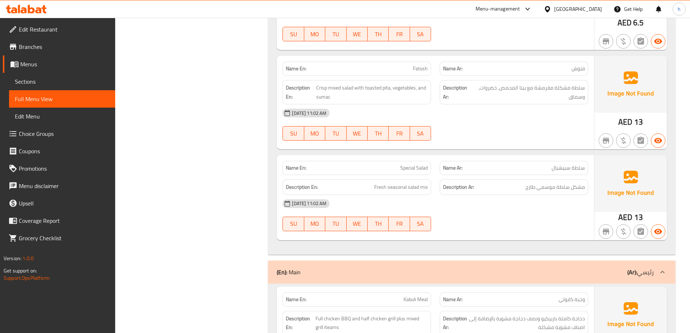
scroll to position [285, 0]
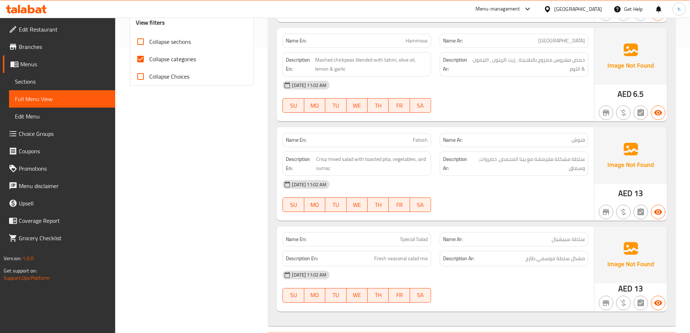
click at [174, 58] on span "Collapse categories" at bounding box center [172, 59] width 47 height 9
click at [149, 58] on input "Collapse categories" at bounding box center [140, 58] width 17 height 17
checkbox input "false"
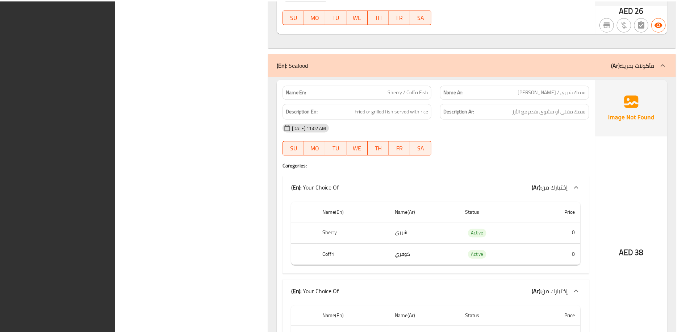
scroll to position [2945, 0]
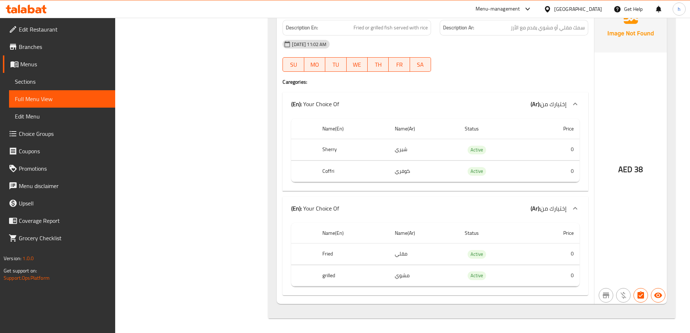
click at [56, 82] on span "Sections" at bounding box center [62, 81] width 95 height 9
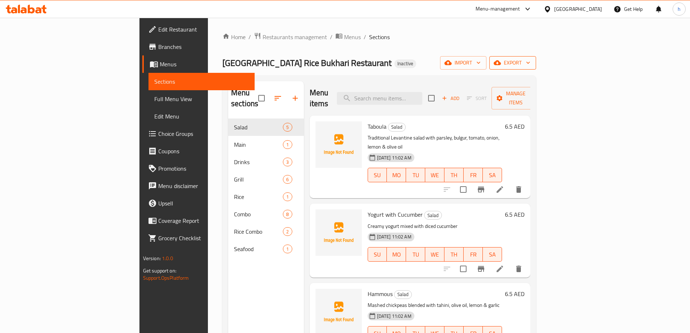
click at [532, 63] on icon "button" at bounding box center [528, 62] width 7 height 7
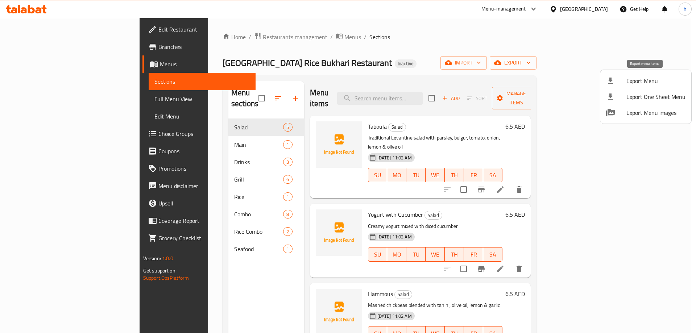
click at [655, 83] on span "Export Menu" at bounding box center [655, 80] width 59 height 9
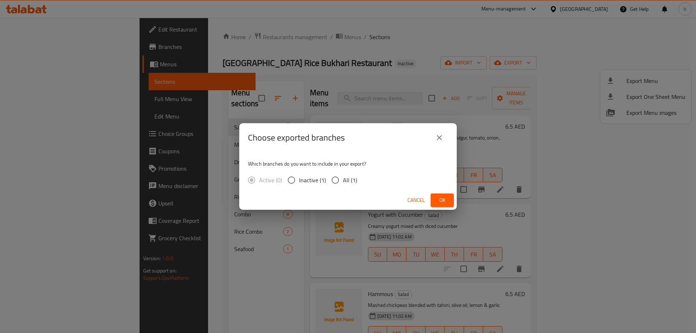
click at [348, 182] on span "All (1)" at bounding box center [350, 180] width 14 height 9
click at [343, 182] on input "All (1)" at bounding box center [334, 179] width 15 height 15
radio input "true"
click at [445, 199] on span "Ok" at bounding box center [442, 200] width 12 height 9
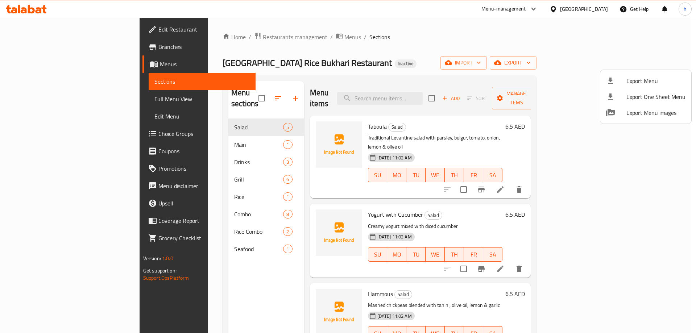
click at [52, 100] on div at bounding box center [348, 166] width 696 height 333
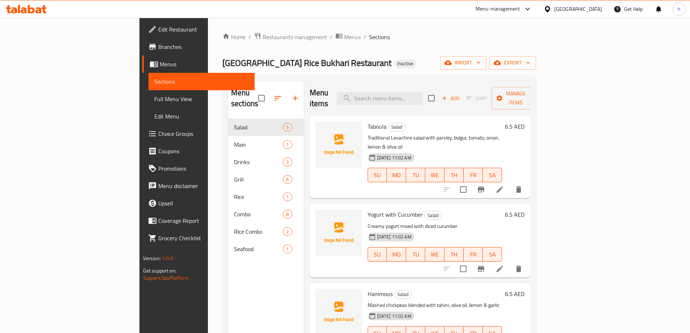
click at [154, 99] on span "Full Menu View" at bounding box center [201, 99] width 95 height 9
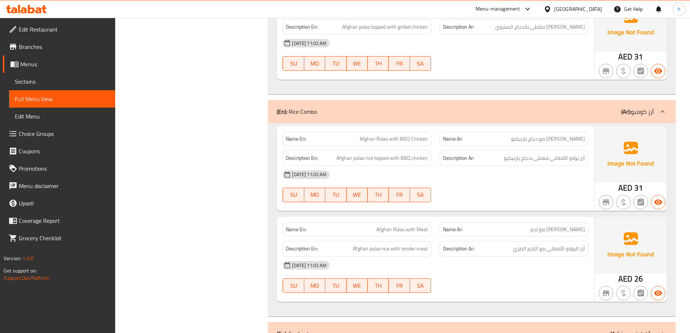
scroll to position [2674, 0]
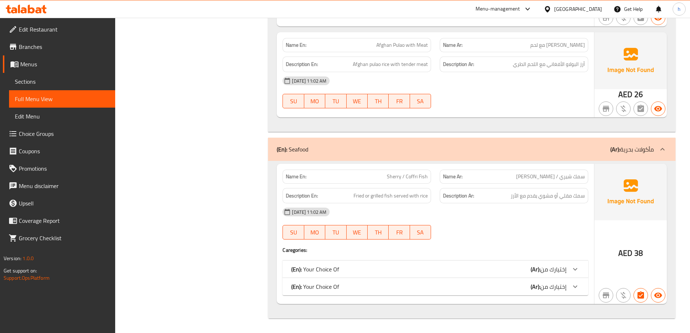
click at [568, 267] on div at bounding box center [575, 268] width 17 height 17
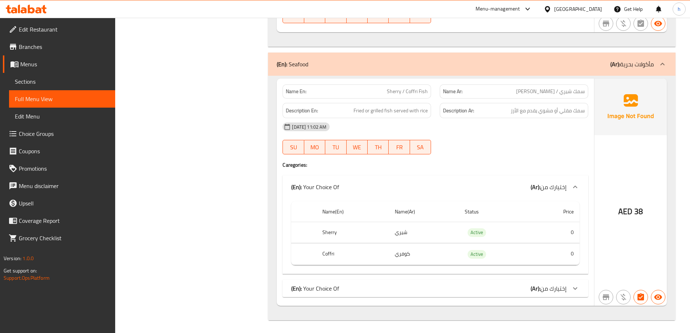
scroll to position [2761, 0]
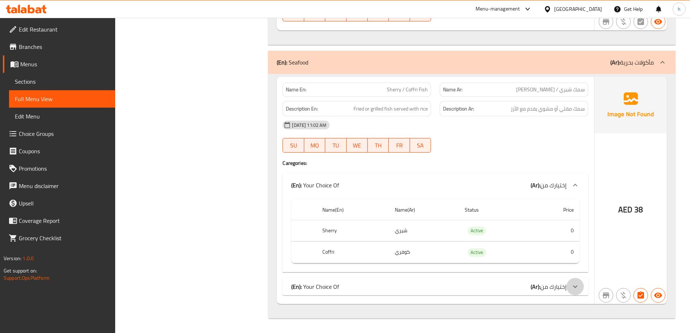
click at [569, 288] on div at bounding box center [575, 286] width 17 height 17
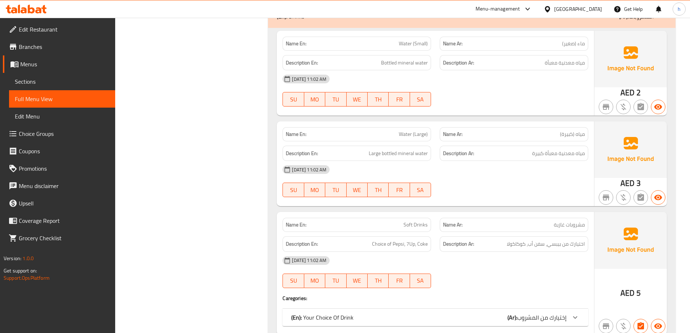
scroll to position [911, 0]
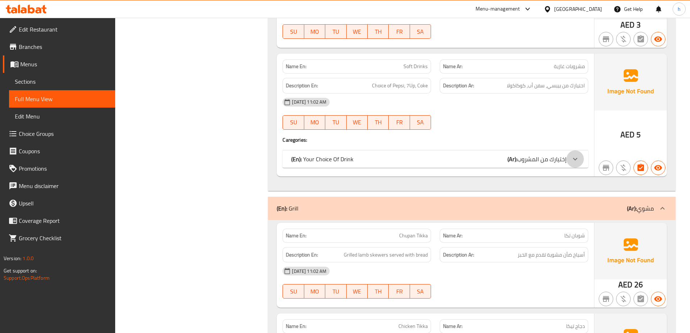
click at [571, 157] on div at bounding box center [575, 158] width 17 height 17
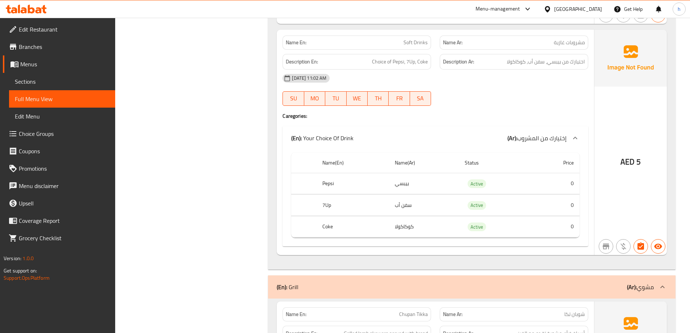
scroll to position [947, 0]
